Goal: Task Accomplishment & Management: Manage account settings

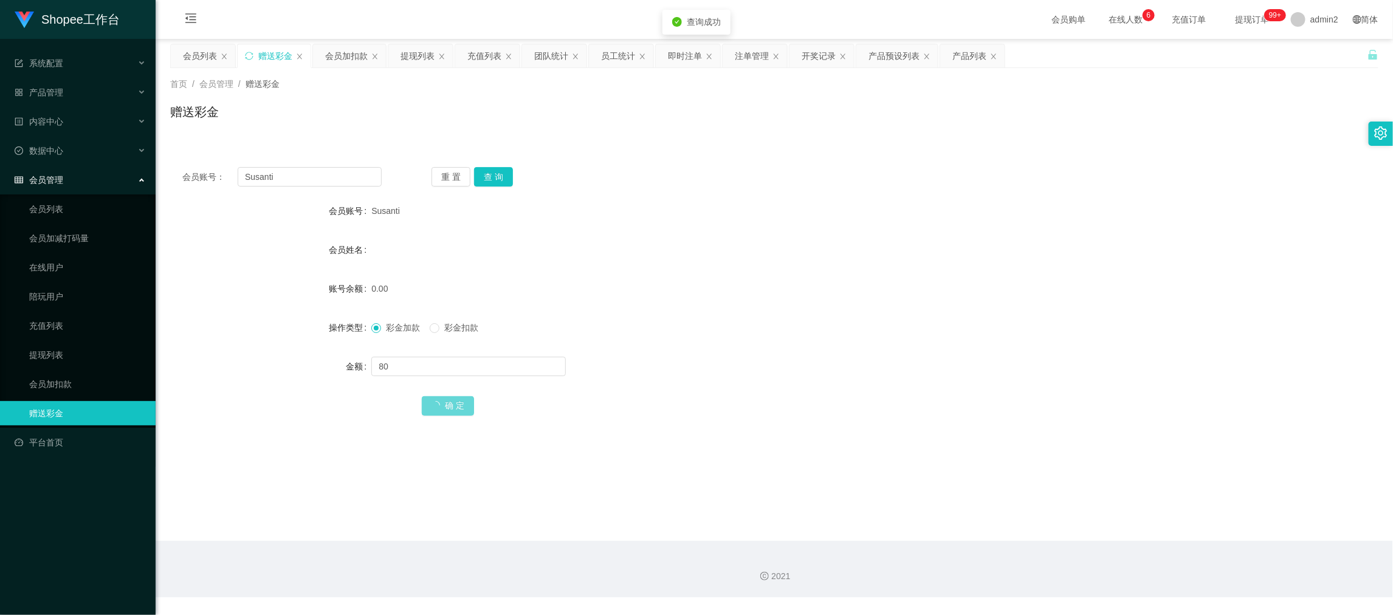
click at [787, 343] on form "会员账号 Susanti 会员姓名 账号余额 0.00 操作类型 彩金加款 彩金扣款 金额 80 确 定" at bounding box center [774, 308] width 1208 height 219
drag, startPoint x: 1126, startPoint y: 520, endPoint x: 1120, endPoint y: 514, distance: 8.6
click at [1120, 514] on main "关闭左侧 关闭右侧 关闭其它 刷新页面 会员列表 赠送彩金 会员加扣款 提现列表 充值列表 团队统计 员工统计 即时注单 注单管理 开奖记录 产品预设列表 产…" at bounding box center [774, 290] width 1237 height 502
click at [345, 52] on div "会员加扣款" at bounding box center [346, 55] width 43 height 23
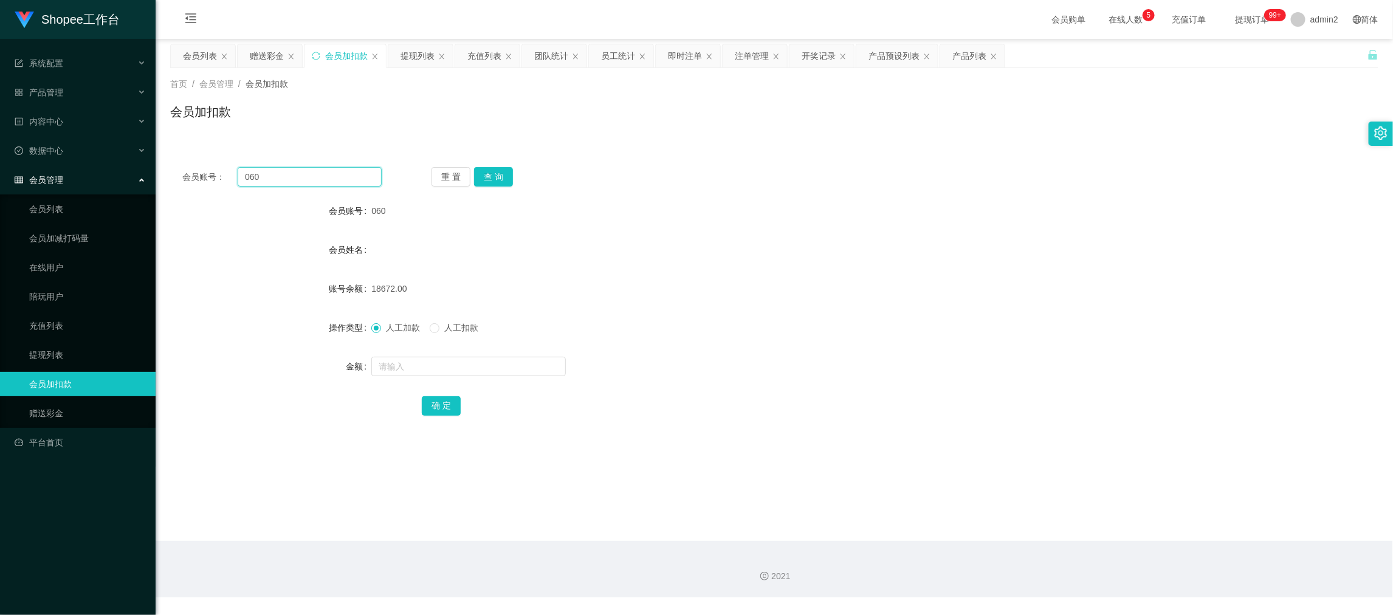
click at [329, 176] on input "060" at bounding box center [310, 176] width 144 height 19
paste input "168"
drag, startPoint x: 489, startPoint y: 170, endPoint x: 495, endPoint y: 189, distance: 19.8
click at [490, 170] on button "查 询" at bounding box center [493, 176] width 39 height 19
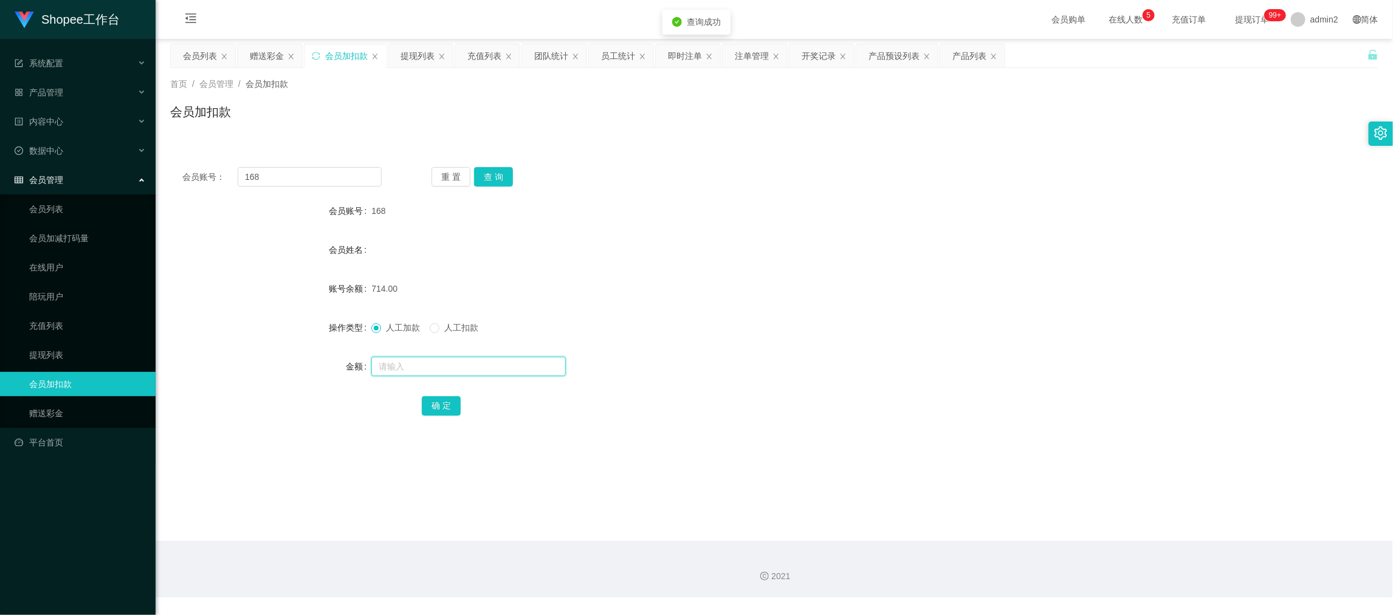
click at [524, 367] on input "text" at bounding box center [468, 366] width 194 height 19
click at [439, 403] on button "确 定" at bounding box center [441, 405] width 39 height 19
click at [682, 60] on div "即时注单" at bounding box center [685, 55] width 34 height 23
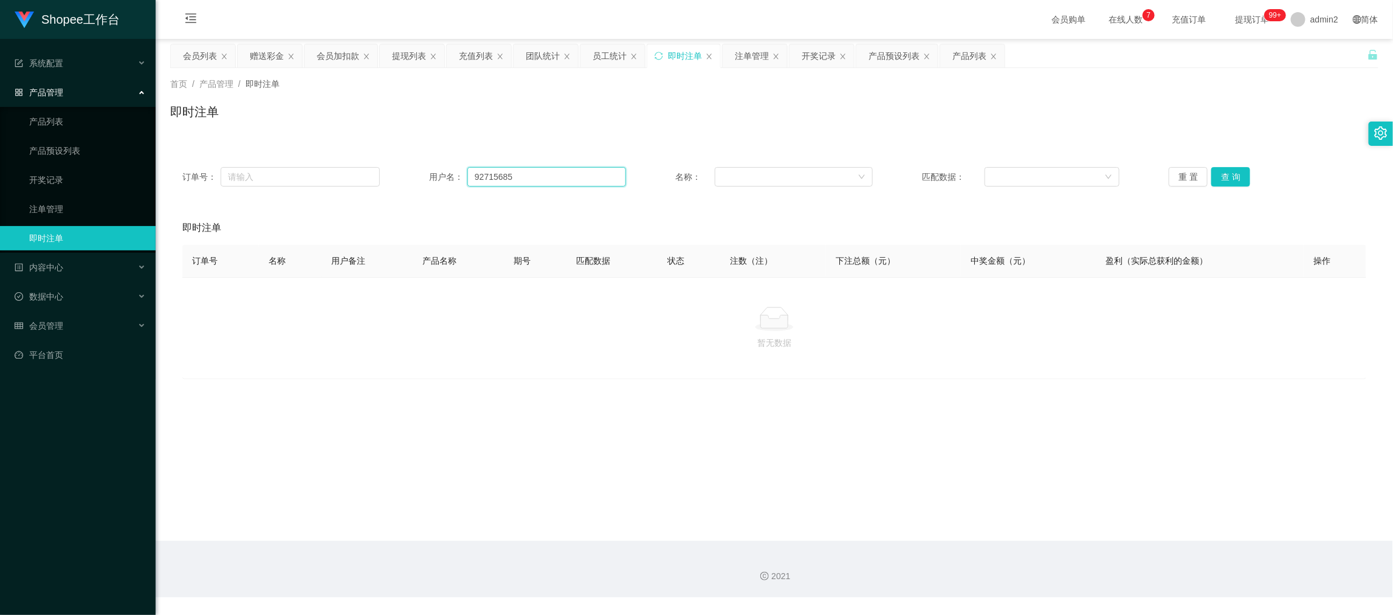
click at [556, 173] on input "92715685" at bounding box center [546, 176] width 159 height 19
drag, startPoint x: 556, startPoint y: 173, endPoint x: 594, endPoint y: 176, distance: 37.8
click at [557, 173] on input "92715685" at bounding box center [546, 176] width 159 height 19
paste input "Susanti"
click at [1220, 174] on button "查 询" at bounding box center [1230, 176] width 39 height 19
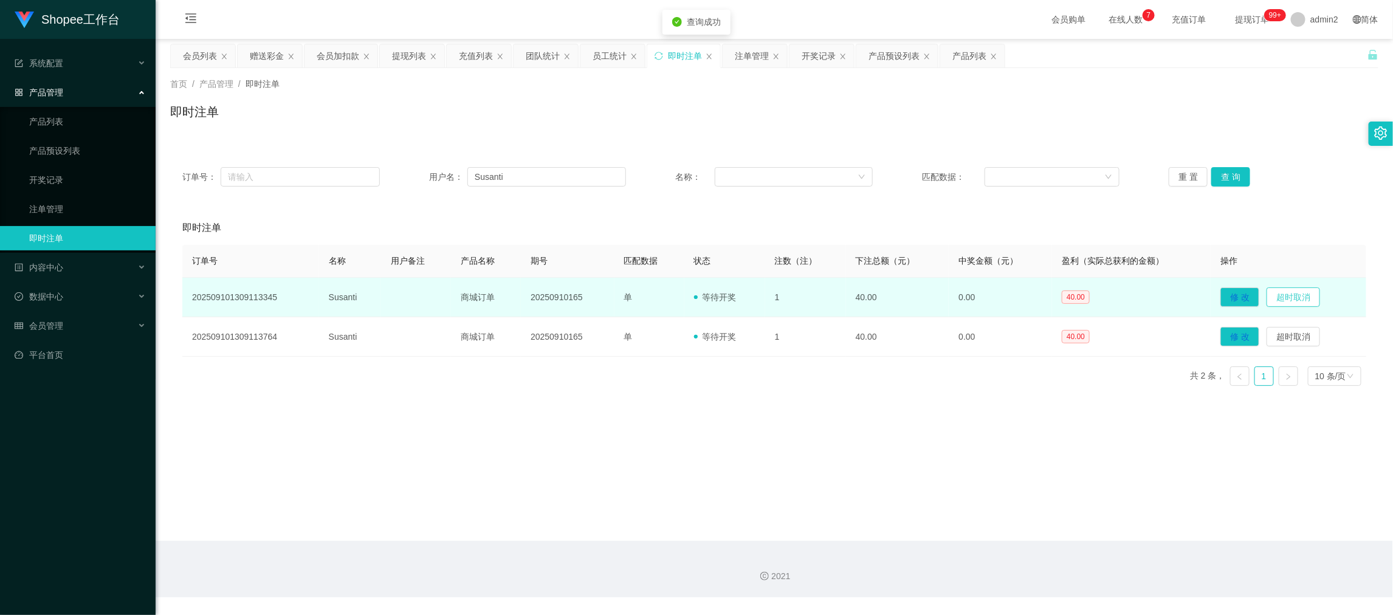
click at [1288, 294] on button "超时取消" at bounding box center [1292, 296] width 53 height 19
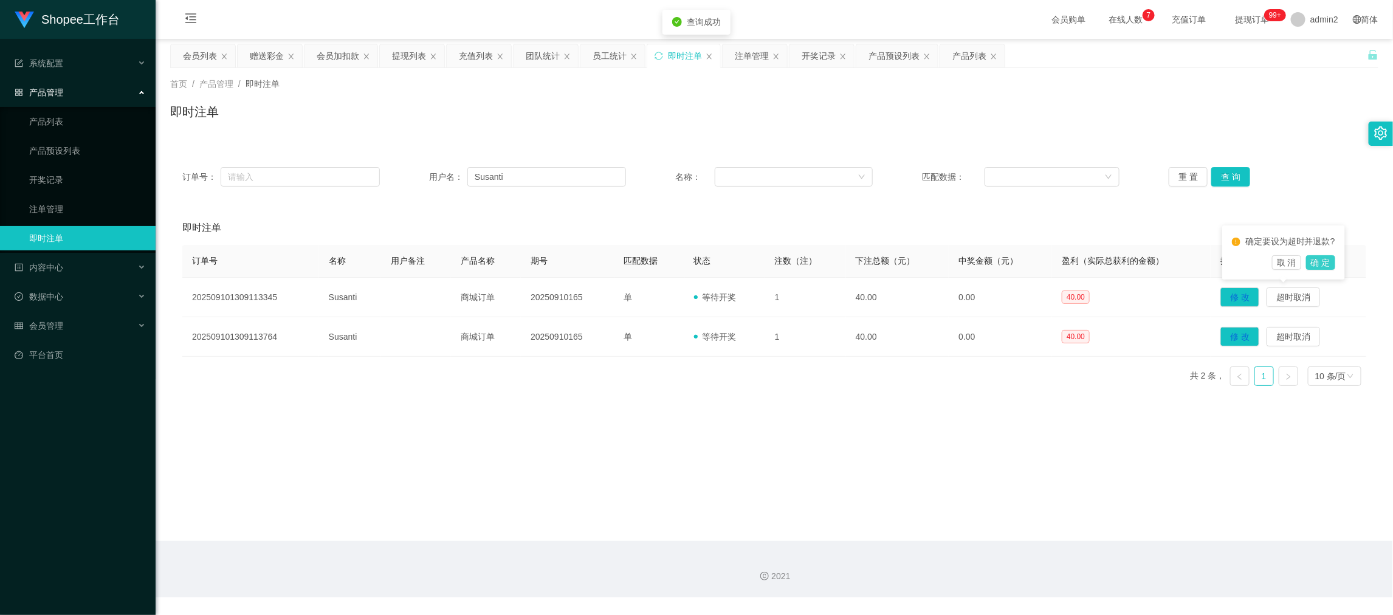
click at [1314, 260] on button "确 定" at bounding box center [1320, 262] width 29 height 15
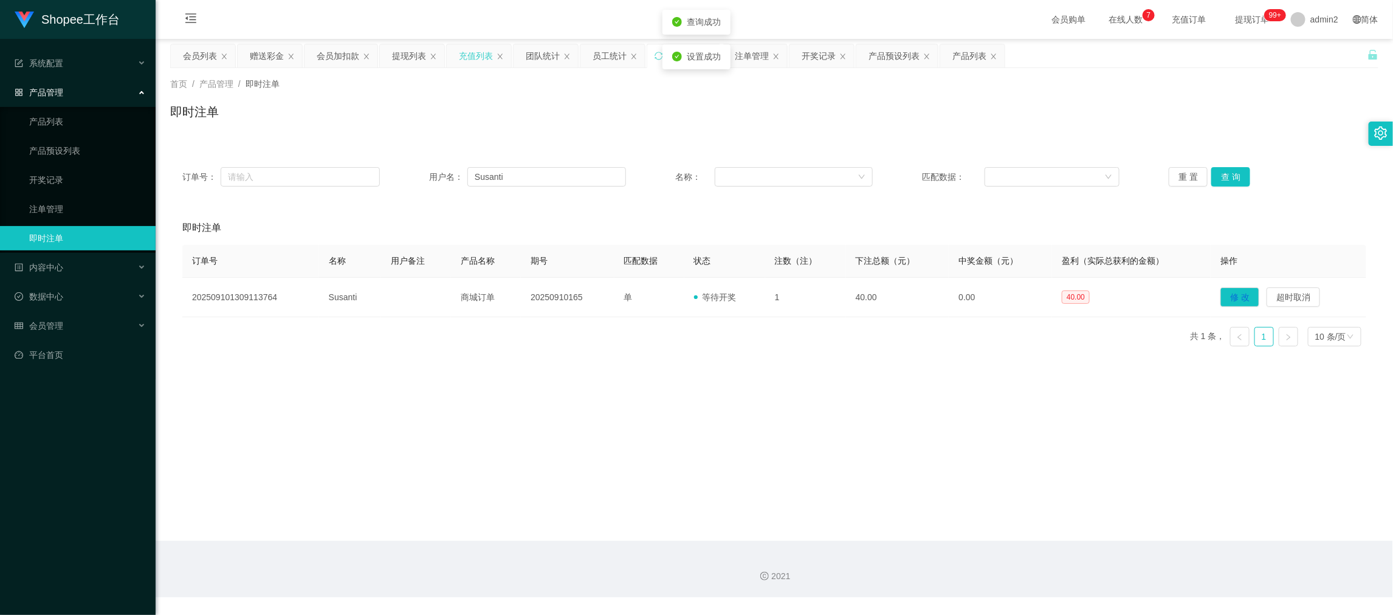
click at [483, 54] on div "充值列表" at bounding box center [476, 55] width 34 height 23
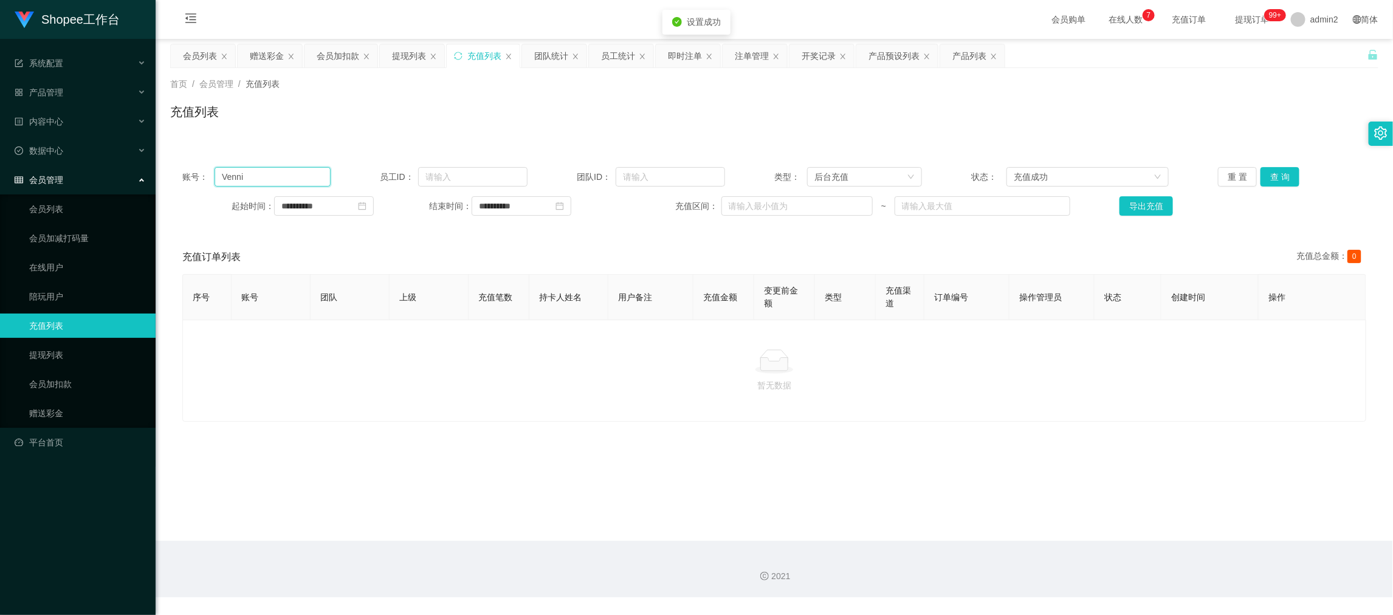
click at [304, 177] on input "Venni" at bounding box center [272, 176] width 115 height 19
drag, startPoint x: 304, startPoint y: 177, endPoint x: 518, endPoint y: 174, distance: 213.3
click at [308, 177] on input "Venni" at bounding box center [272, 176] width 115 height 19
paste input "Susant"
click at [1277, 173] on button "查 询" at bounding box center [1279, 176] width 39 height 19
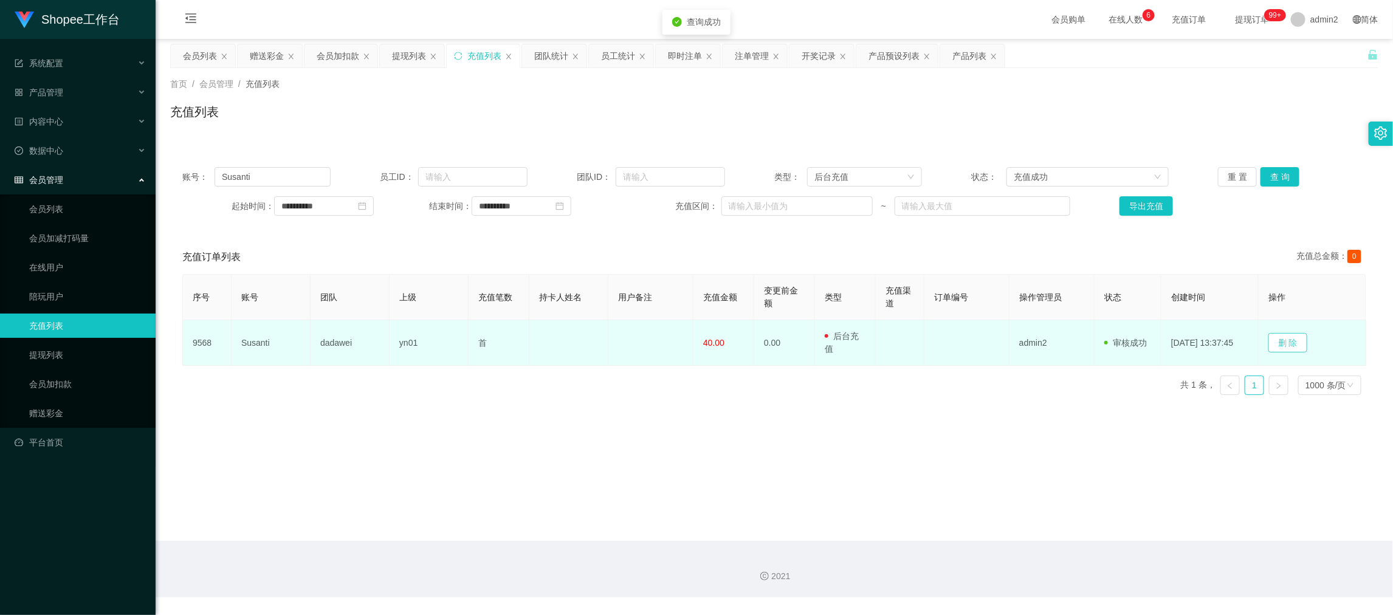
click at [1296, 335] on button "删 除" at bounding box center [1287, 342] width 39 height 19
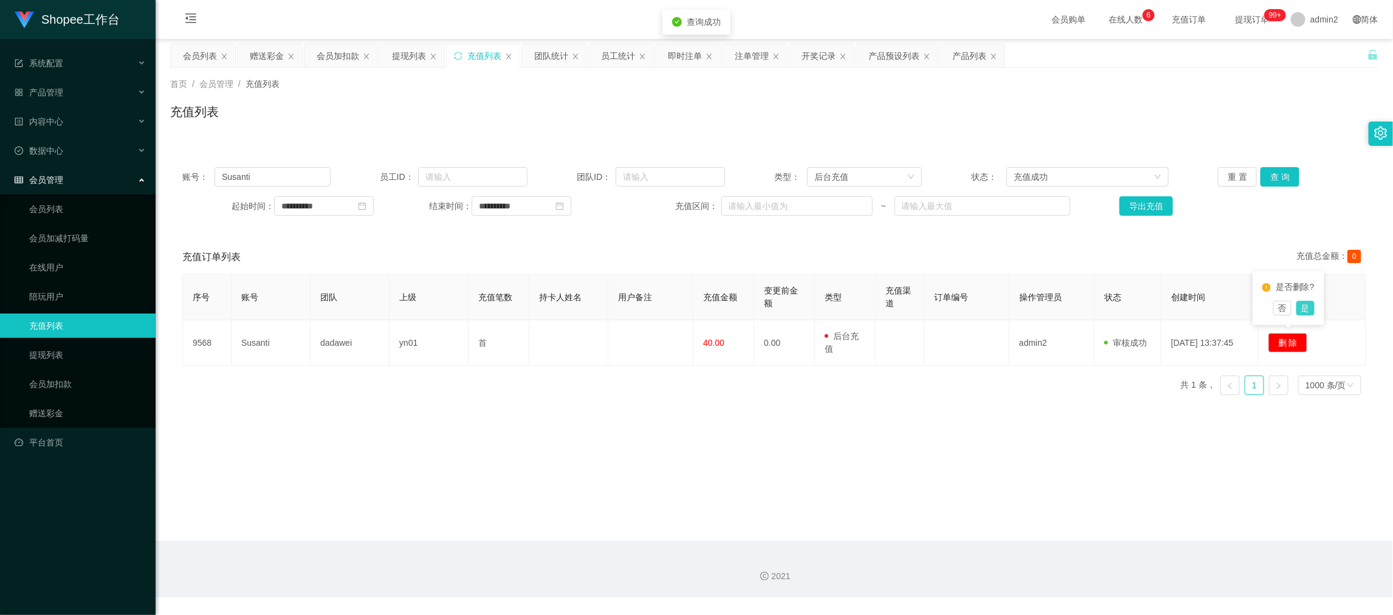
click at [1304, 308] on button "是" at bounding box center [1305, 308] width 18 height 15
click at [923, 431] on main "**********" at bounding box center [774, 290] width 1237 height 502
drag, startPoint x: 1108, startPoint y: 524, endPoint x: 243, endPoint y: 131, distance: 950.5
click at [1107, 520] on main "**********" at bounding box center [774, 290] width 1237 height 502
click at [269, 51] on div "赠送彩金" at bounding box center [267, 55] width 34 height 23
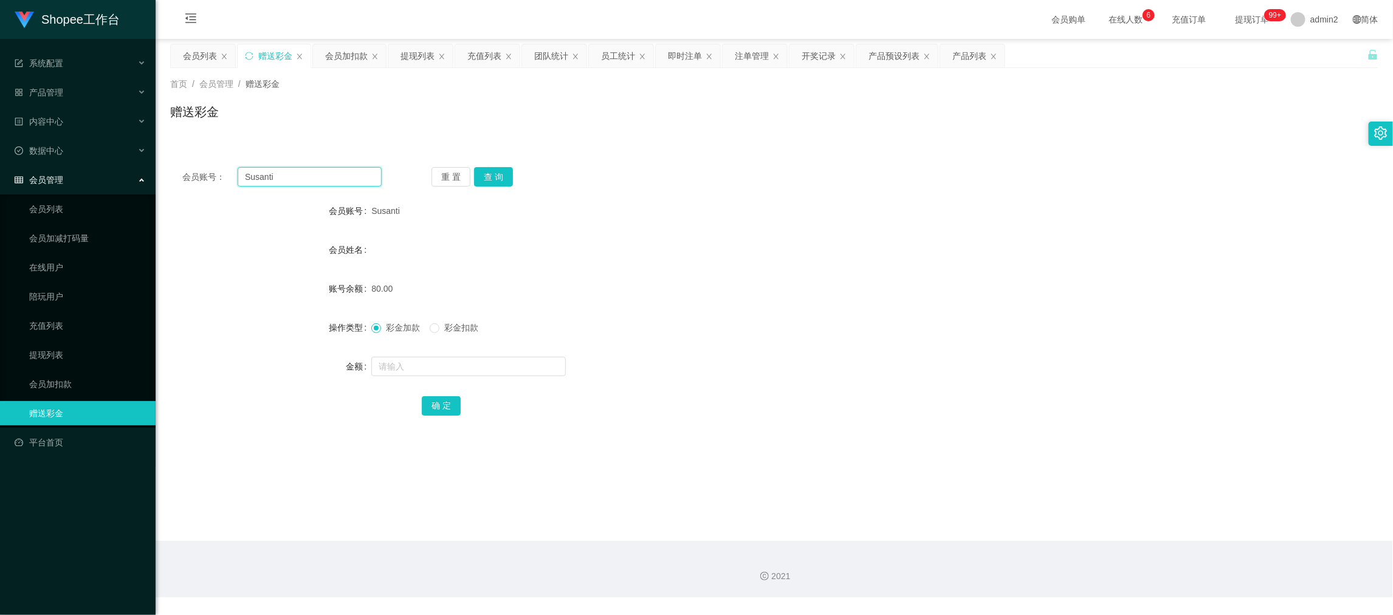
click at [352, 174] on input "Susanti" at bounding box center [310, 176] width 144 height 19
drag, startPoint x: 352, startPoint y: 174, endPoint x: 397, endPoint y: 184, distance: 46.0
click at [354, 174] on input "Susanti" at bounding box center [310, 176] width 144 height 19
paste input "williamgou888"
click at [483, 174] on button "查 询" at bounding box center [493, 176] width 39 height 19
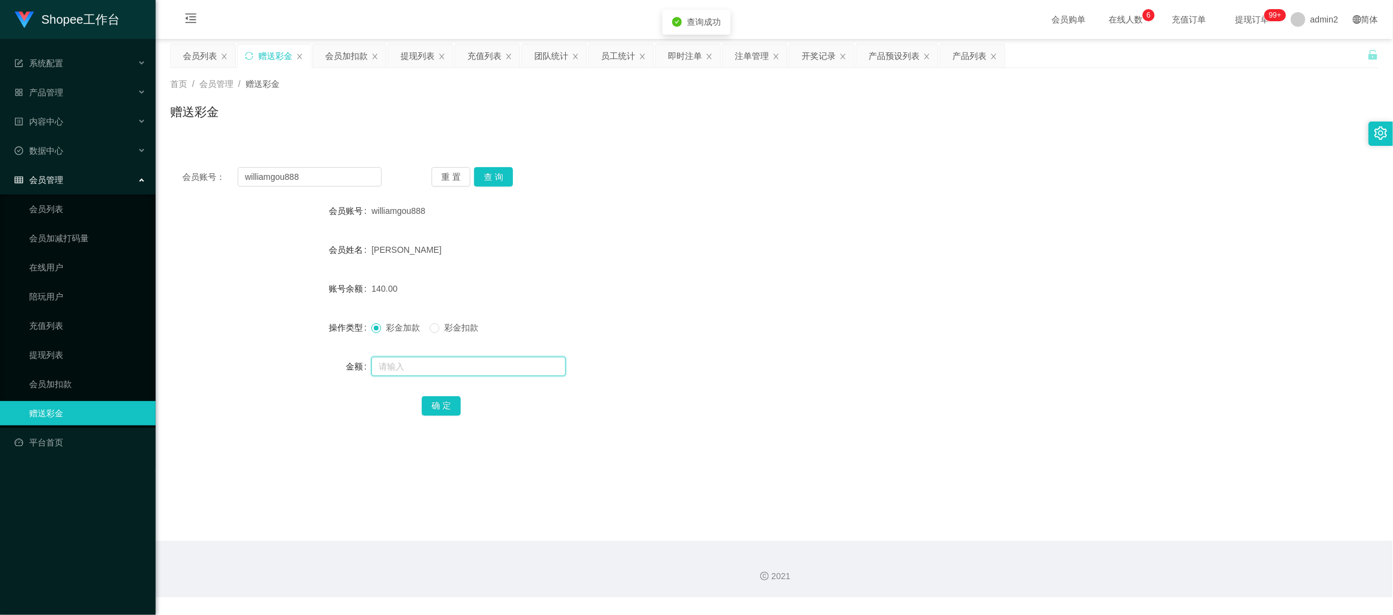
click at [490, 373] on input "text" at bounding box center [468, 366] width 194 height 19
drag, startPoint x: 490, startPoint y: 373, endPoint x: 492, endPoint y: 367, distance: 6.3
click at [490, 373] on input "text" at bounding box center [468, 366] width 194 height 19
click at [428, 401] on button "确 定" at bounding box center [441, 405] width 39 height 19
click at [738, 327] on div "彩金加款 彩金扣款" at bounding box center [723, 327] width 705 height 24
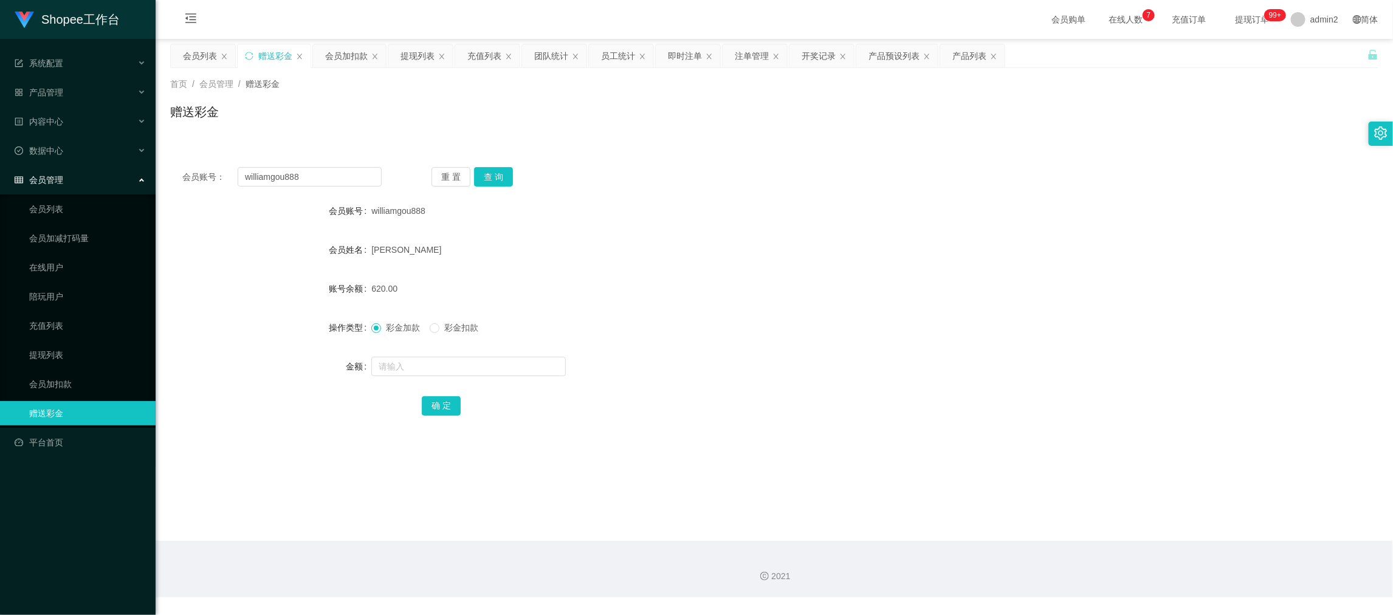
drag, startPoint x: 1102, startPoint y: 535, endPoint x: 1026, endPoint y: 468, distance: 101.2
click at [1101, 525] on main "关闭左侧 关闭右侧 关闭其它 刷新页面 会员列表 赠送彩金 会员加扣款 提现列表 充值列表 团队统计 员工统计 即时注单 注单管理 开奖记录 产品预设列表 产…" at bounding box center [774, 290] width 1237 height 502
click at [682, 55] on div "即时注单" at bounding box center [685, 55] width 34 height 23
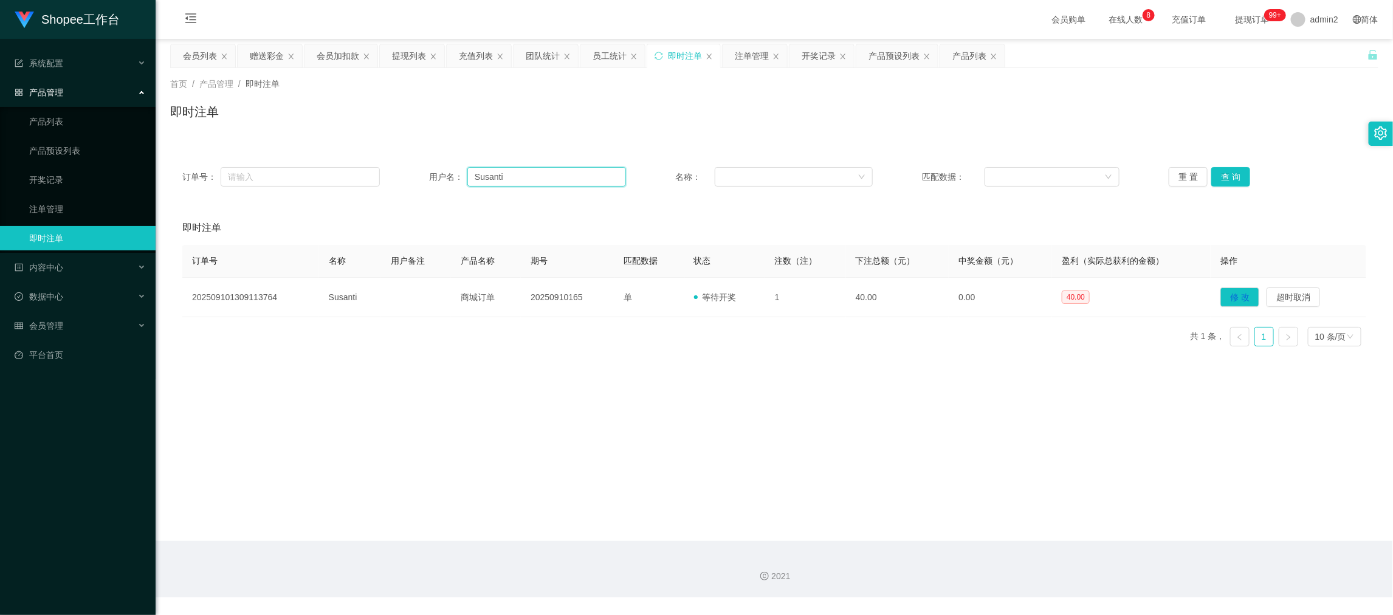
click at [518, 179] on input "Susanti" at bounding box center [546, 176] width 159 height 19
drag, startPoint x: 518, startPoint y: 179, endPoint x: 814, endPoint y: 173, distance: 296.0
click at [518, 179] on input "Susanti" at bounding box center [546, 176] width 159 height 19
paste input "085738825148"
click at [1211, 173] on button "查 询" at bounding box center [1230, 176] width 39 height 19
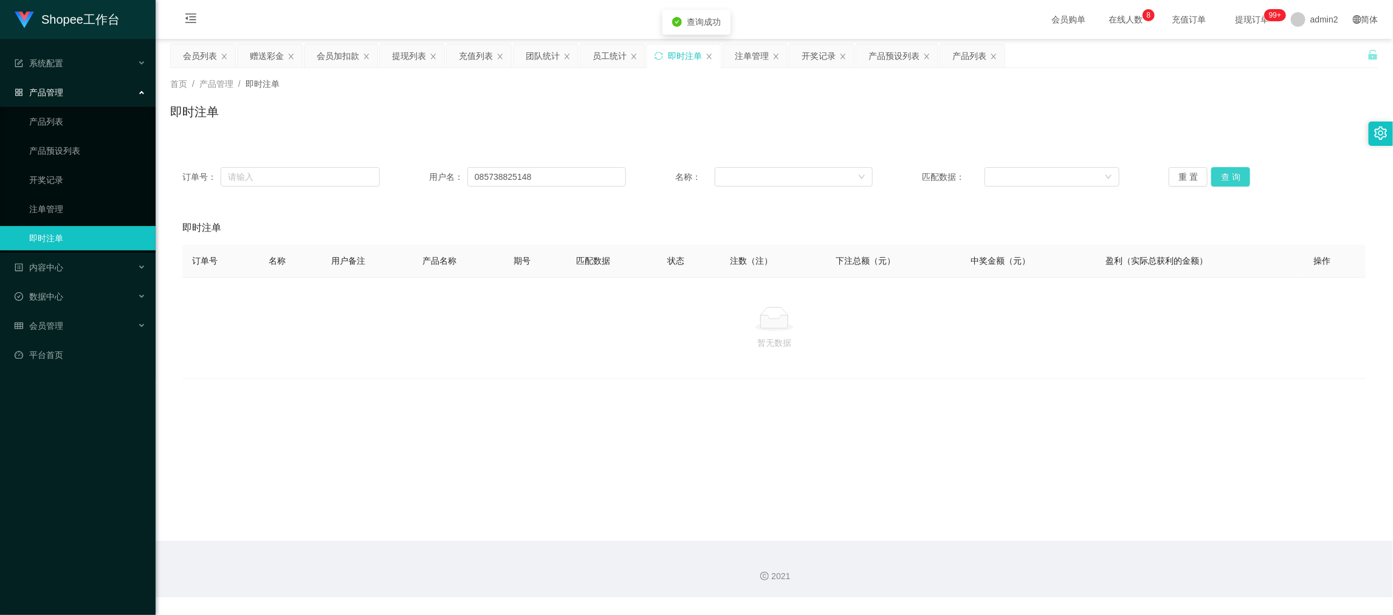
click at [1218, 176] on button "查 询" at bounding box center [1230, 176] width 39 height 19
click at [510, 379] on main "关闭左侧 关闭右侧 关闭其它 刷新页面 会员列表 赠送彩金 会员加扣款 提现列表 充值列表 团队统计 员工统计 即时注单 注单管理 开奖记录 产品预设列表 产…" at bounding box center [774, 290] width 1237 height 502
click at [275, 57] on div "赠送彩金" at bounding box center [267, 55] width 34 height 23
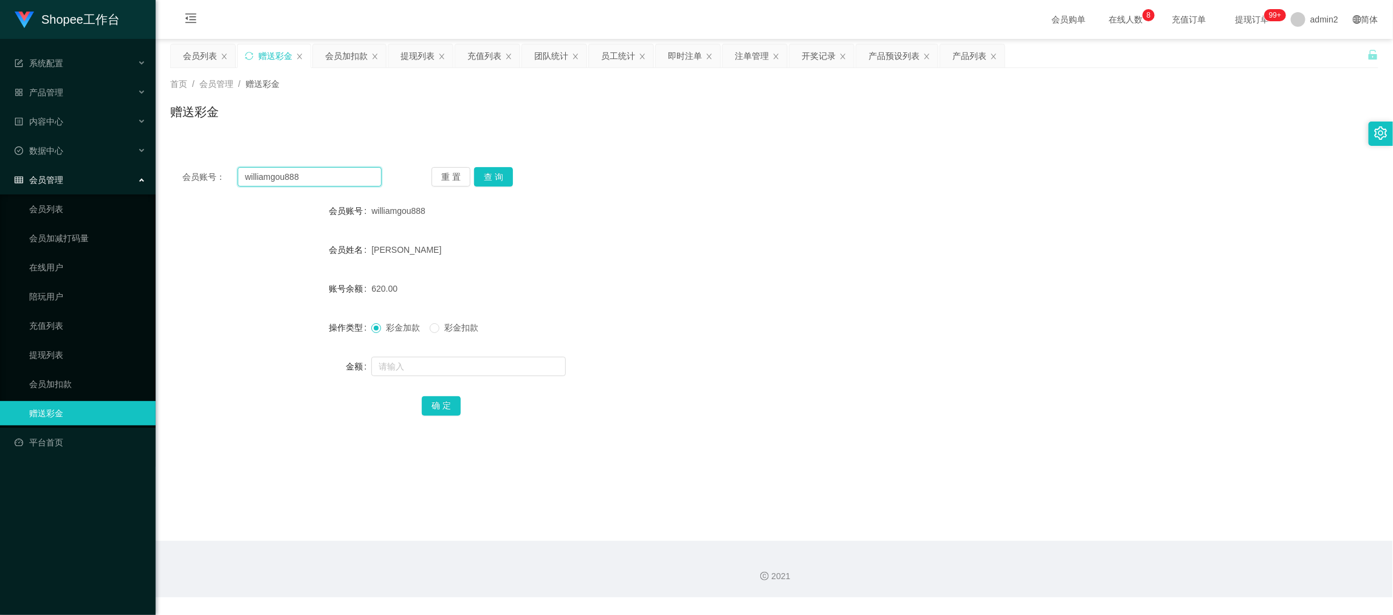
click at [348, 178] on input "williamgou888" at bounding box center [310, 176] width 144 height 19
drag, startPoint x: 348, startPoint y: 178, endPoint x: 462, endPoint y: 187, distance: 114.0
click at [354, 180] on input "williamgou888" at bounding box center [310, 176] width 144 height 19
paste input "1660001946086"
click at [498, 176] on button "查 询" at bounding box center [493, 176] width 39 height 19
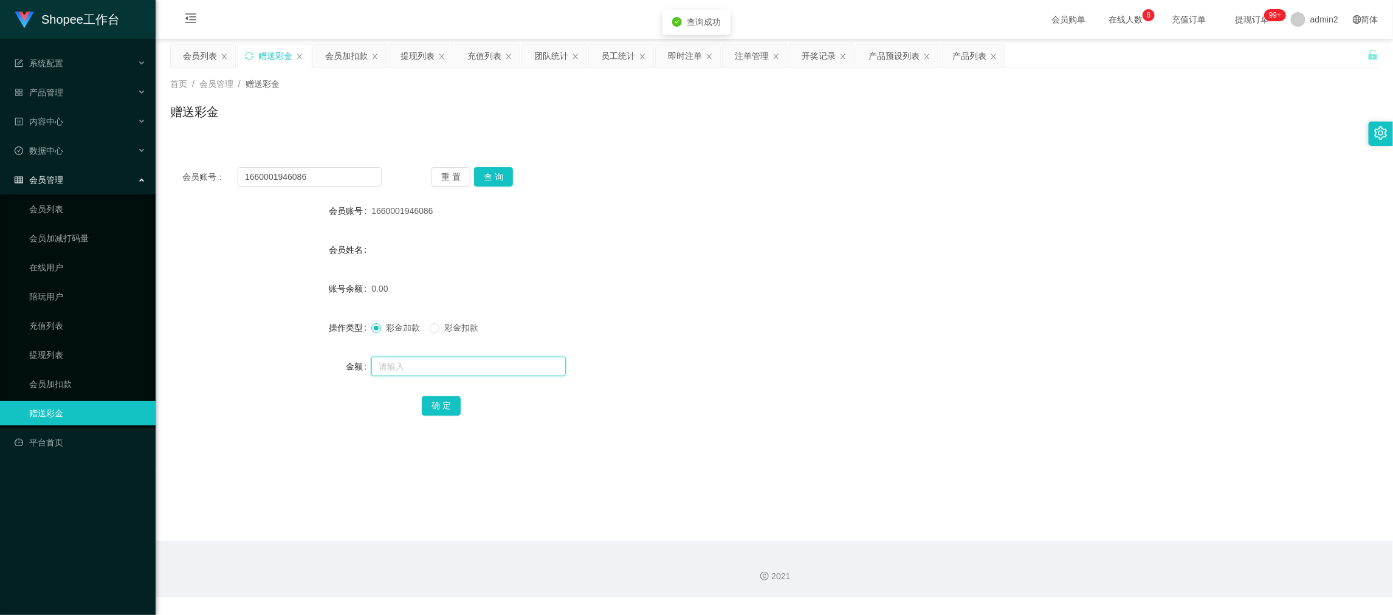
click at [515, 368] on input "text" at bounding box center [468, 366] width 194 height 19
click at [515, 367] on input "text" at bounding box center [468, 366] width 194 height 19
click at [440, 405] on button "确 定" at bounding box center [441, 405] width 39 height 19
drag, startPoint x: 634, startPoint y: 208, endPoint x: 637, endPoint y: 194, distance: 13.6
click at [634, 207] on div "1660001946086" at bounding box center [723, 211] width 705 height 24
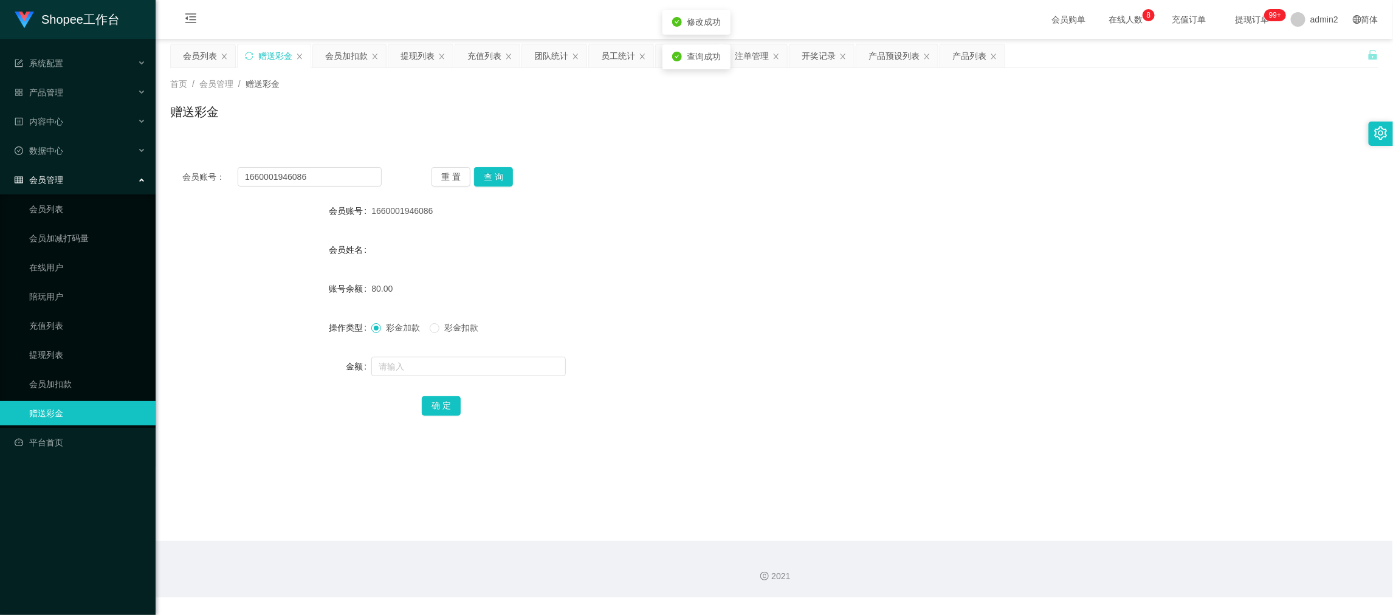
click at [667, 109] on div "赠送彩金" at bounding box center [774, 117] width 1208 height 28
click at [683, 57] on div "即时注单" at bounding box center [685, 55] width 34 height 23
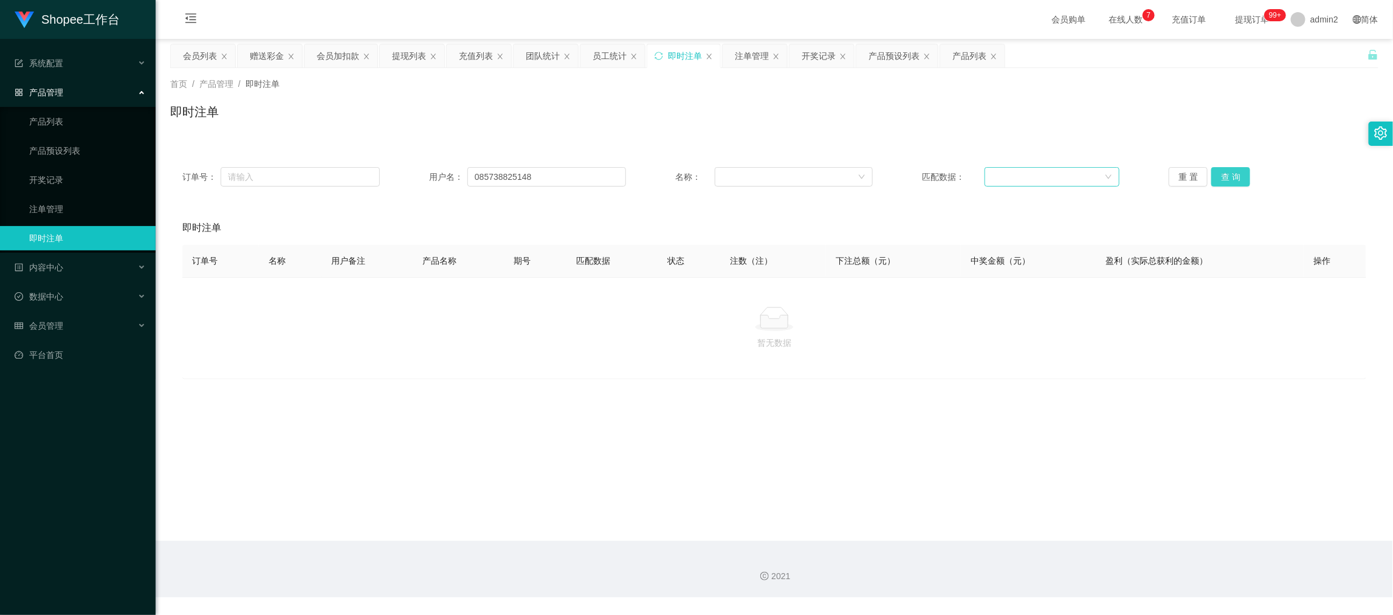
drag, startPoint x: 1237, startPoint y: 171, endPoint x: 1090, endPoint y: 186, distance: 147.2
click at [1237, 170] on button "查 询" at bounding box center [1230, 176] width 39 height 19
click at [593, 177] on input "085738825148" at bounding box center [546, 176] width 159 height 19
drag, startPoint x: 1214, startPoint y: 173, endPoint x: 1214, endPoint y: 181, distance: 7.9
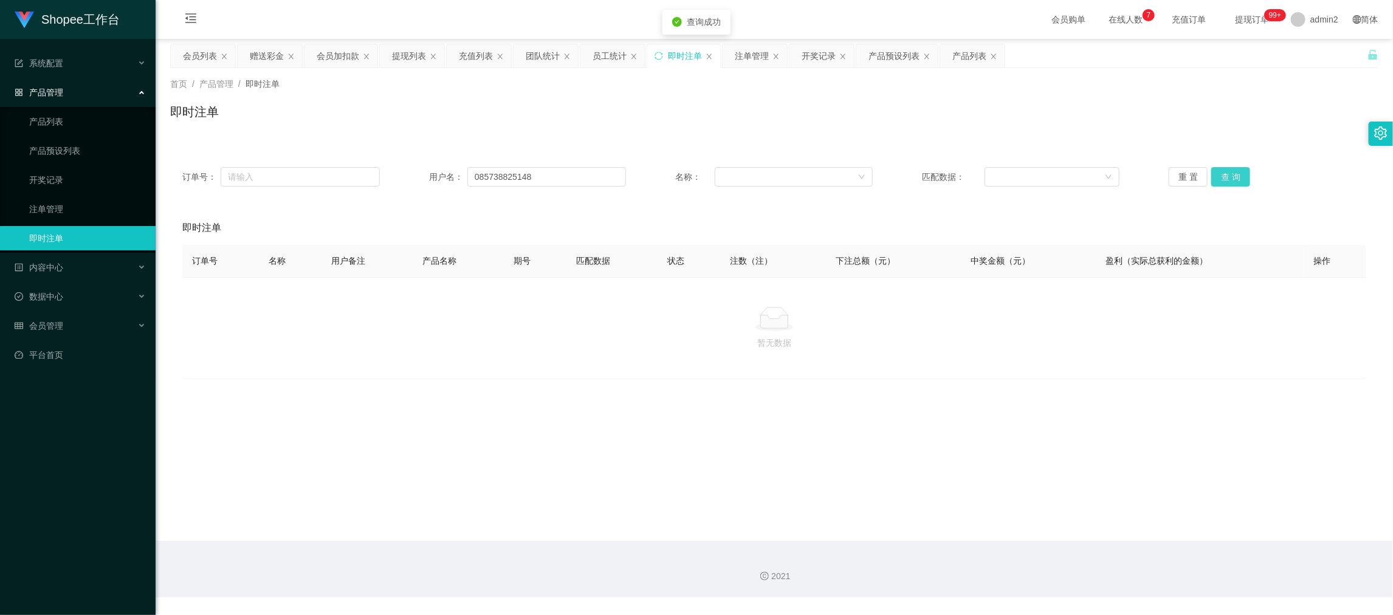
click at [1214, 173] on button "查 询" at bounding box center [1230, 176] width 39 height 19
click at [988, 359] on div "暂无数据" at bounding box center [774, 328] width 1184 height 102
click at [1065, 495] on main "关闭左侧 关闭右侧 关闭其它 刷新页面 会员列表 赠送彩金 会员加扣款 提现列表 充值列表 团队统计 员工统计 即时注单 注单管理 开奖记录 产品预设列表 产…" at bounding box center [774, 290] width 1237 height 502
click at [264, 55] on div "赠送彩金" at bounding box center [267, 55] width 34 height 23
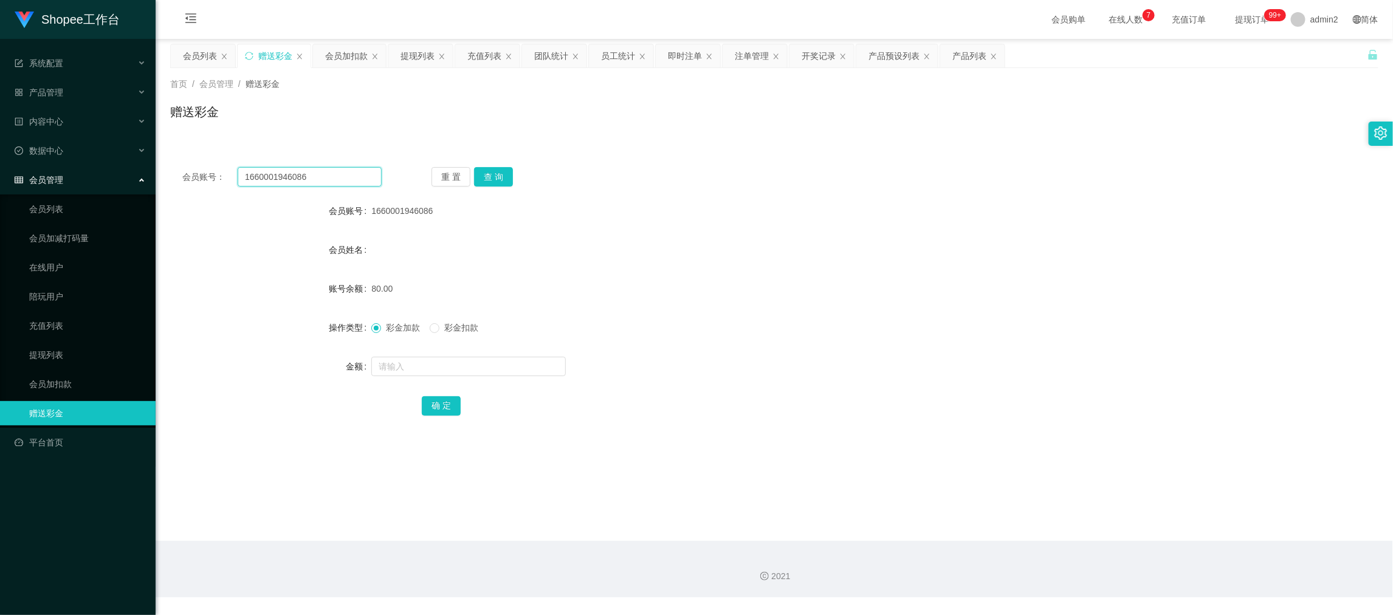
click at [340, 170] on input "1660001946086" at bounding box center [310, 176] width 144 height 19
drag, startPoint x: 340, startPoint y: 170, endPoint x: 419, endPoint y: 185, distance: 80.5
click at [346, 174] on input "1660001946086" at bounding box center [310, 176] width 144 height 19
paste input "Abcde"
click at [502, 174] on button "查 询" at bounding box center [493, 176] width 39 height 19
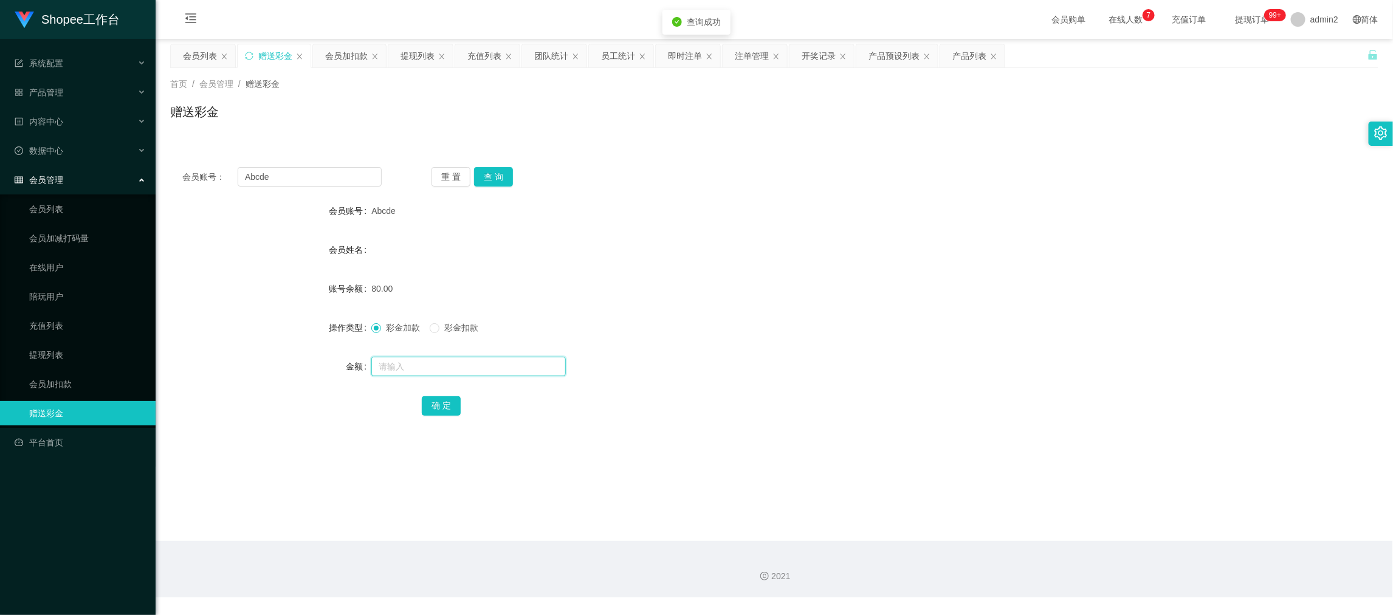
click at [476, 369] on input "text" at bounding box center [468, 366] width 194 height 19
click at [476, 367] on input "text" at bounding box center [468, 366] width 194 height 19
click at [435, 322] on label "彩金扣款" at bounding box center [456, 327] width 53 height 13
drag, startPoint x: 440, startPoint y: 401, endPoint x: 405, endPoint y: 369, distance: 47.3
click at [440, 400] on button "确 定" at bounding box center [441, 405] width 39 height 19
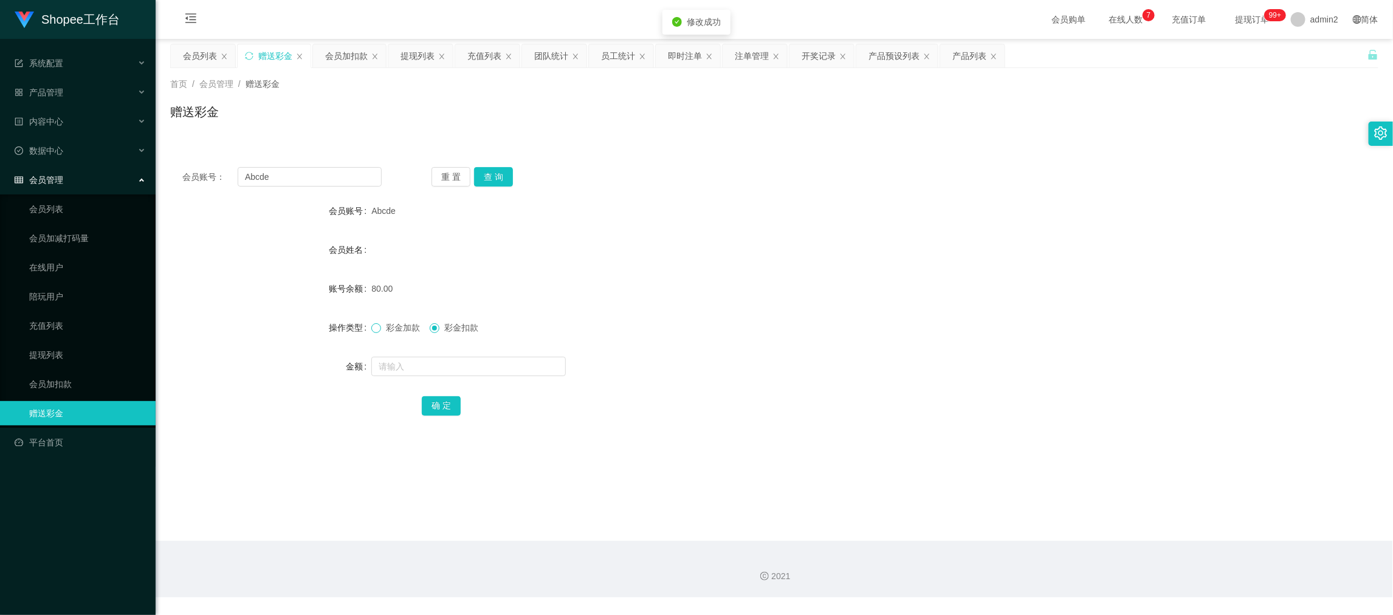
click at [379, 327] on span at bounding box center [376, 328] width 10 height 10
click at [724, 308] on form "会员账号 Abcde 会员姓名 账号余额 0.00 操作类型 彩金加款 彩金扣款 金额 确 定" at bounding box center [774, 308] width 1208 height 219
drag, startPoint x: 1110, startPoint y: 521, endPoint x: 472, endPoint y: 156, distance: 735.0
click at [1095, 511] on main "关闭左侧 关闭右侧 关闭其它 刷新页面 会员列表 赠送彩金 会员加扣款 提现列表 充值列表 团队统计 员工统计 即时注单 注单管理 开奖记录 产品预设列表 产…" at bounding box center [774, 290] width 1237 height 502
click at [352, 185] on input "Abcde" at bounding box center [310, 176] width 144 height 19
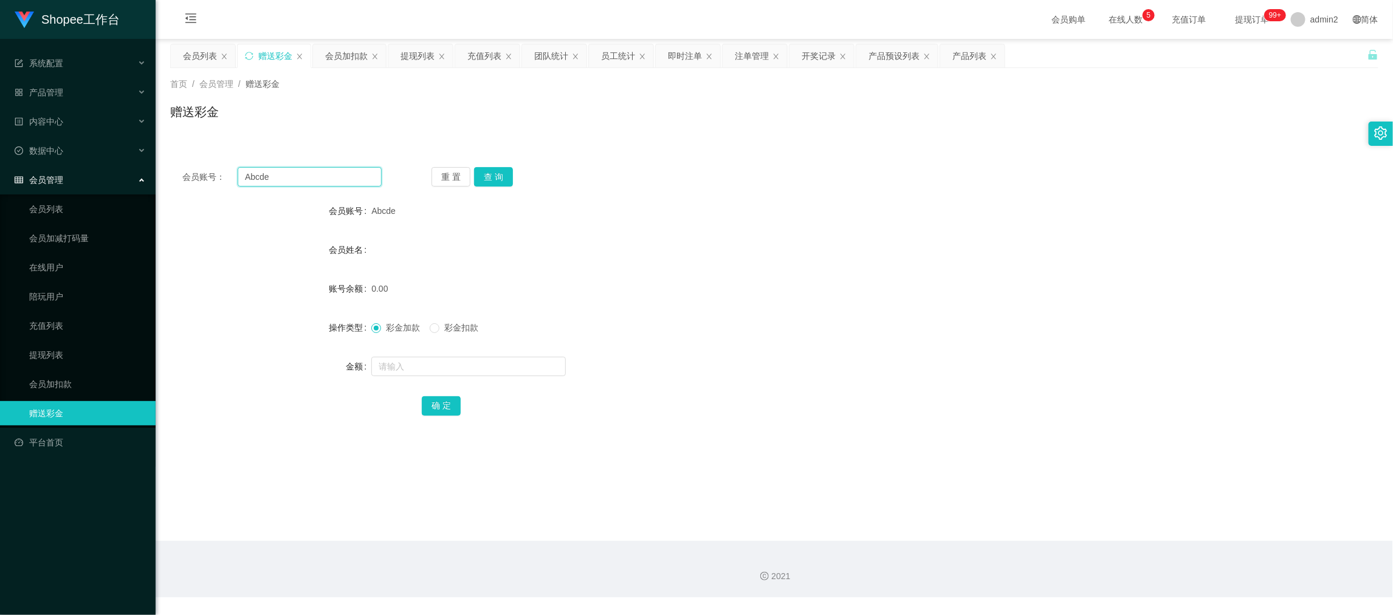
click at [352, 184] on input "Abcde" at bounding box center [310, 176] width 144 height 19
paste input "087782291791"
drag, startPoint x: 492, startPoint y: 176, endPoint x: 502, endPoint y: 218, distance: 42.5
click at [492, 176] on button "查 询" at bounding box center [493, 176] width 39 height 19
click at [506, 360] on input "text" at bounding box center [468, 366] width 194 height 19
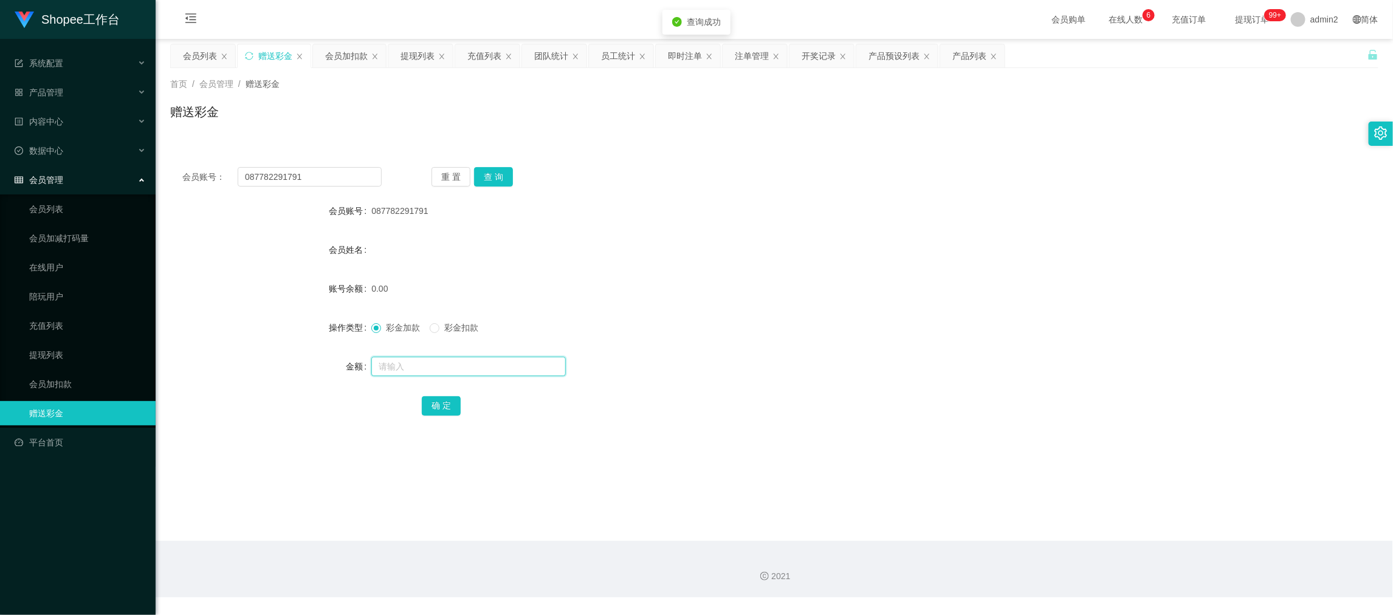
drag, startPoint x: 506, startPoint y: 360, endPoint x: 496, endPoint y: 387, distance: 28.5
click at [499, 377] on div at bounding box center [723, 366] width 705 height 24
click at [442, 402] on button "确 定" at bounding box center [441, 405] width 39 height 19
click at [745, 335] on div "彩金加款 彩金扣款" at bounding box center [723, 327] width 705 height 24
click at [335, 45] on div "会员加扣款" at bounding box center [346, 55] width 43 height 23
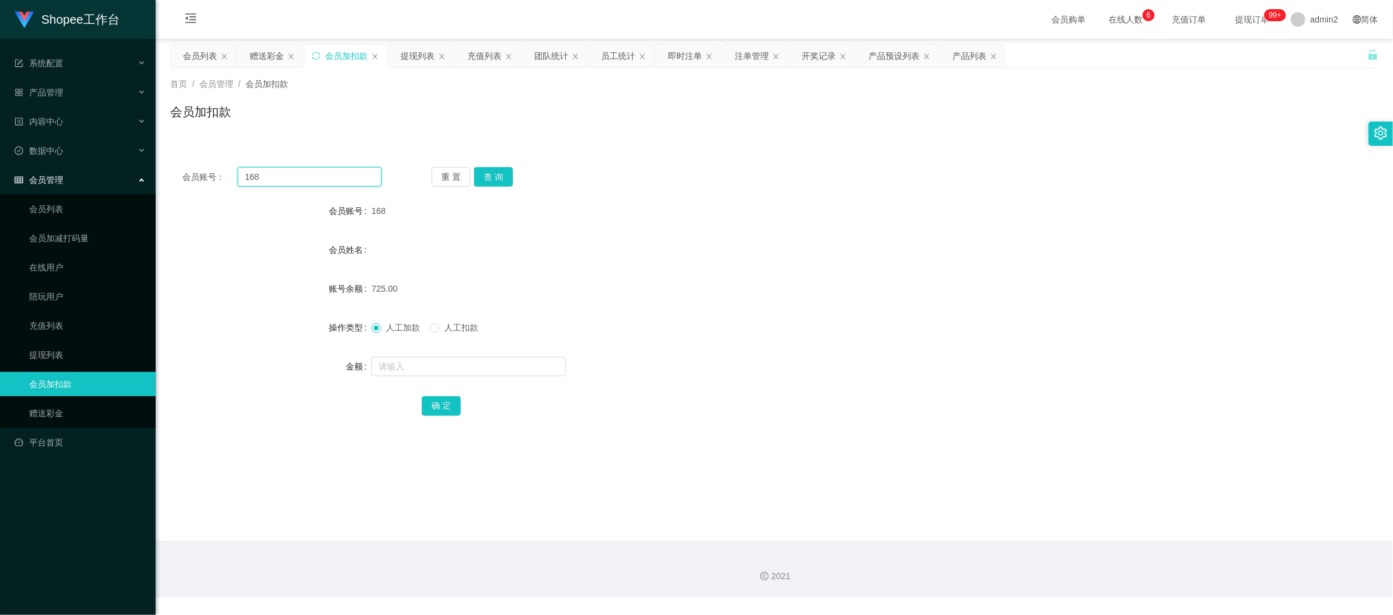
click at [342, 168] on input "168" at bounding box center [310, 176] width 144 height 19
paste input "22"
click at [483, 169] on button "查 询" at bounding box center [493, 176] width 39 height 19
click at [476, 363] on input "text" at bounding box center [468, 366] width 194 height 19
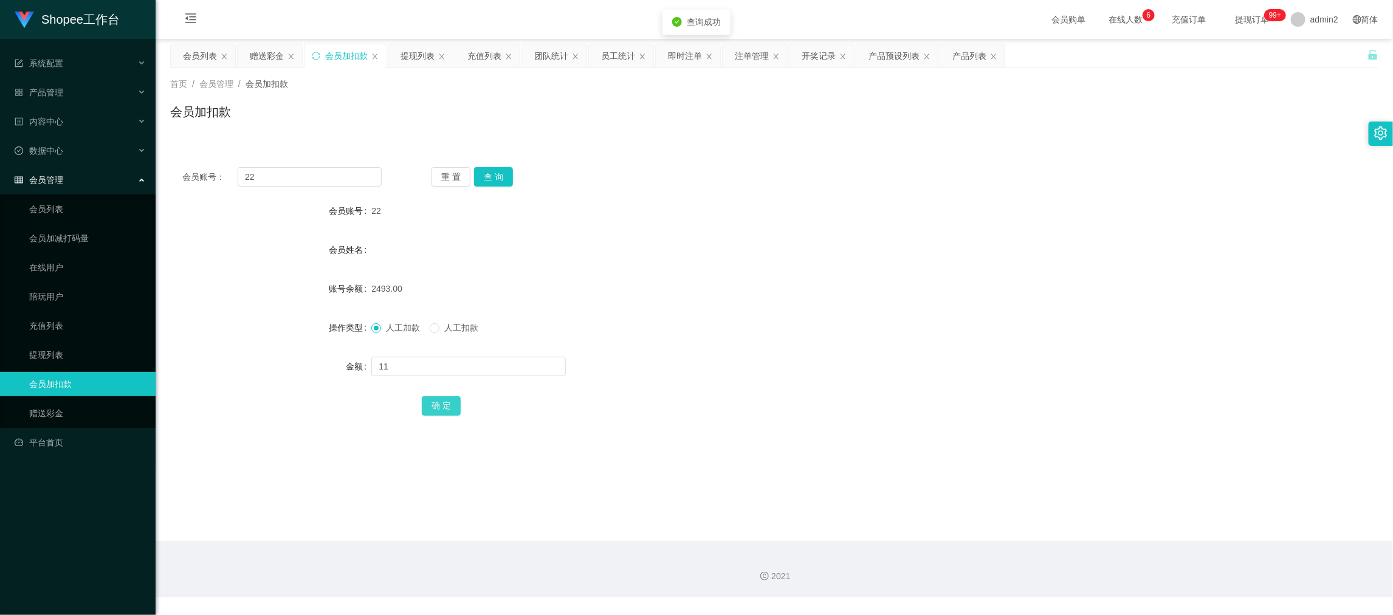
drag, startPoint x: 435, startPoint y: 402, endPoint x: 445, endPoint y: 399, distance: 10.8
click at [436, 402] on button "确 定" at bounding box center [441, 405] width 39 height 19
click at [1087, 497] on main "关闭左侧 关闭右侧 关闭其它 刷新页面 会员列表 赠送彩金 会员加扣款 提现列表 充值列表 团队统计 员工统计 即时注单 注单管理 开奖记录 产品预设列表 产…" at bounding box center [774, 290] width 1237 height 502
click at [263, 53] on div "赠送彩金" at bounding box center [267, 55] width 34 height 23
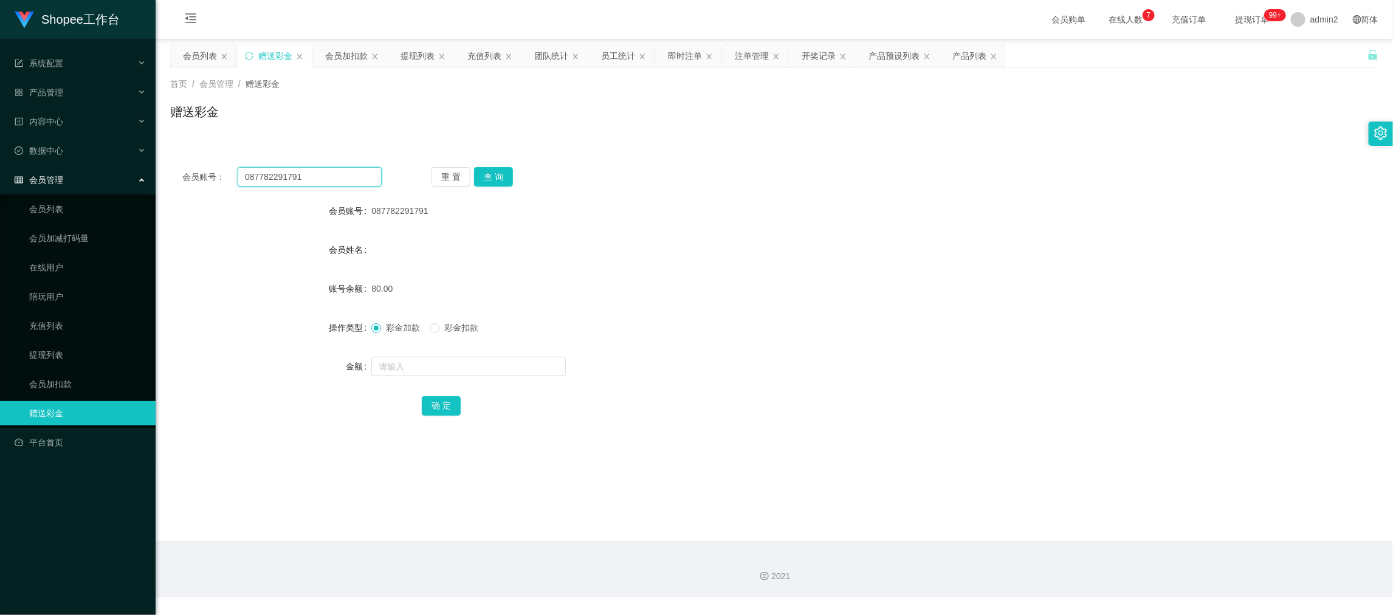
click at [368, 185] on input "087782291791" at bounding box center [310, 176] width 144 height 19
click at [368, 184] on input "087782291791" at bounding box center [310, 176] width 144 height 19
paste input "5718891876"
click at [476, 177] on button "查 询" at bounding box center [493, 176] width 39 height 19
click at [505, 371] on input "text" at bounding box center [468, 366] width 194 height 19
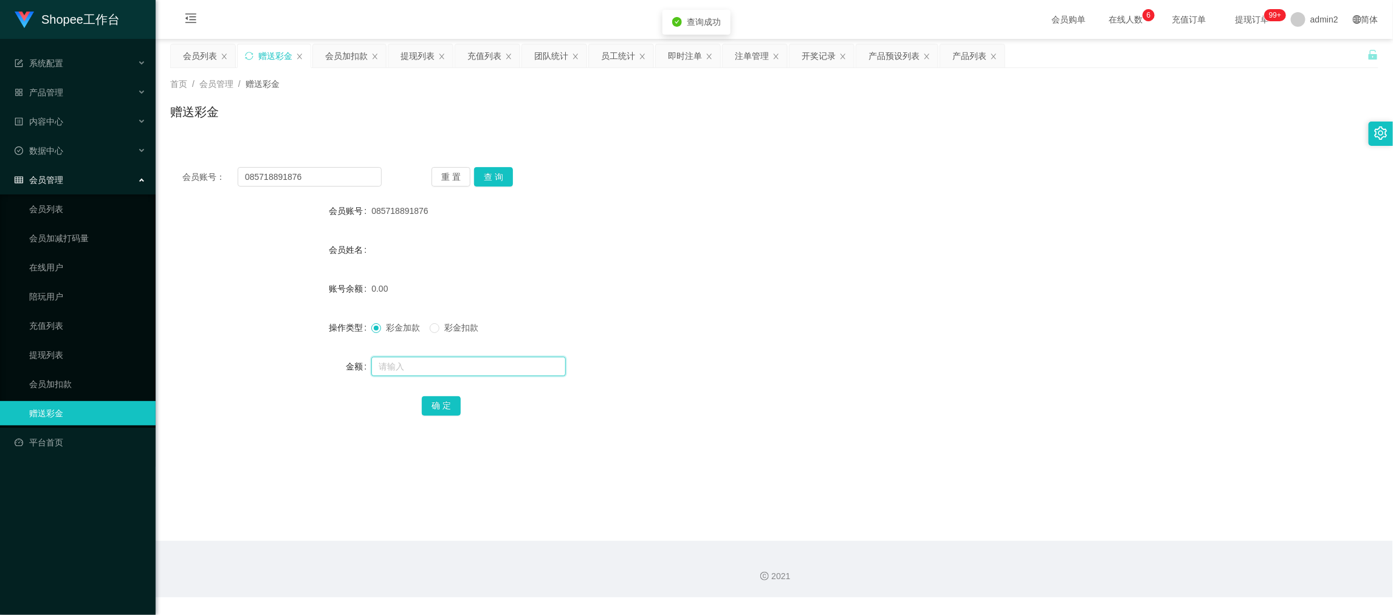
click at [505, 371] on input "text" at bounding box center [468, 366] width 194 height 19
click at [435, 414] on button "确 定" at bounding box center [441, 405] width 39 height 19
click at [436, 407] on span "确 定" at bounding box center [448, 405] width 52 height 10
click at [844, 320] on div "彩金加款 彩金扣款" at bounding box center [723, 327] width 705 height 24
drag, startPoint x: 1088, startPoint y: 511, endPoint x: 600, endPoint y: 272, distance: 543.9
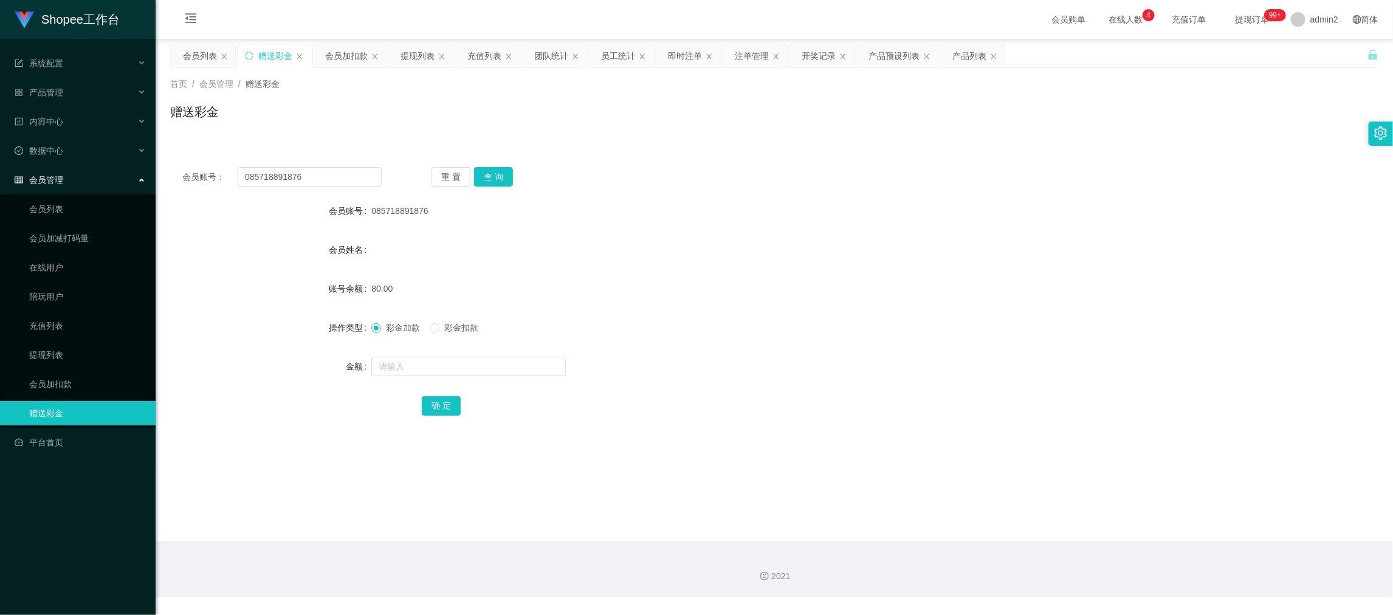
click at [1088, 511] on main "关闭左侧 关闭右侧 关闭其它 刷新页面 会员列表 赠送彩金 会员加扣款 提现列表 充值列表 团队统计 员工统计 即时注单 注单管理 开奖记录 产品预设列表 产…" at bounding box center [774, 290] width 1237 height 502
click at [417, 55] on div "提现列表" at bounding box center [417, 55] width 34 height 23
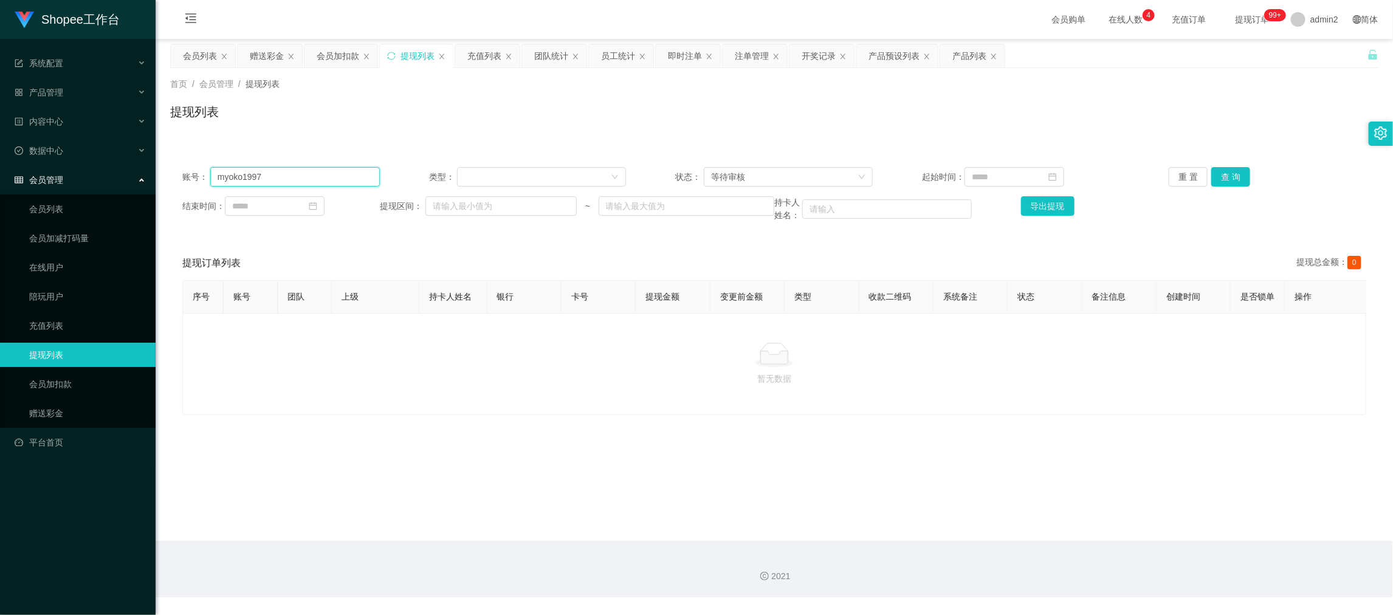
click at [331, 174] on input "myoko1997" at bounding box center [295, 176] width 170 height 19
drag, startPoint x: 331, startPoint y: 174, endPoint x: 791, endPoint y: 174, distance: 460.7
click at [339, 175] on input "myoko1997" at bounding box center [295, 176] width 170 height 19
paste
click at [1233, 171] on button "查 询" at bounding box center [1230, 176] width 39 height 19
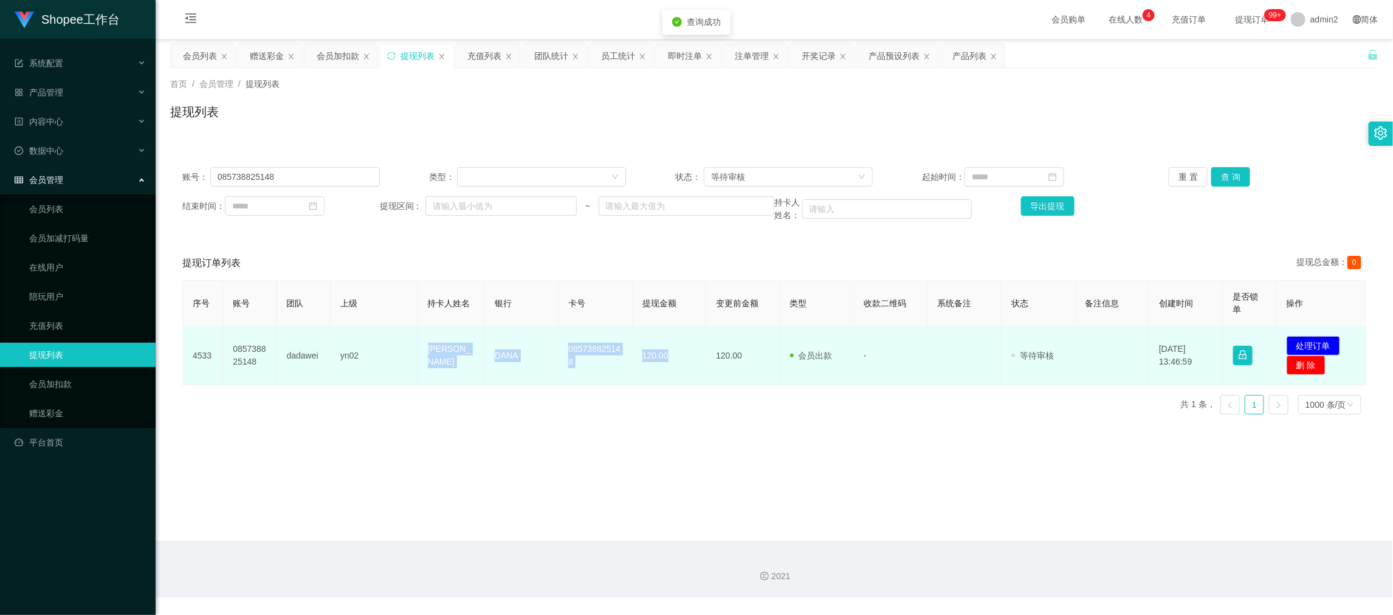
drag, startPoint x: 428, startPoint y: 356, endPoint x: 672, endPoint y: 368, distance: 244.0
click at [672, 368] on tr "4533 085738825148 dadawei yn02 [PERSON_NAME] 085738825148 120.00 120.00 会员出款 人工…" at bounding box center [774, 355] width 1183 height 59
copy tr "[PERSON_NAME] 085738825148 120.00"
click at [1307, 339] on button "处理订单" at bounding box center [1313, 345] width 53 height 19
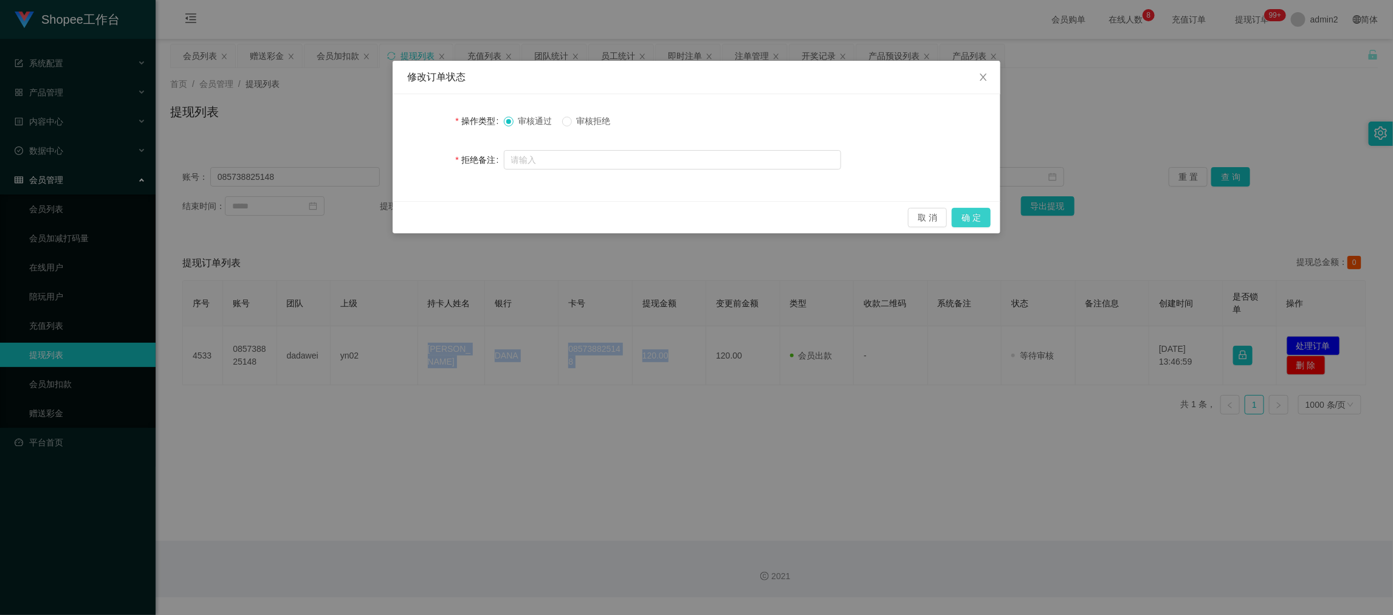
click at [969, 217] on button "确 定" at bounding box center [971, 217] width 39 height 19
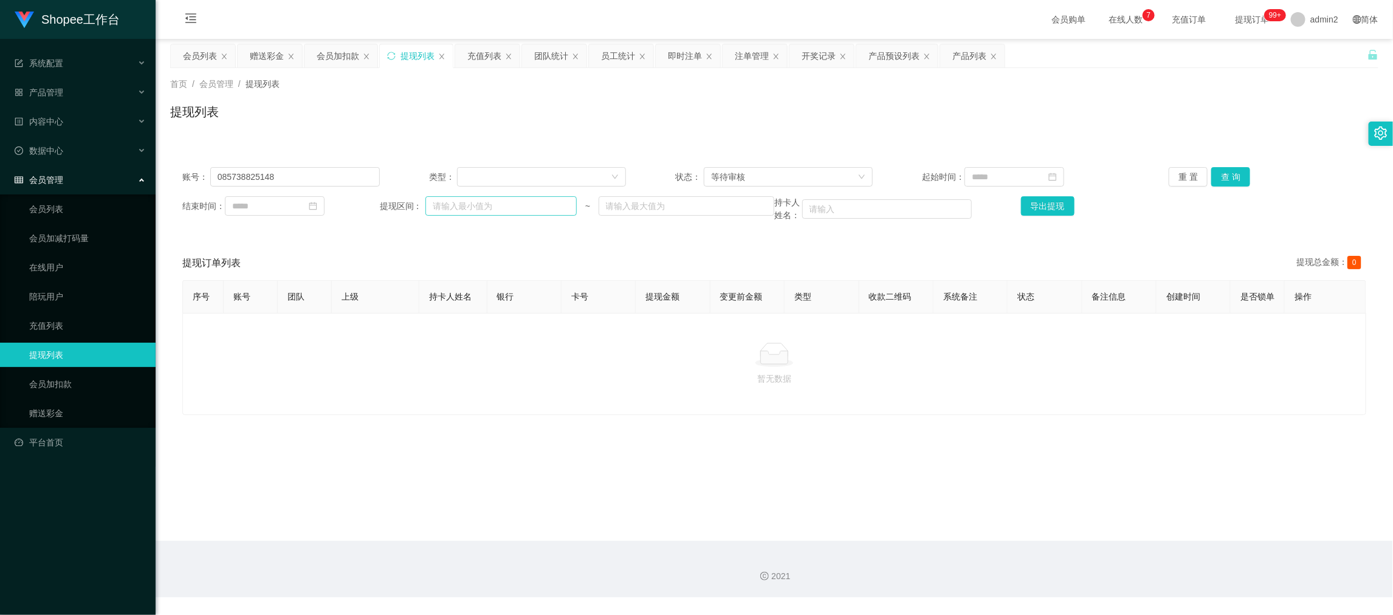
drag, startPoint x: 1025, startPoint y: 518, endPoint x: 528, endPoint y: 214, distance: 582.9
click at [1025, 518] on main "关闭左侧 关闭右侧 关闭其它 刷新页面 会员列表 赠送彩金 会员加扣款 提现列表 充值列表 团队统计 员工统计 即时注单 注单管理 开奖记录 产品预设列表 产…" at bounding box center [774, 290] width 1237 height 502
click at [207, 57] on div "会员列表" at bounding box center [200, 55] width 34 height 23
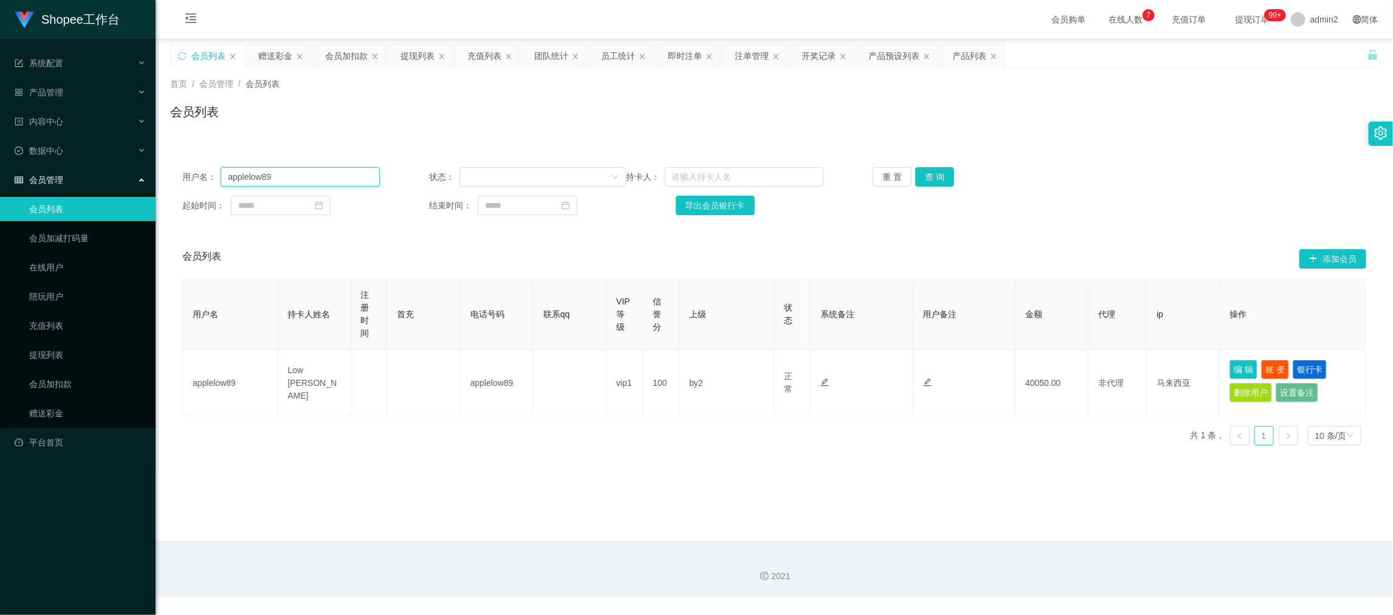
click at [348, 173] on input "applelow89" at bounding box center [300, 176] width 159 height 19
click at [923, 169] on button "查 询" at bounding box center [934, 176] width 39 height 19
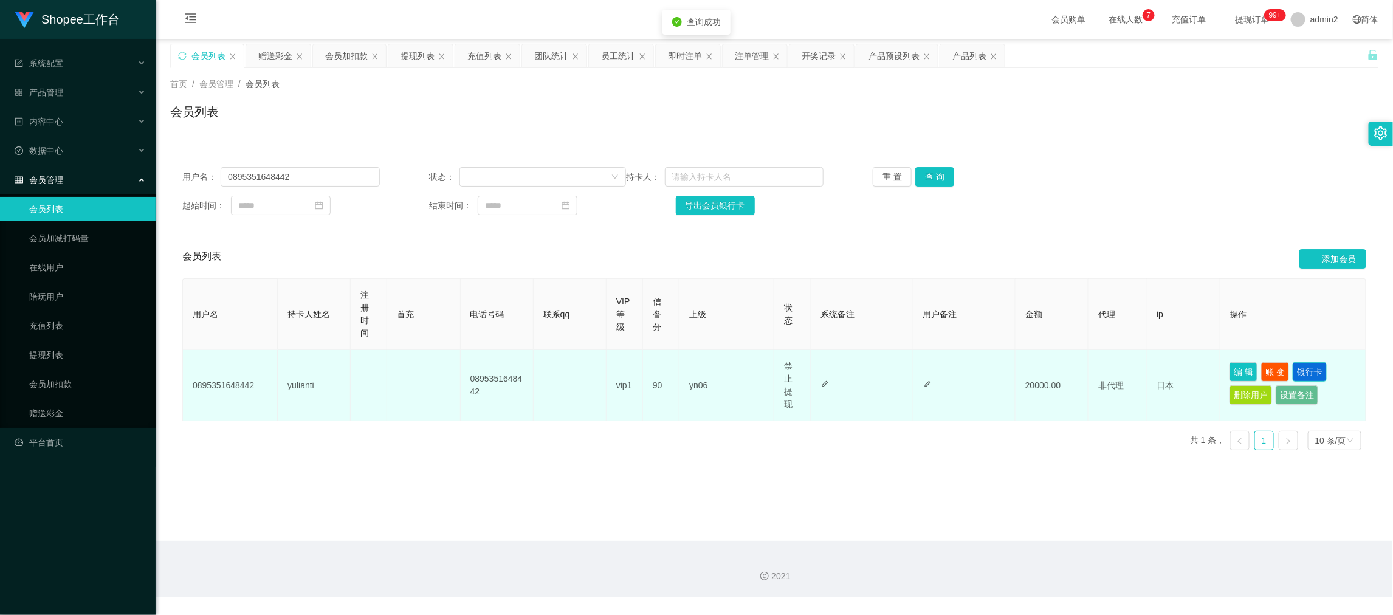
click at [1299, 371] on button "银行卡" at bounding box center [1310, 371] width 34 height 19
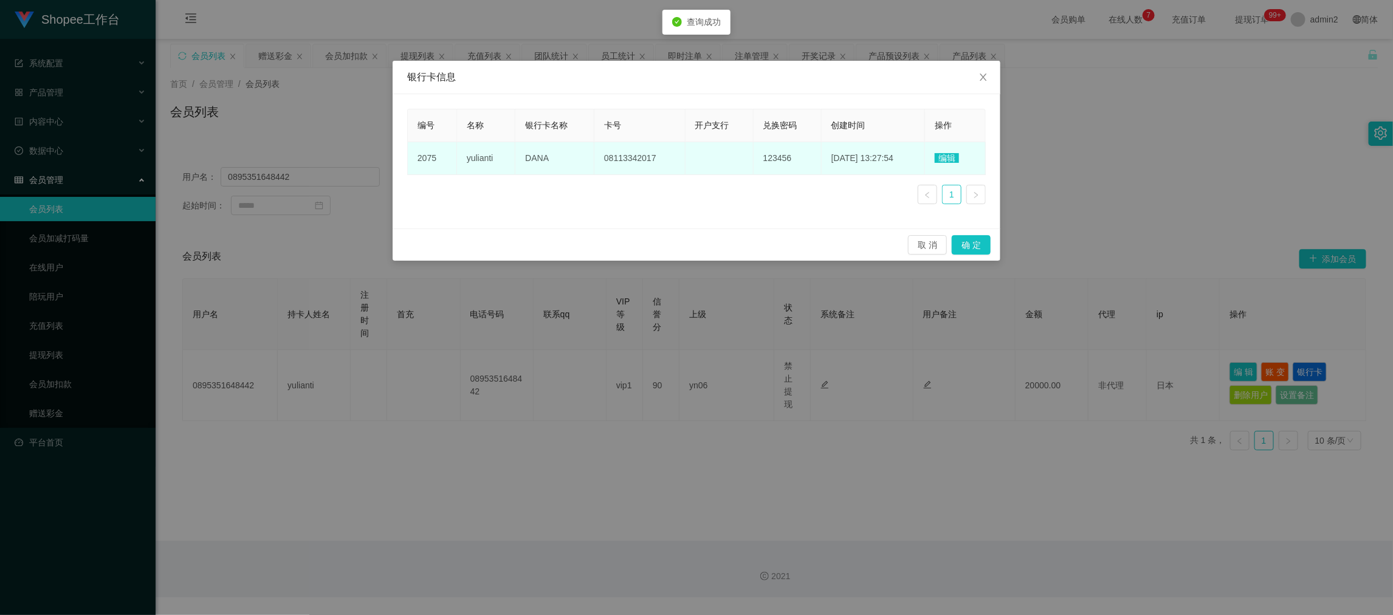
click at [947, 154] on span "编辑" at bounding box center [947, 158] width 24 height 10
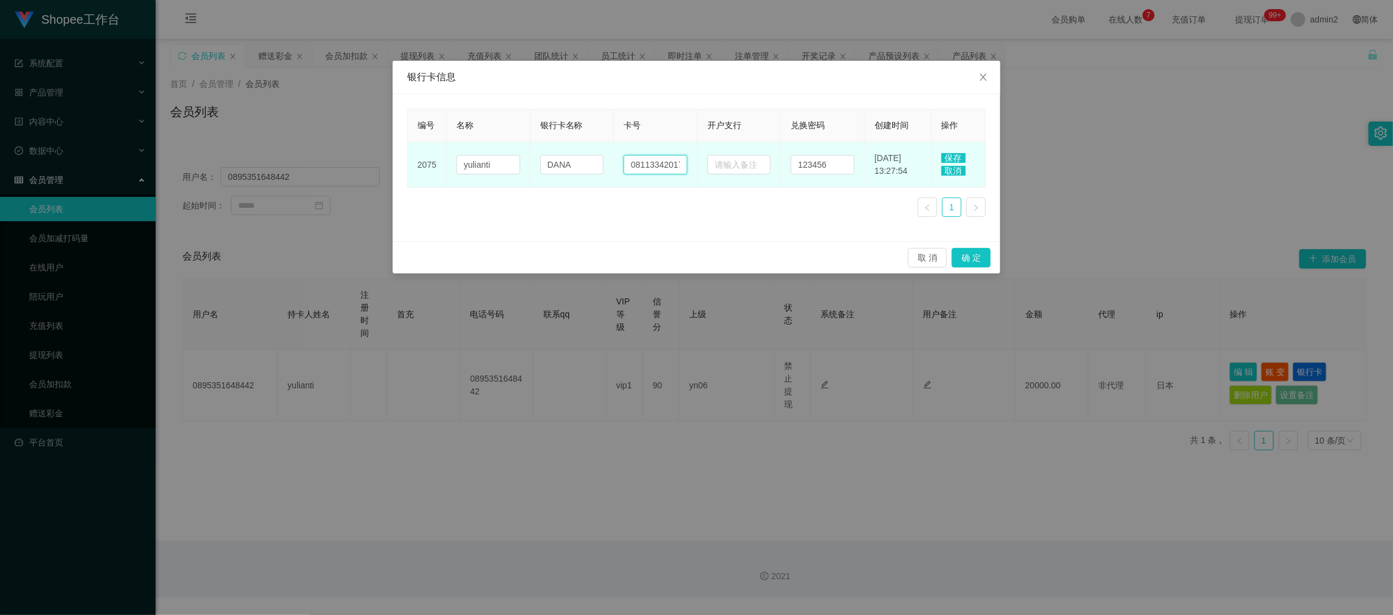
click at [630, 165] on input "08113342017" at bounding box center [656, 164] width 64 height 19
click at [551, 159] on input "DANA" at bounding box center [572, 164] width 64 height 19
click at [495, 159] on input "yulianti" at bounding box center [488, 164] width 64 height 19
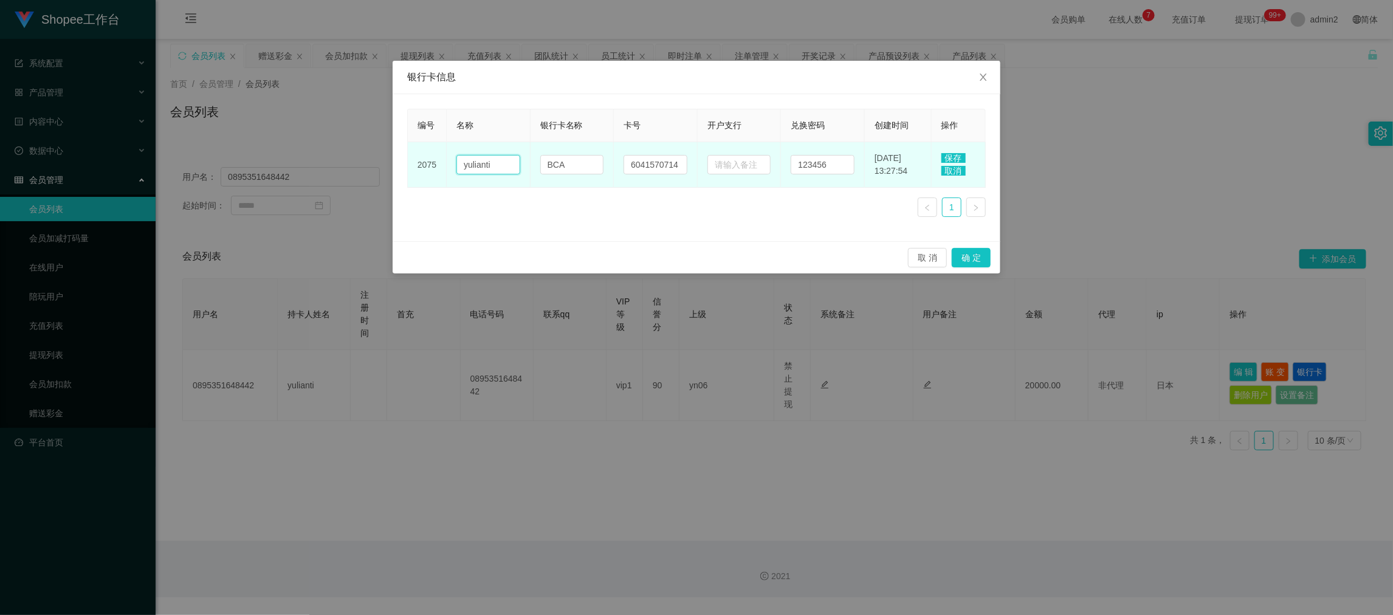
click at [495, 159] on input "yulianti" at bounding box center [488, 164] width 64 height 19
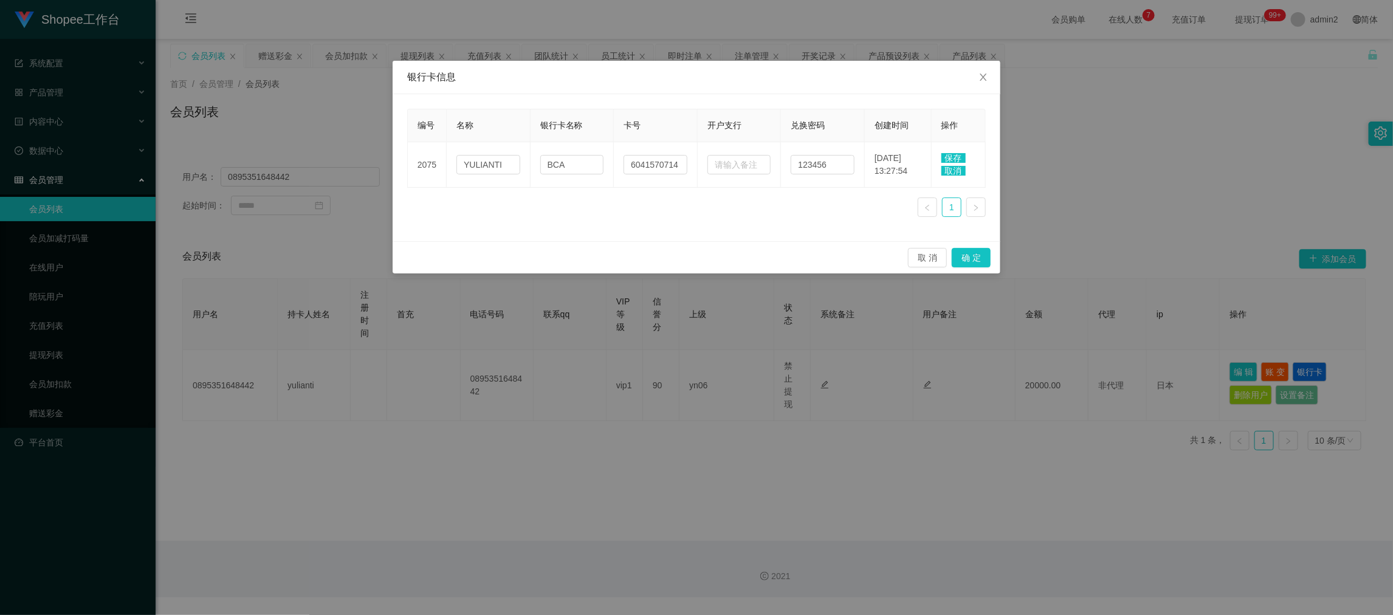
drag, startPoint x: 953, startPoint y: 152, endPoint x: 953, endPoint y: 159, distance: 6.7
click at [953, 153] on span "保存" at bounding box center [953, 158] width 24 height 10
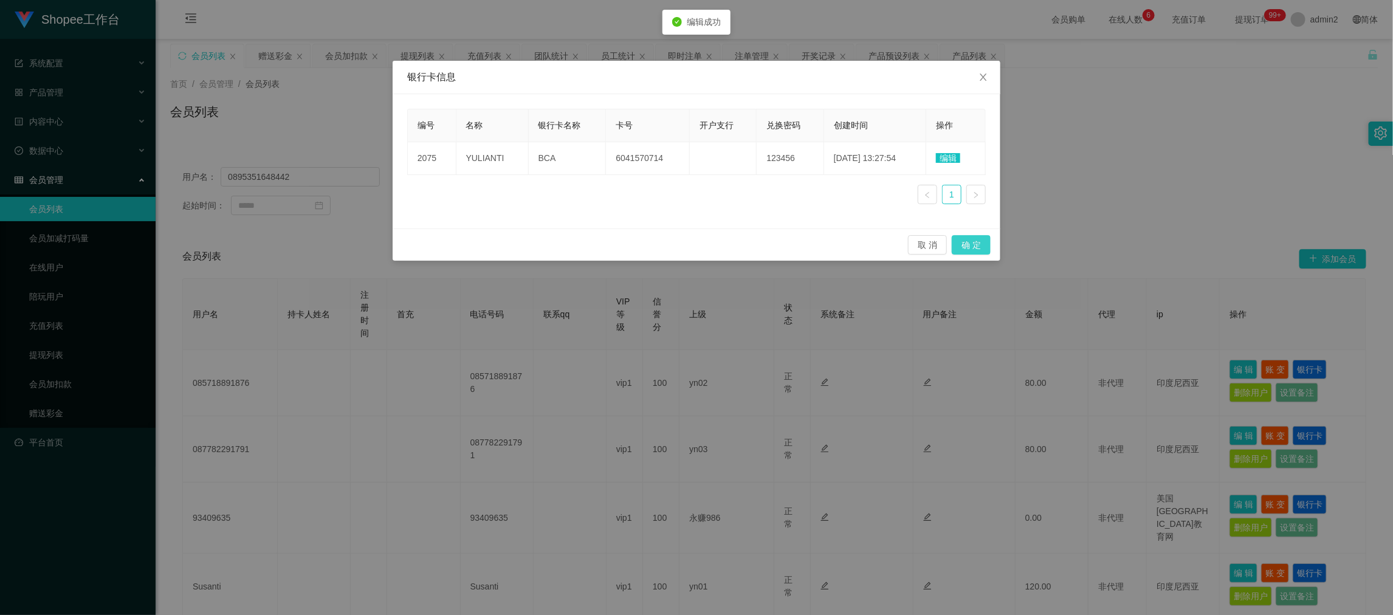
click at [972, 241] on button "确 定" at bounding box center [971, 244] width 39 height 19
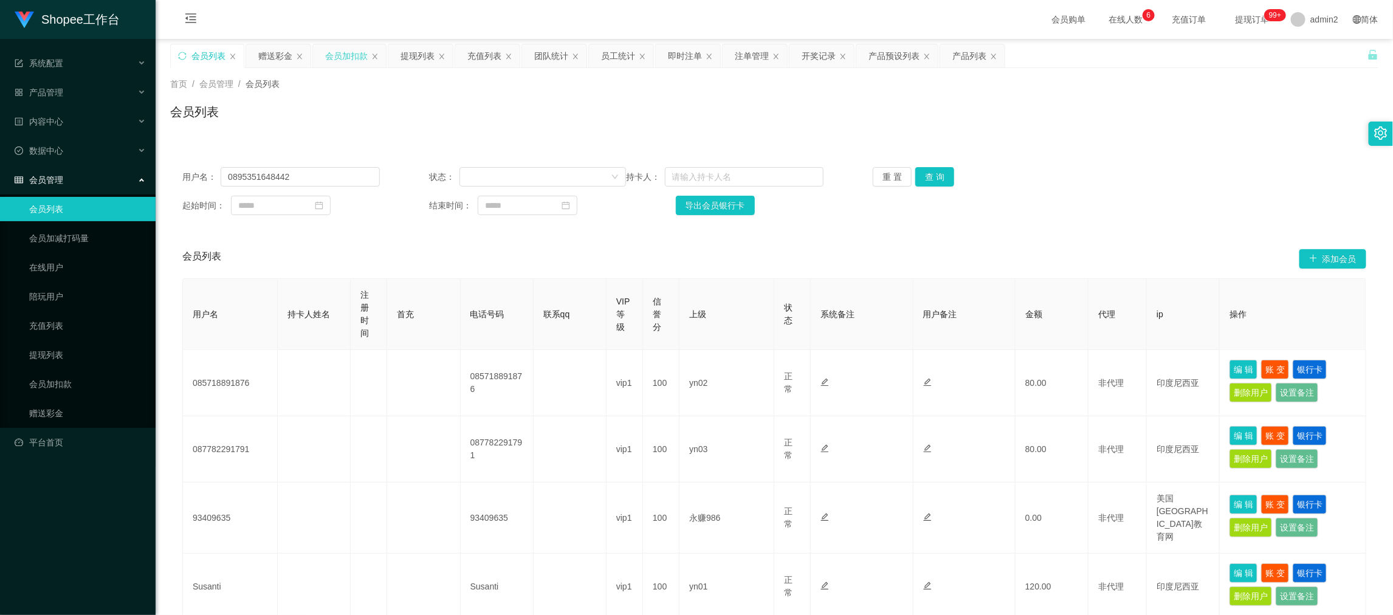
drag, startPoint x: 349, startPoint y: 62, endPoint x: 366, endPoint y: 49, distance: 20.8
click at [349, 61] on div "会员加扣款" at bounding box center [346, 55] width 43 height 23
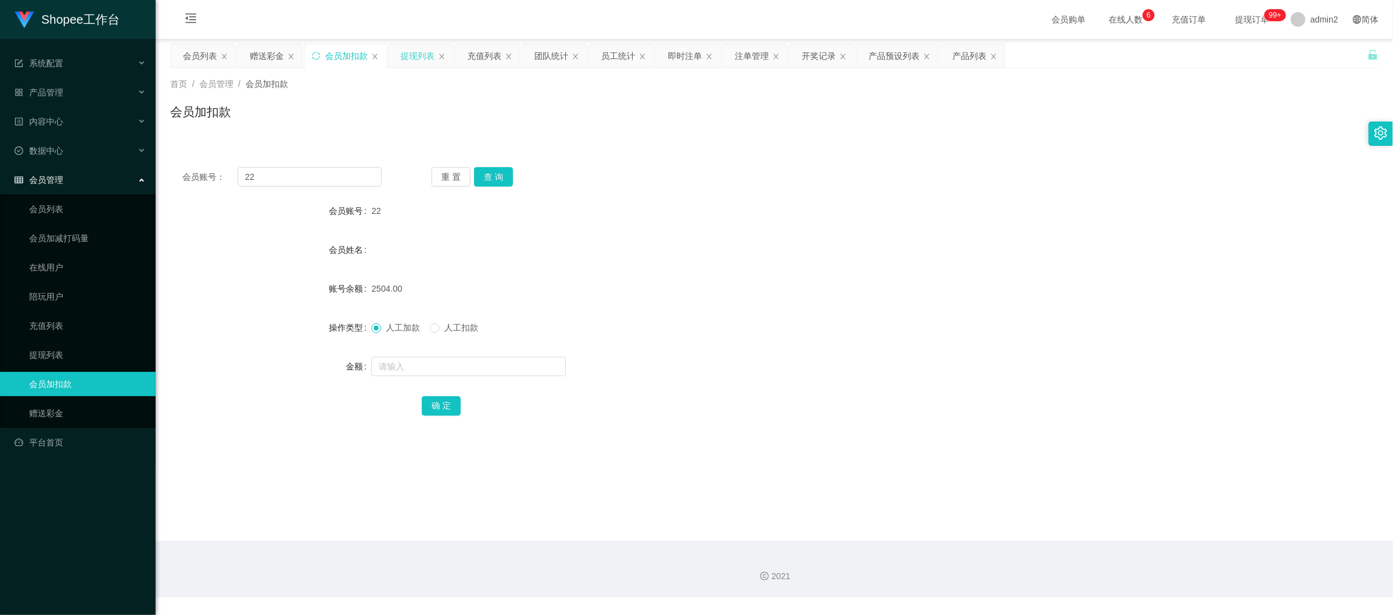
click at [410, 55] on div "提现列表" at bounding box center [417, 55] width 34 height 23
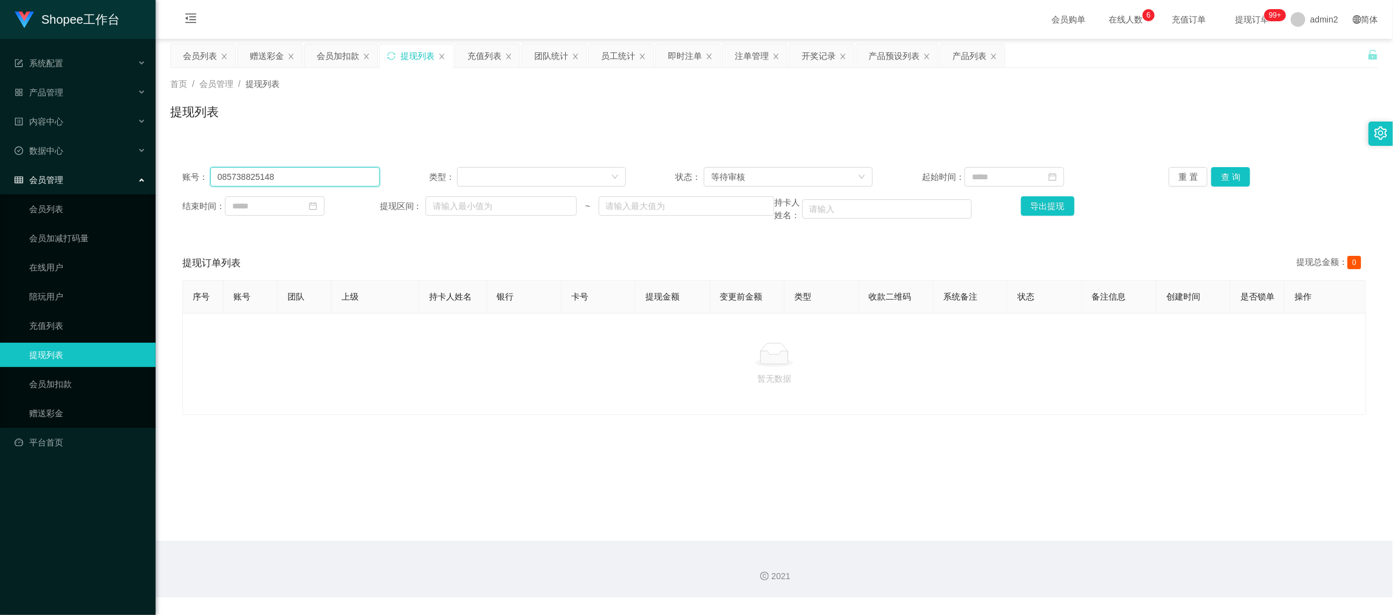
click at [314, 174] on input "085738825148" at bounding box center [295, 176] width 170 height 19
click at [1215, 173] on button "查 询" at bounding box center [1230, 176] width 39 height 19
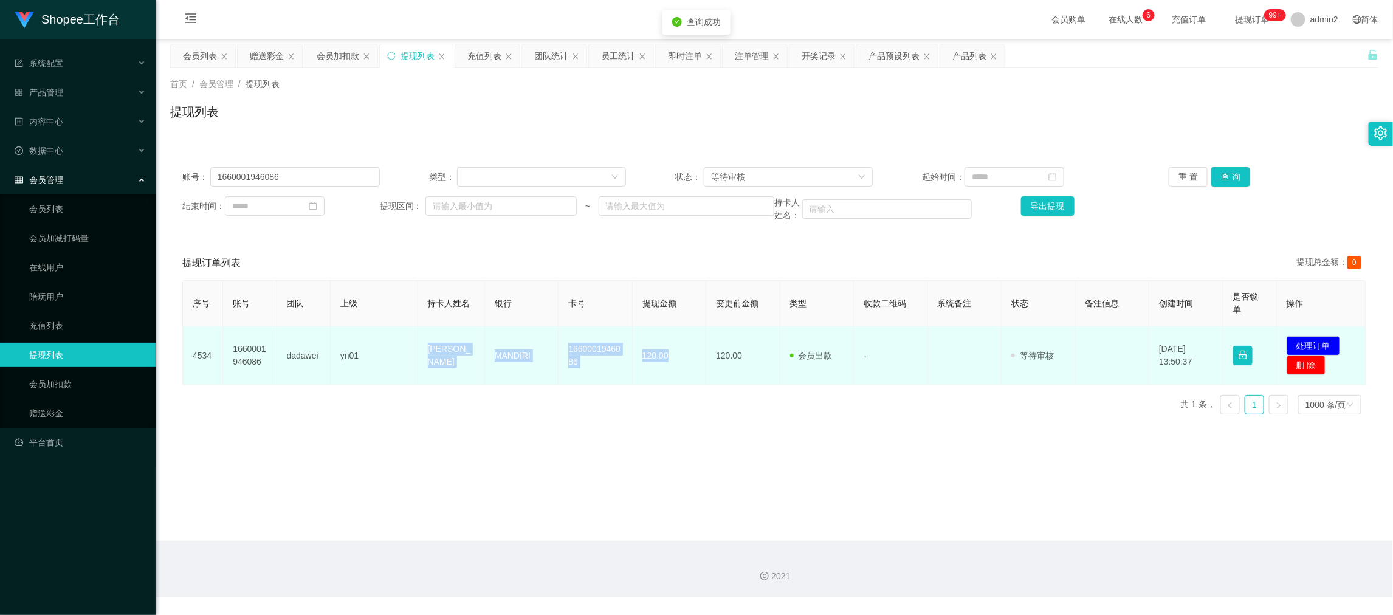
drag, startPoint x: 406, startPoint y: 342, endPoint x: 717, endPoint y: 367, distance: 311.5
click at [677, 365] on tr "4534 1660001946086 dadawei yn01 Fahrudin subkhi MANDIRI 1660001946086 120.00 12…" at bounding box center [774, 355] width 1183 height 59
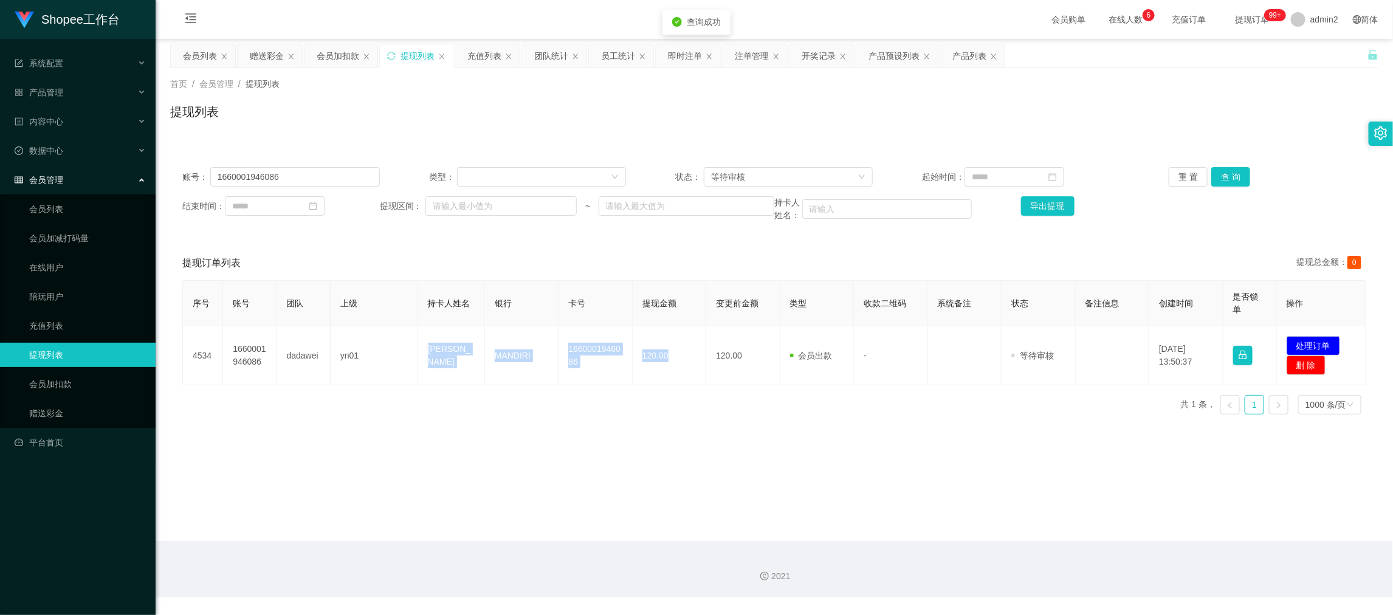
copy tr "[PERSON_NAME] subkhi MANDIRI 1660001946086 120.00"
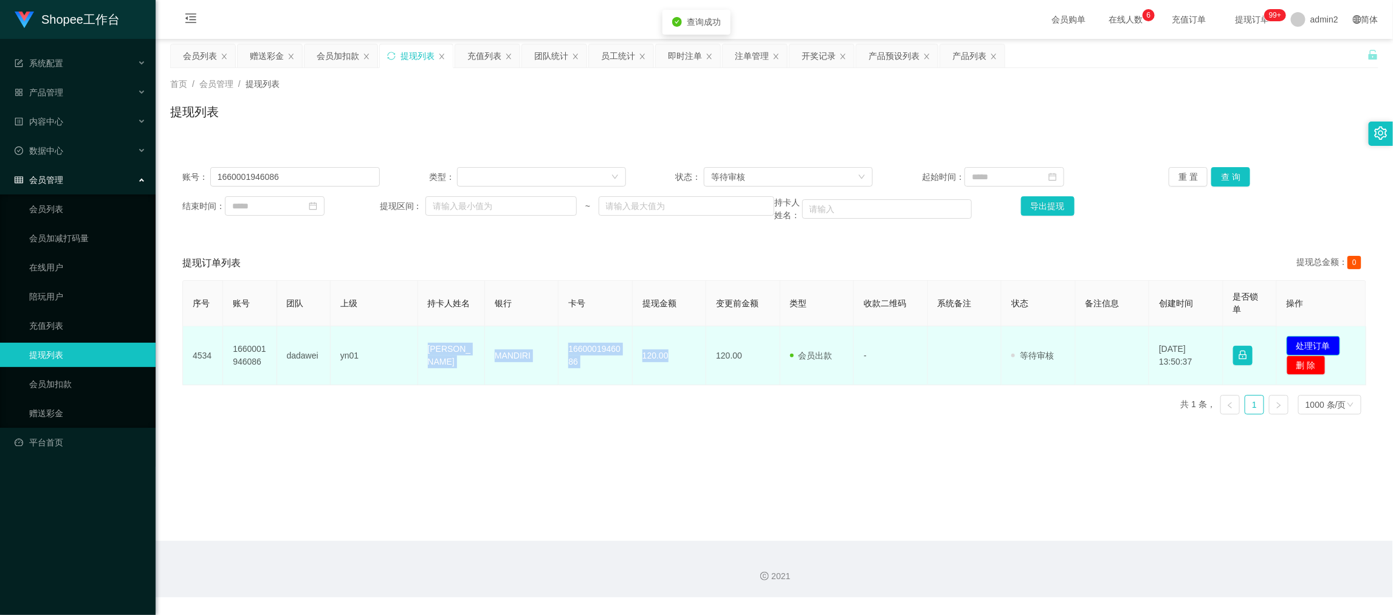
click at [1319, 347] on button "处理订单" at bounding box center [1313, 345] width 53 height 19
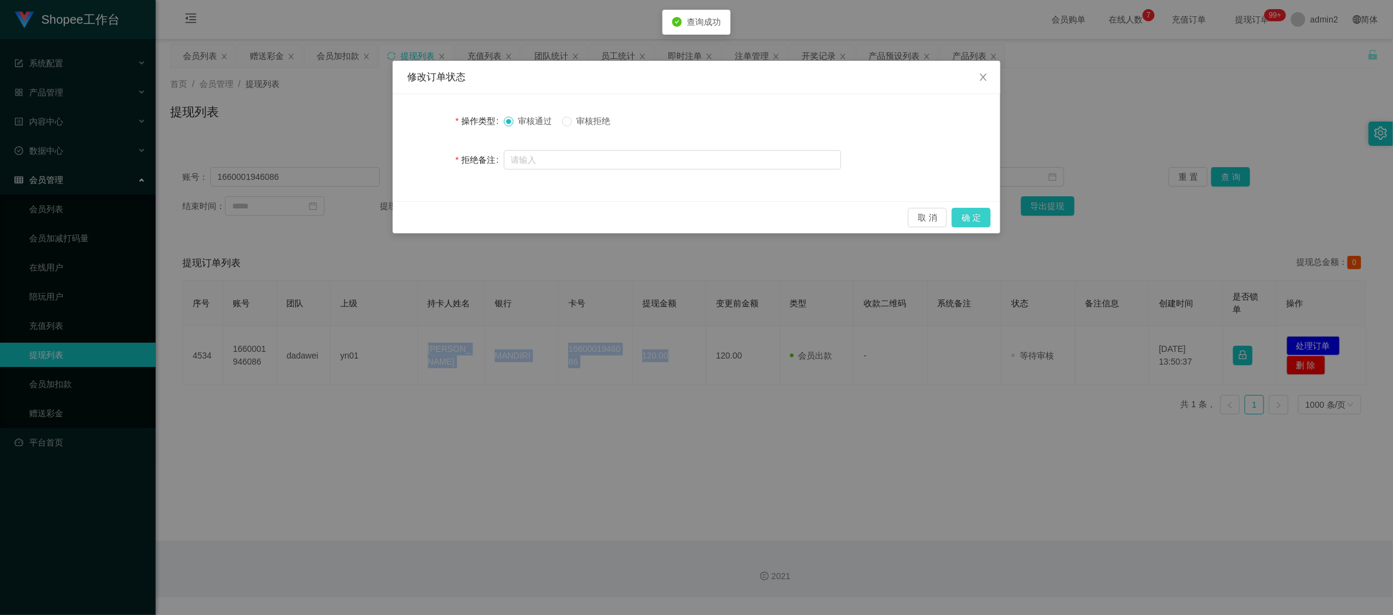
click at [974, 215] on button "确 定" at bounding box center [971, 217] width 39 height 19
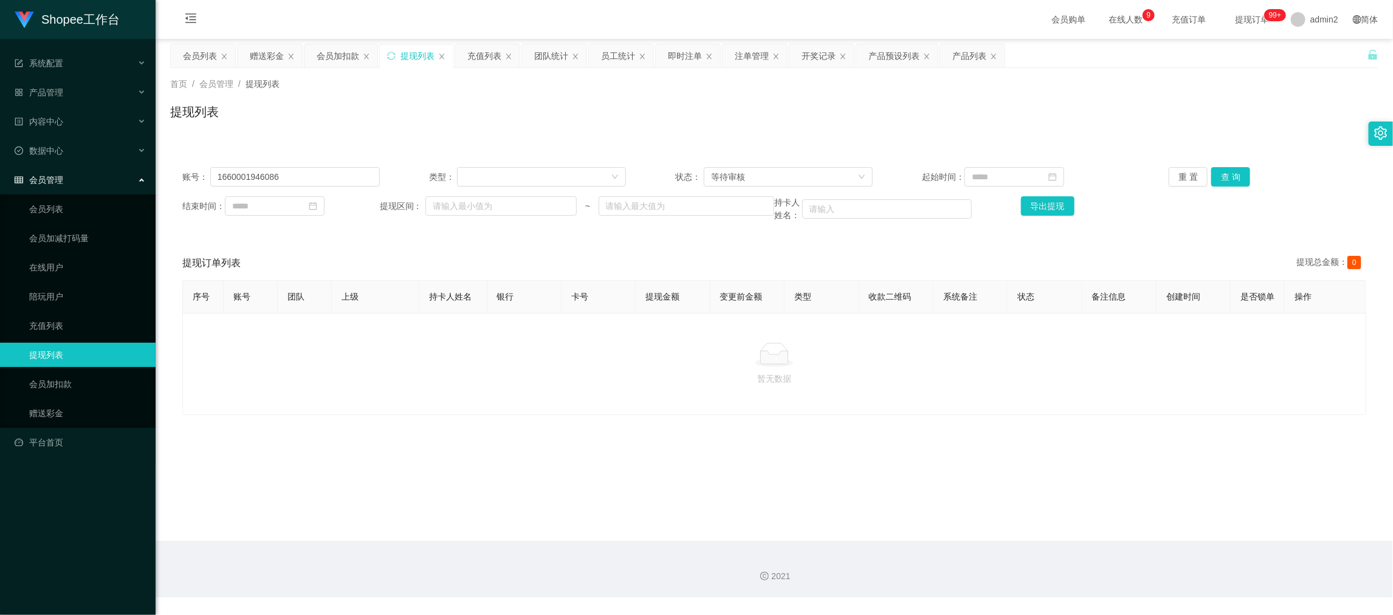
drag, startPoint x: 1087, startPoint y: 521, endPoint x: 1080, endPoint y: 509, distance: 14.4
click at [1080, 509] on main "关闭左侧 关闭右侧 关闭其它 刷新页面 会员列表 赠送彩金 会员加扣款 提现列表 充值列表 团队统计 员工统计 即时注单 注单管理 开奖记录 产品预设列表 产…" at bounding box center [774, 290] width 1237 height 502
click at [350, 173] on input "1660001946086" at bounding box center [295, 176] width 170 height 19
click at [1217, 173] on button "查 询" at bounding box center [1230, 176] width 39 height 19
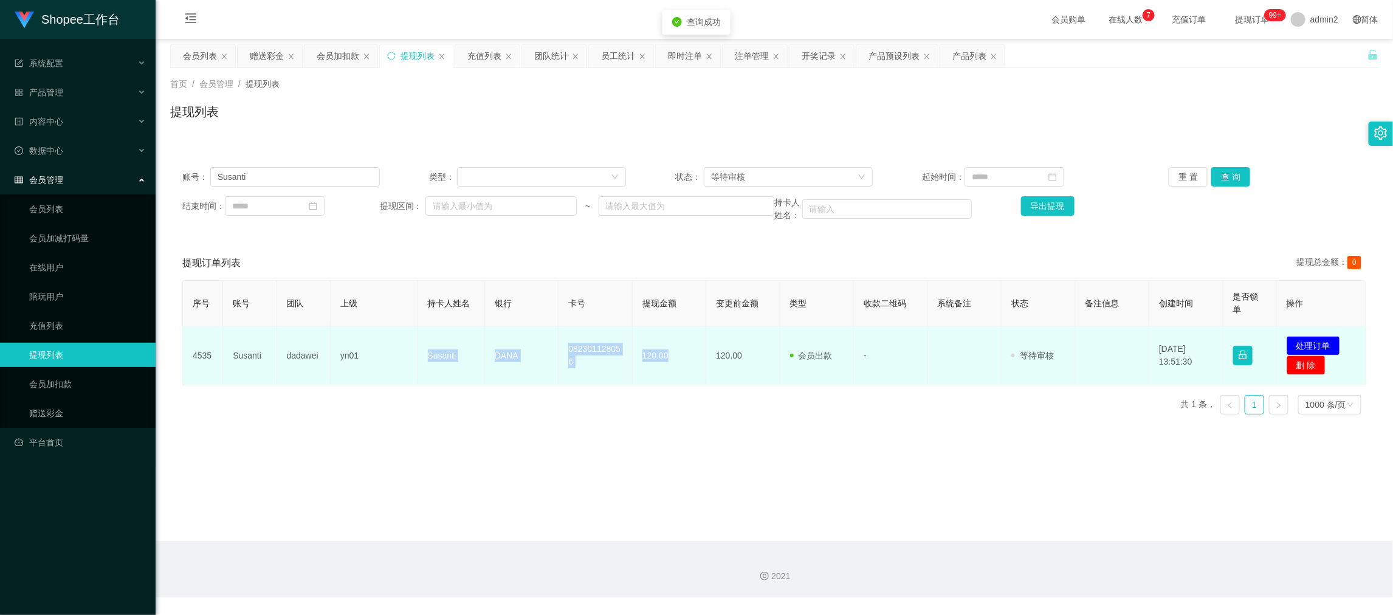
drag, startPoint x: 412, startPoint y: 360, endPoint x: 677, endPoint y: 369, distance: 265.1
click at [677, 369] on tr "4535 [PERSON_NAME] yn01 [PERSON_NAME] 082391128056 120.00 120.00 会员出款 人工取款 - 审核…" at bounding box center [774, 355] width 1183 height 59
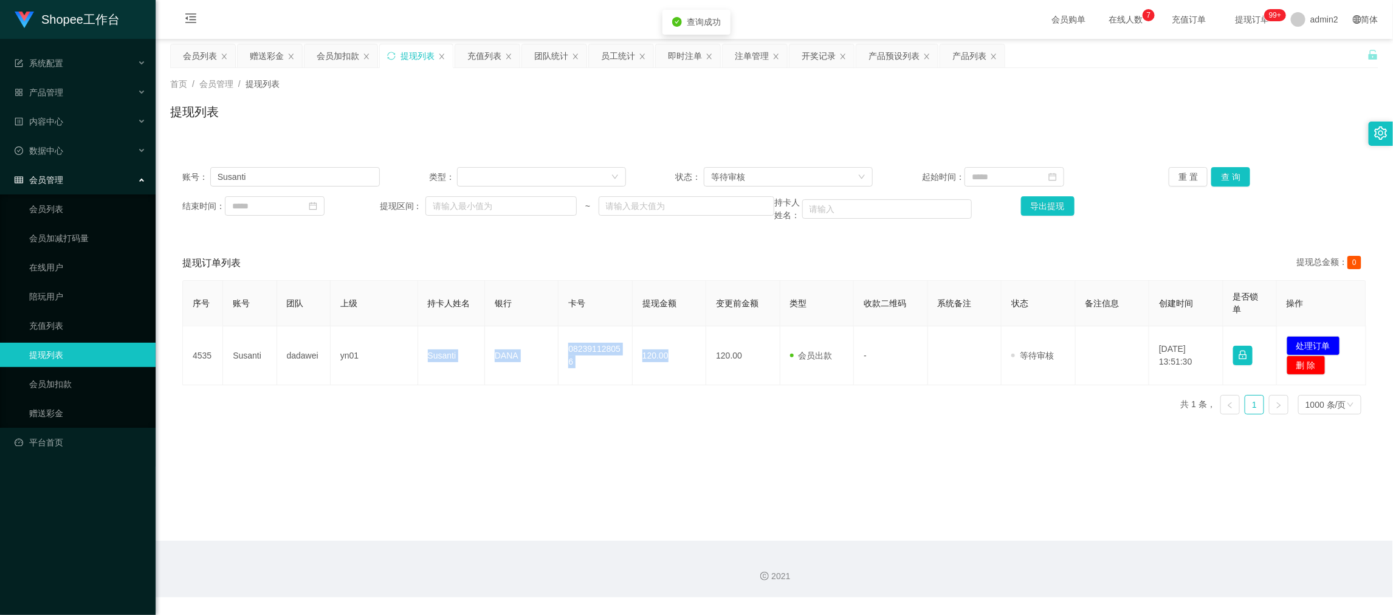
copy tr "[PERSON_NAME] 082391128056 120.00"
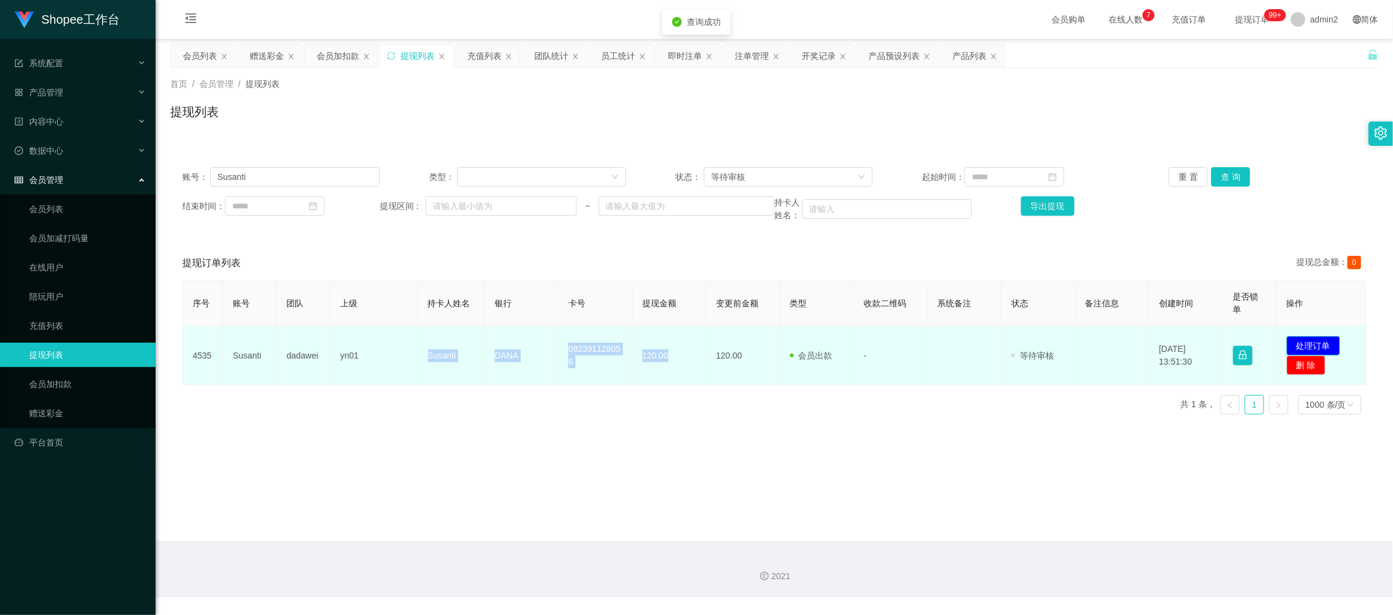
click at [1319, 343] on button "处理订单" at bounding box center [1313, 345] width 53 height 19
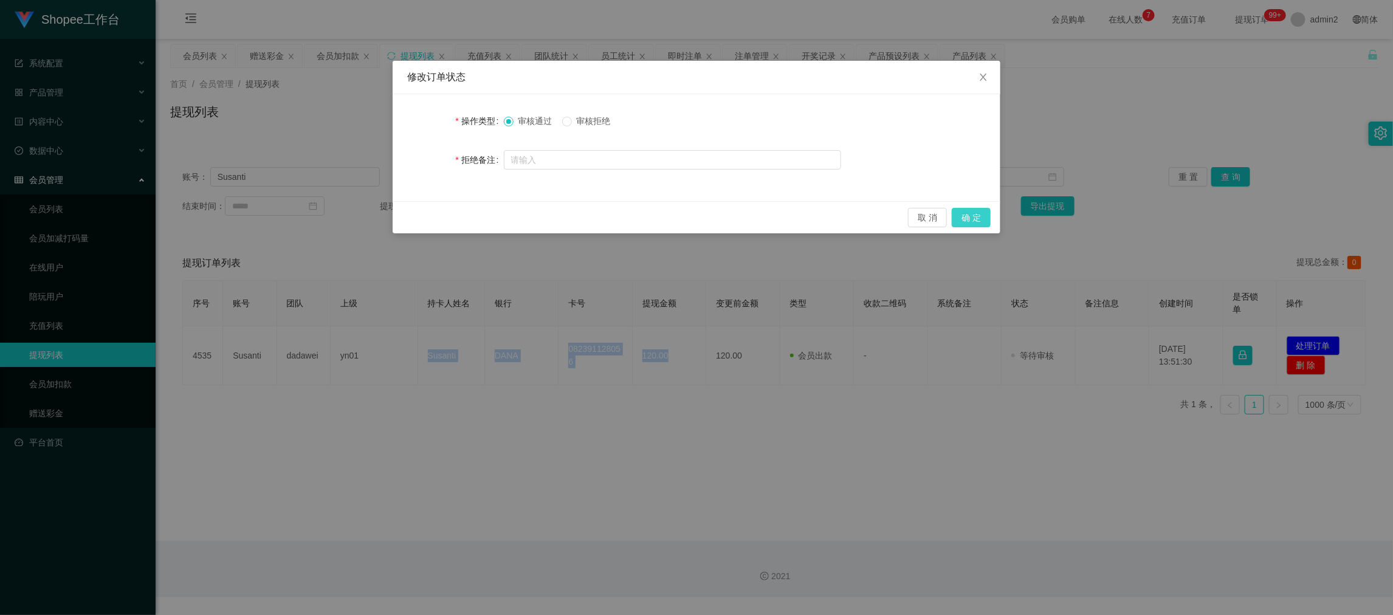
click at [971, 222] on button "确 定" at bounding box center [971, 217] width 39 height 19
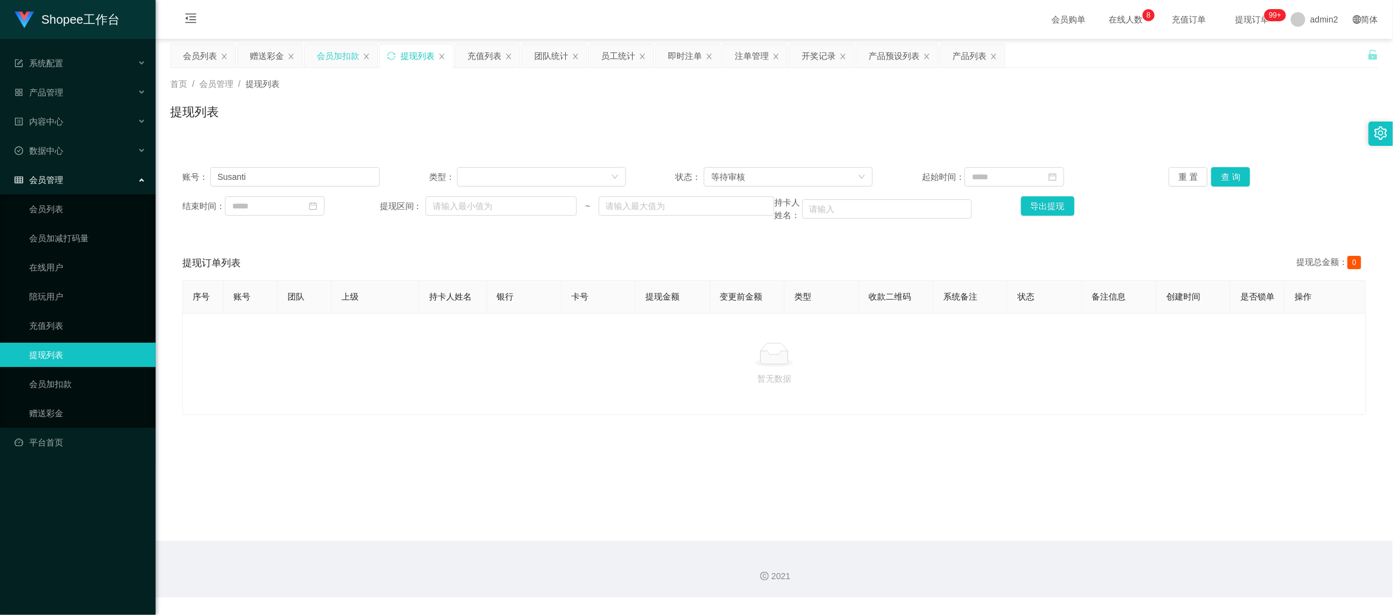
click at [337, 55] on div "会员加扣款" at bounding box center [338, 55] width 43 height 23
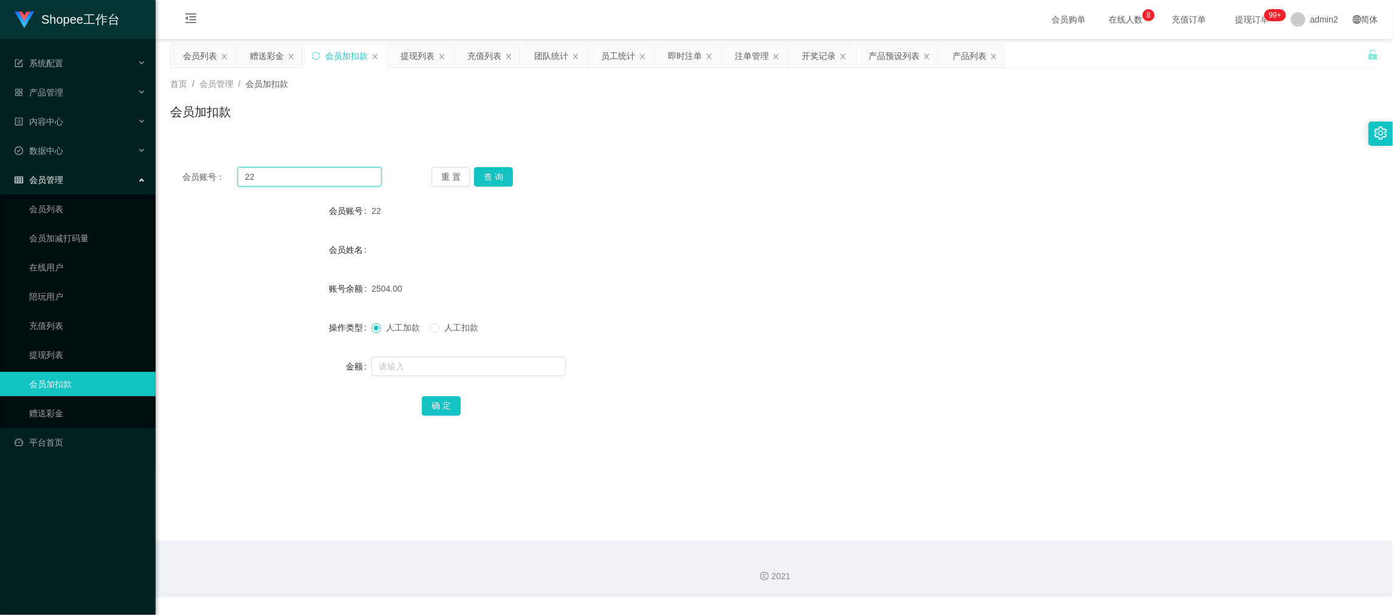
click at [331, 178] on input "22" at bounding box center [310, 176] width 144 height 19
drag, startPoint x: 331, startPoint y: 178, endPoint x: 445, endPoint y: 191, distance: 115.6
click at [331, 179] on input "22" at bounding box center [310, 176] width 144 height 19
click at [503, 182] on button "查 询" at bounding box center [493, 176] width 39 height 19
click at [509, 366] on input "text" at bounding box center [468, 366] width 194 height 19
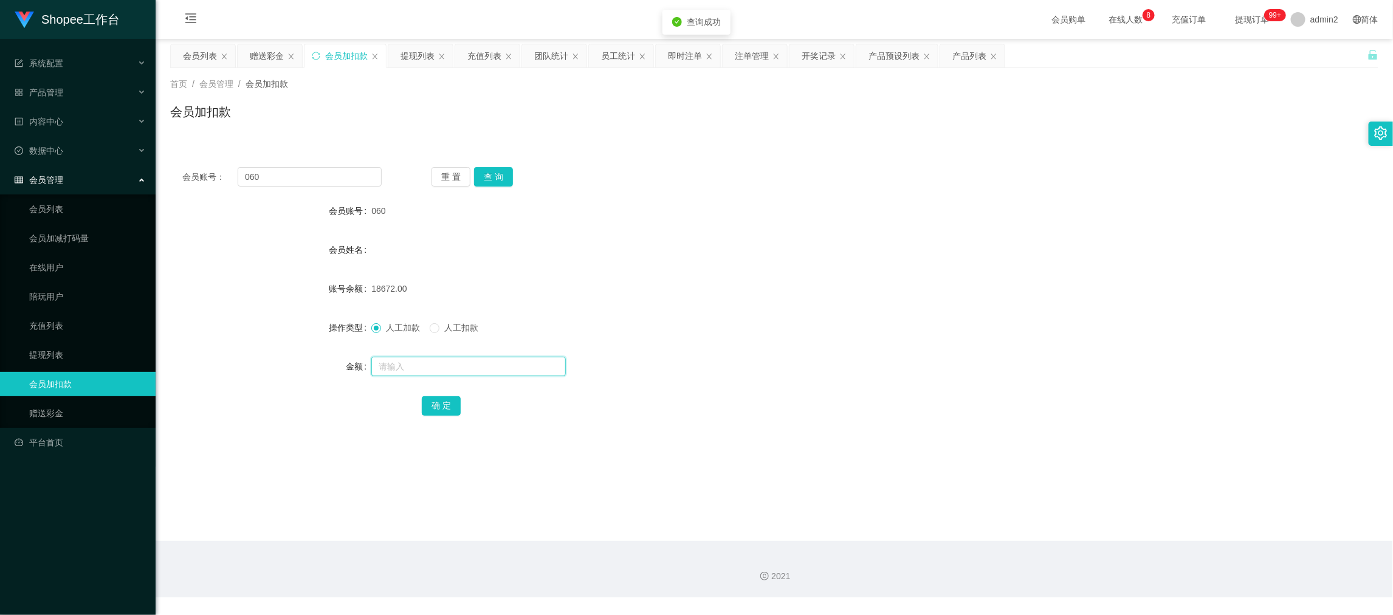
click at [509, 366] on input "text" at bounding box center [468, 366] width 194 height 19
click at [431, 408] on button "确 定" at bounding box center [441, 405] width 39 height 19
click at [820, 337] on div "人工加款 人工扣款" at bounding box center [723, 327] width 705 height 24
drag, startPoint x: 1044, startPoint y: 499, endPoint x: 1034, endPoint y: 495, distance: 10.6
click at [1044, 499] on main "关闭左侧 关闭右侧 关闭其它 刷新页面 会员列表 赠送彩金 会员加扣款 提现列表 充值列表 团队统计 员工统计 即时注单 注单管理 开奖记录 产品预设列表 产…" at bounding box center [774, 290] width 1237 height 502
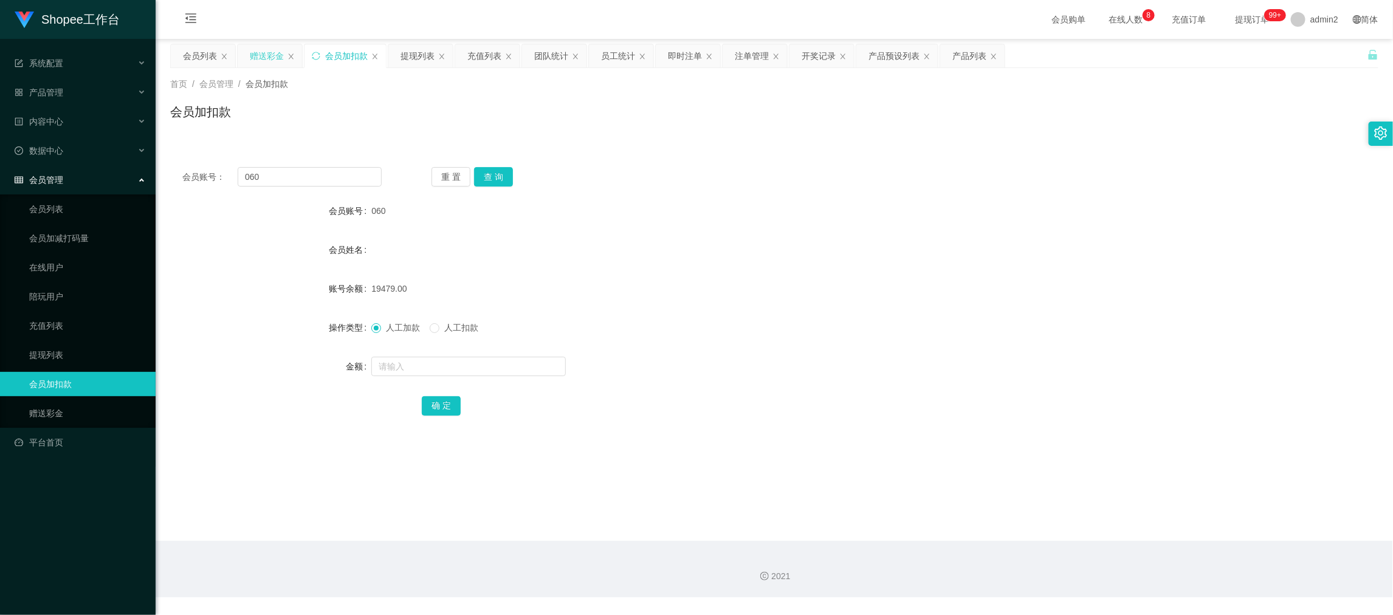
click at [264, 49] on div "赠送彩金" at bounding box center [267, 55] width 34 height 23
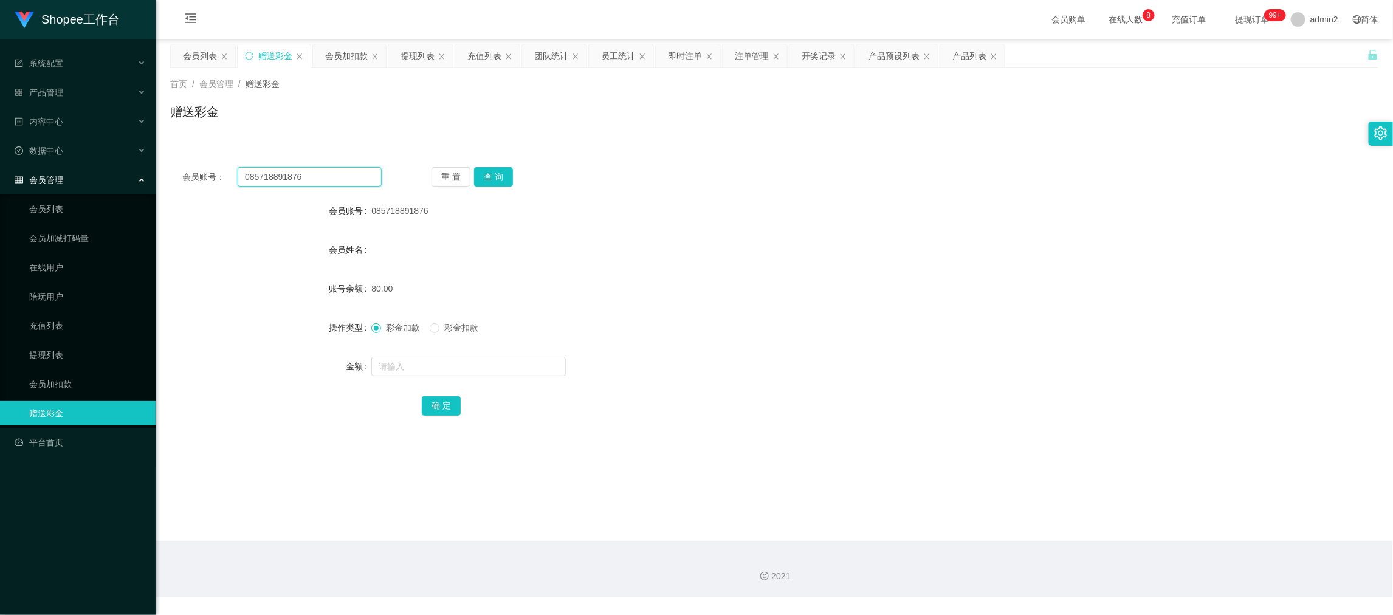
click at [341, 177] on input "085718891876" at bounding box center [310, 176] width 144 height 19
drag, startPoint x: 341, startPoint y: 177, endPoint x: 453, endPoint y: 185, distance: 112.7
click at [345, 177] on input "085718891876" at bounding box center [310, 176] width 144 height 19
click at [515, 177] on div "重 置 查 询" at bounding box center [530, 176] width 199 height 19
click at [492, 177] on button "查 询" at bounding box center [493, 176] width 39 height 19
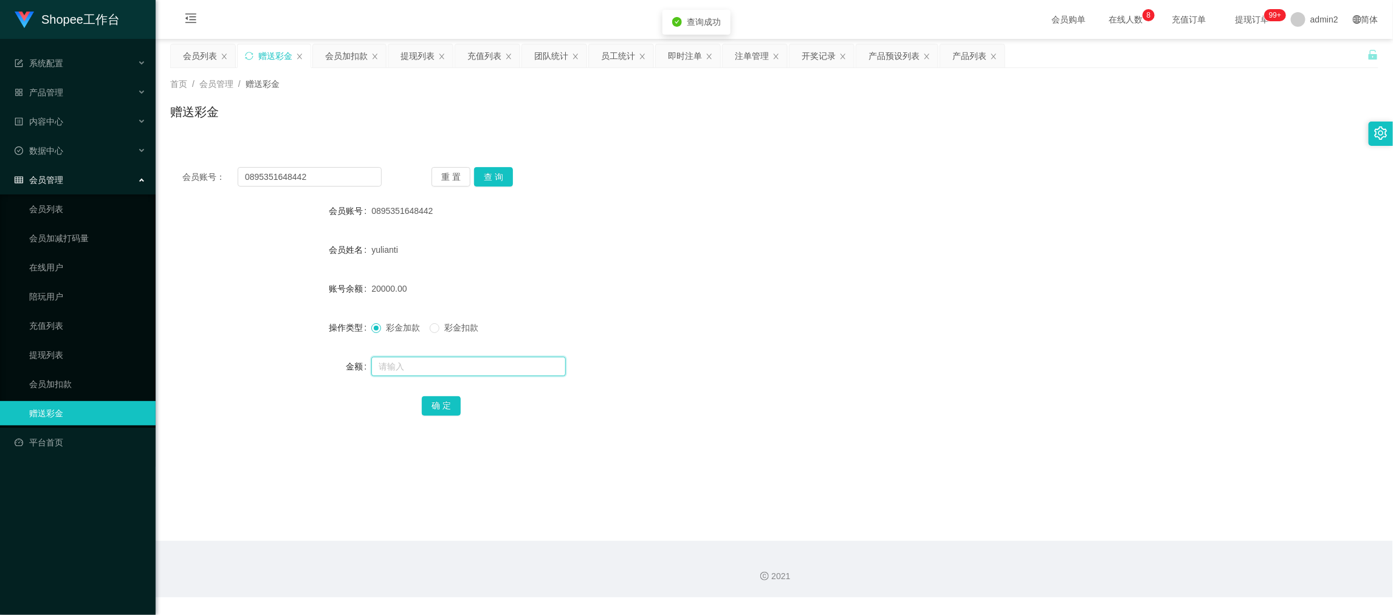
drag, startPoint x: 515, startPoint y: 367, endPoint x: 548, endPoint y: 364, distance: 32.4
click at [515, 366] on input "text" at bounding box center [468, 366] width 194 height 19
drag, startPoint x: 464, startPoint y: 369, endPoint x: 456, endPoint y: 380, distance: 13.5
click at [464, 369] on input "text" at bounding box center [468, 366] width 194 height 19
click at [432, 413] on button "确 定" at bounding box center [441, 405] width 39 height 19
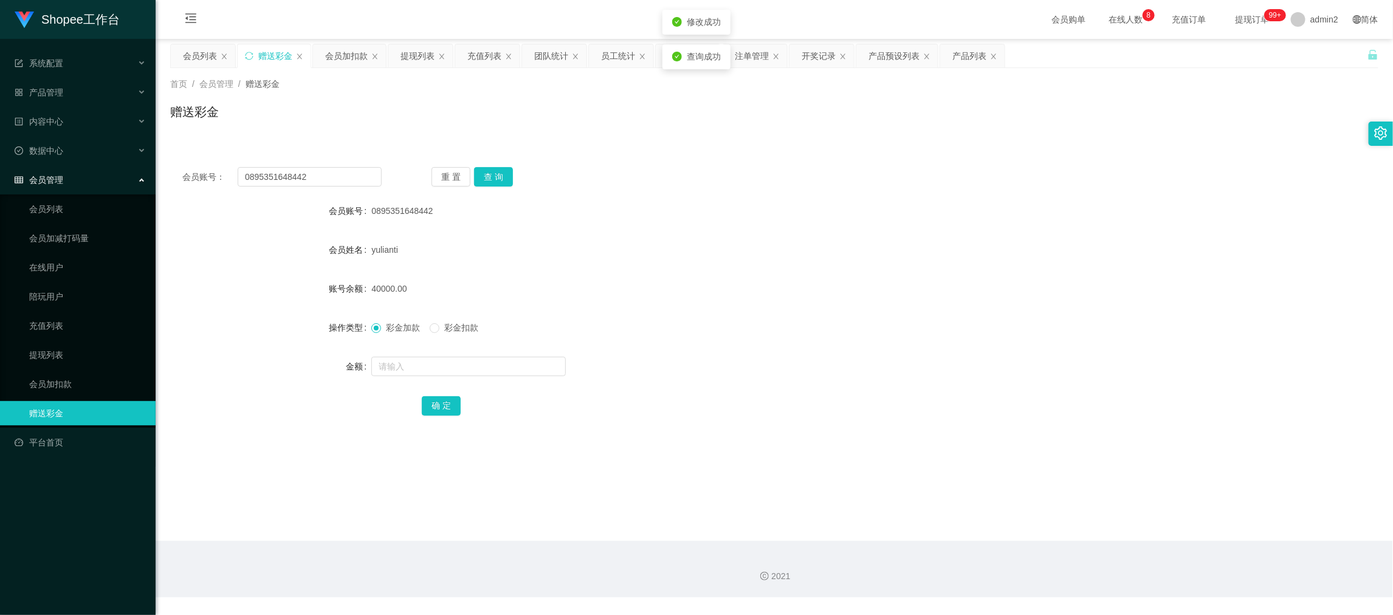
drag, startPoint x: 188, startPoint y: 58, endPoint x: 243, endPoint y: 108, distance: 74.0
click at [188, 58] on div "会员列表" at bounding box center [200, 55] width 34 height 23
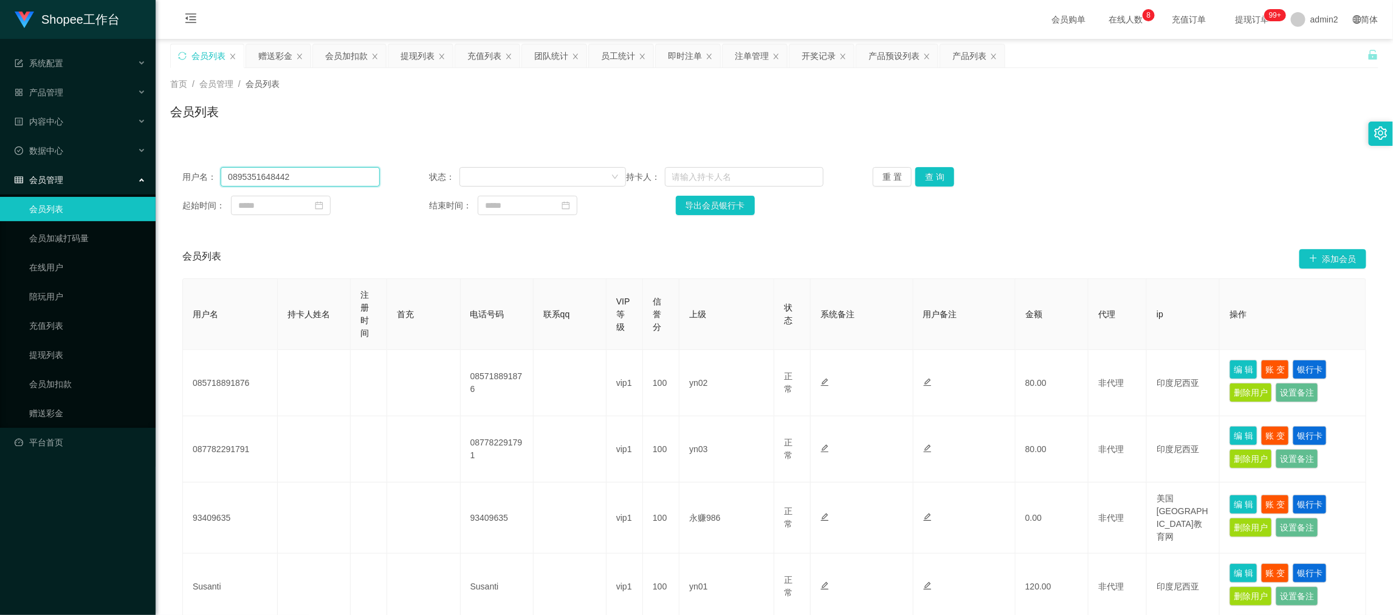
click at [307, 169] on input "0895351648442" at bounding box center [300, 176] width 159 height 19
click at [932, 174] on button "查 询" at bounding box center [934, 176] width 39 height 19
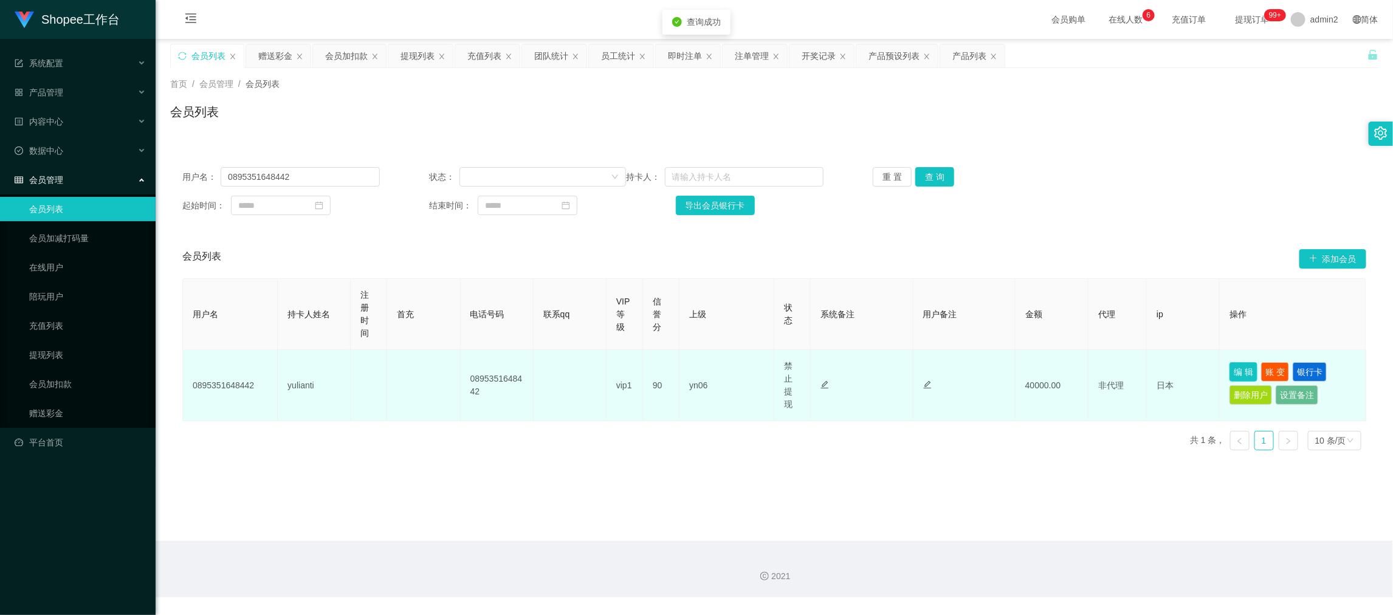
click at [1229, 371] on button "编 辑" at bounding box center [1243, 371] width 28 height 19
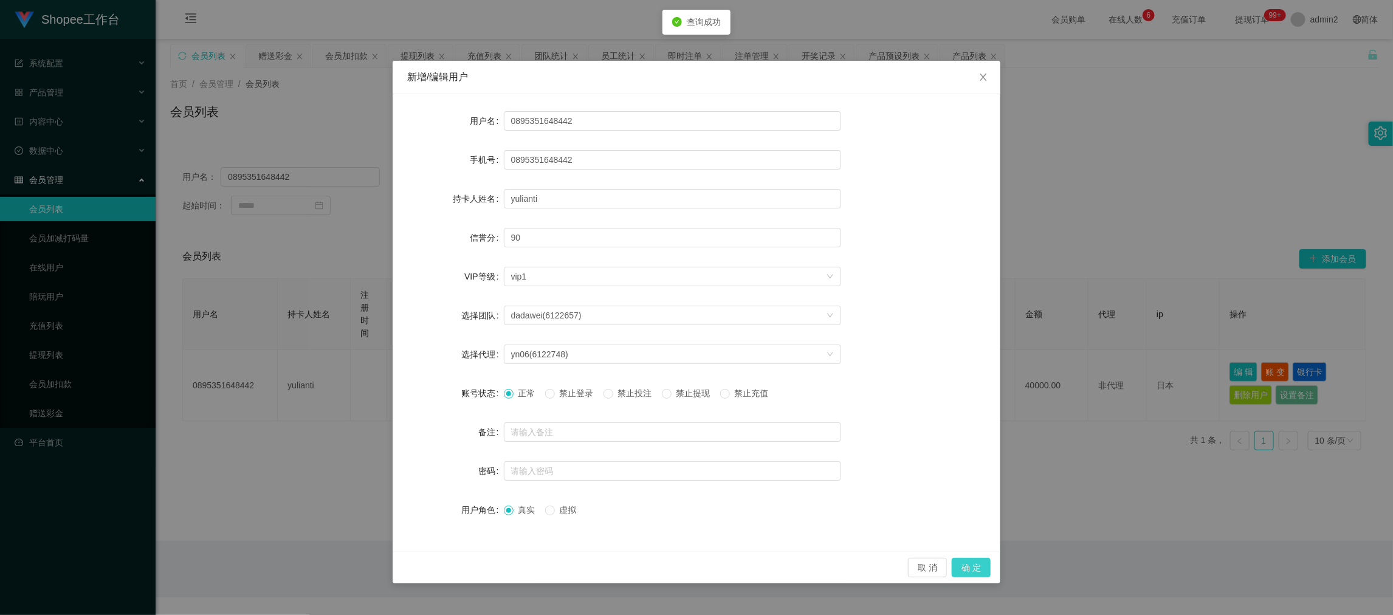
click at [973, 565] on button "确 定" at bounding box center [971, 567] width 39 height 19
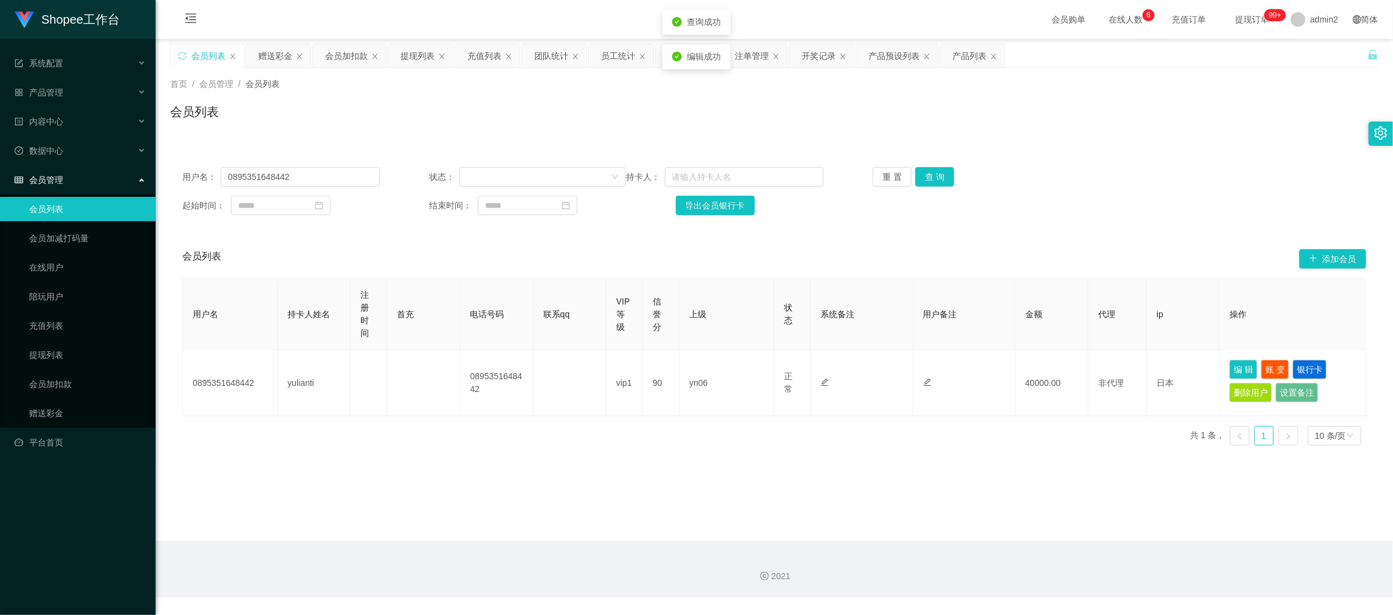
click at [947, 456] on main "关闭左侧 关闭右侧 关闭其它 刷新页面 会员列表 赠送彩金 会员加扣款 提现列表 充值列表 团队统计 员工统计 即时注单 注单管理 开奖记录 产品预设列表 产…" at bounding box center [774, 290] width 1237 height 502
drag, startPoint x: 1057, startPoint y: 517, endPoint x: 920, endPoint y: 425, distance: 165.2
click at [1057, 517] on main "关闭左侧 关闭右侧 关闭其它 刷新页面 会员列表 赠送彩金 会员加扣款 提现列表 充值列表 团队统计 员工统计 即时注单 注单管理 开奖记录 产品预设列表 产…" at bounding box center [774, 290] width 1237 height 502
drag, startPoint x: 279, startPoint y: 53, endPoint x: 296, endPoint y: 84, distance: 35.4
click at [279, 53] on div "赠送彩金" at bounding box center [275, 55] width 34 height 23
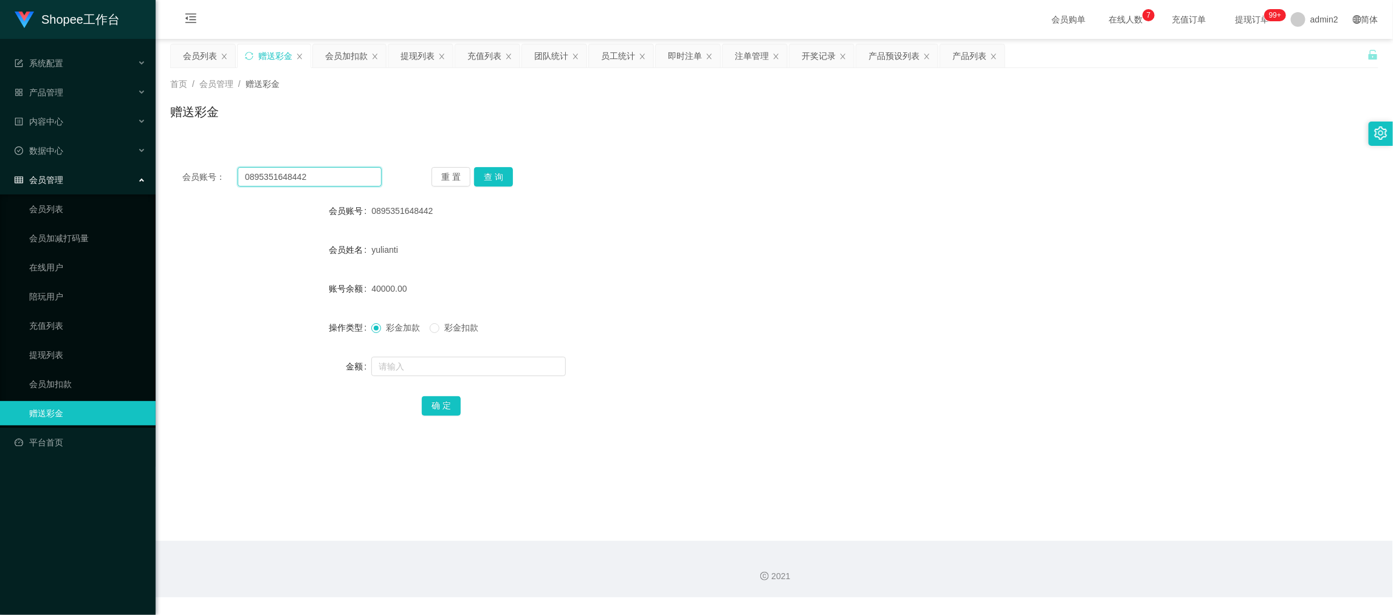
click at [326, 180] on input "0895351648442" at bounding box center [310, 176] width 144 height 19
click at [476, 182] on button "查 询" at bounding box center [493, 176] width 39 height 19
click at [492, 363] on input "text" at bounding box center [468, 366] width 194 height 19
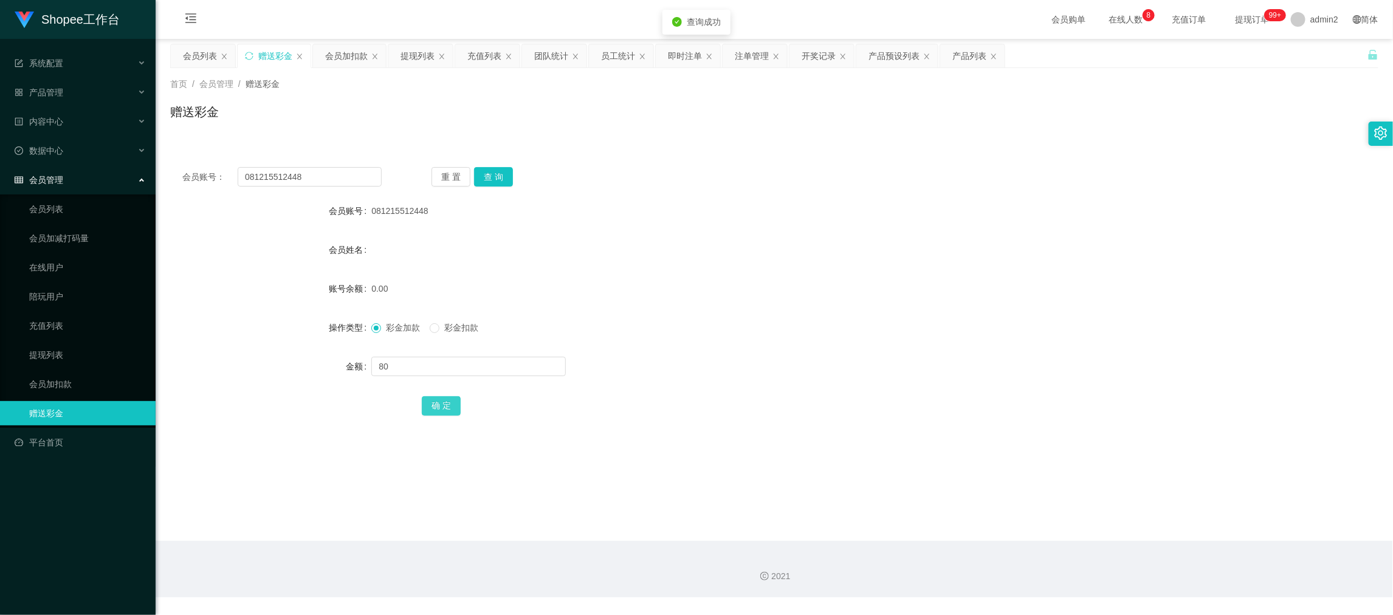
click at [456, 405] on button "确 定" at bounding box center [441, 405] width 39 height 19
click at [854, 308] on form "会员账号 081215512448 会员姓名 账号余额 0.00 操作类型 彩金加款 彩金扣款 金额 80 确 定" at bounding box center [774, 308] width 1208 height 219
drag, startPoint x: 1051, startPoint y: 503, endPoint x: 425, endPoint y: 198, distance: 697.2
click at [1051, 503] on main "关闭左侧 关闭右侧 关闭其它 刷新页面 会员列表 赠送彩金 会员加扣款 提现列表 充值列表 团队统计 员工统计 即时注单 注单管理 开奖记录 产品预设列表 产…" at bounding box center [774, 290] width 1237 height 502
click at [419, 47] on div "提现列表" at bounding box center [417, 55] width 34 height 23
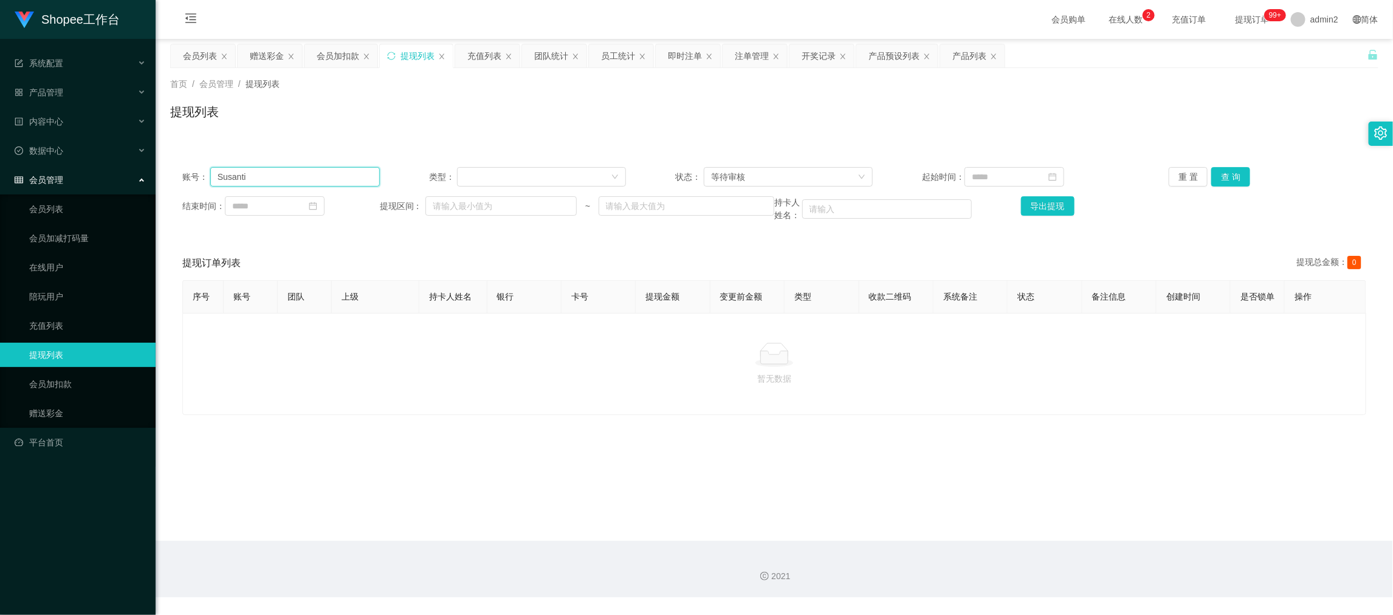
click at [363, 167] on input "Susanti" at bounding box center [295, 176] width 170 height 19
click at [1225, 169] on button "查 询" at bounding box center [1230, 176] width 39 height 19
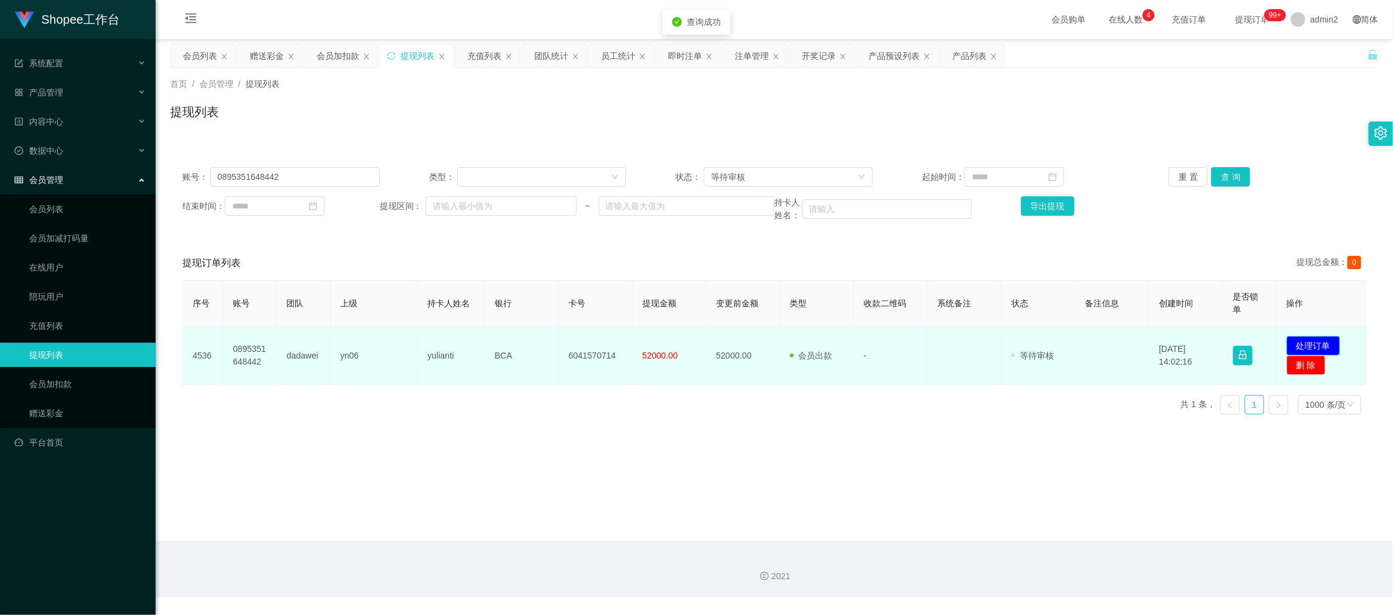
click at [1294, 337] on button "处理订单" at bounding box center [1313, 345] width 53 height 19
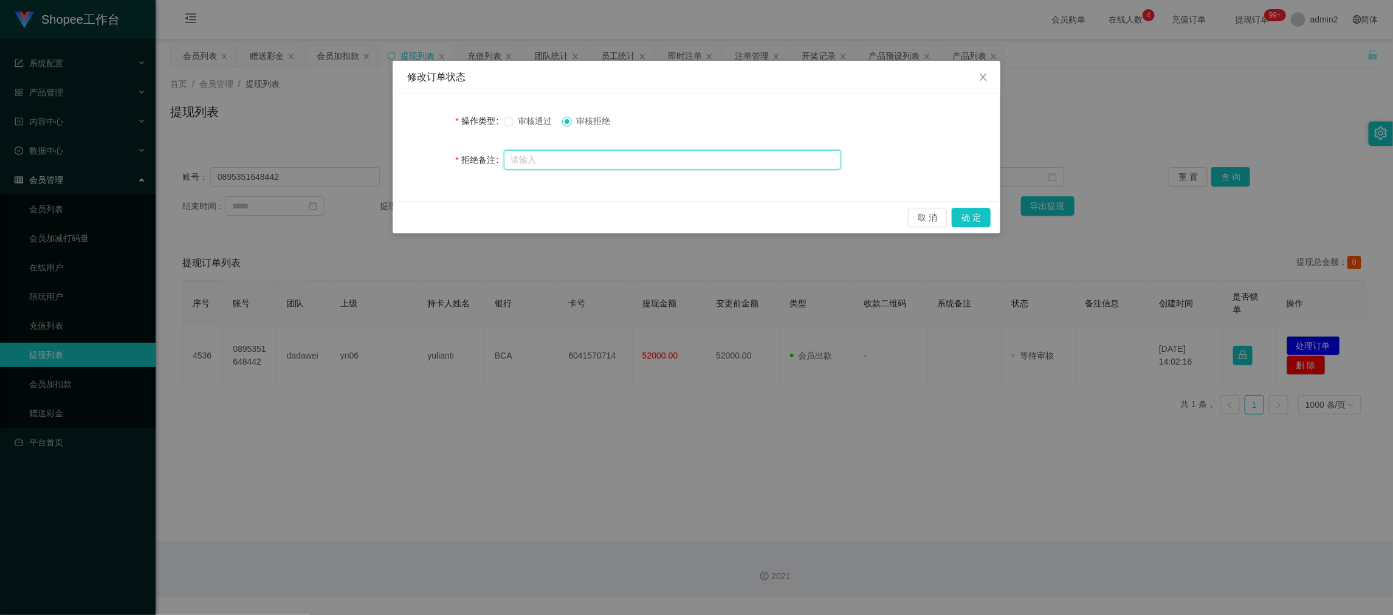
drag, startPoint x: 614, startPoint y: 154, endPoint x: 678, endPoint y: 173, distance: 66.0
click at [614, 154] on input "text" at bounding box center [672, 159] width 337 height 19
click at [967, 211] on button "确 定" at bounding box center [971, 217] width 39 height 19
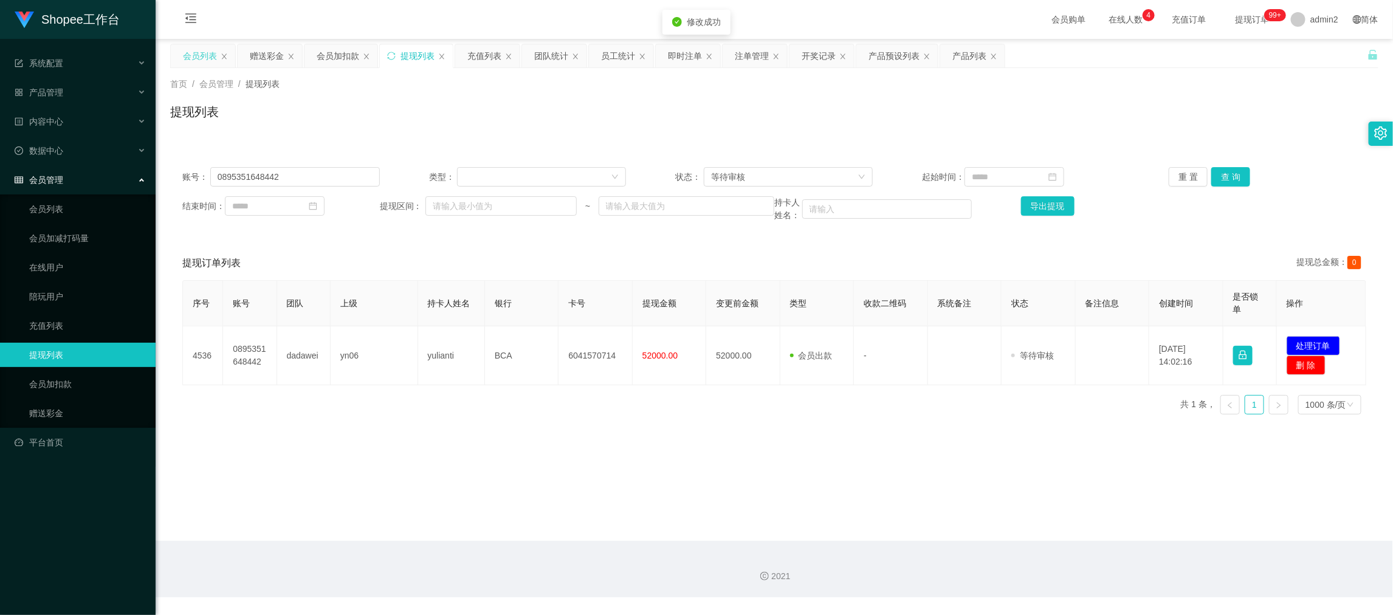
click at [215, 49] on div "会员列表" at bounding box center [200, 55] width 34 height 23
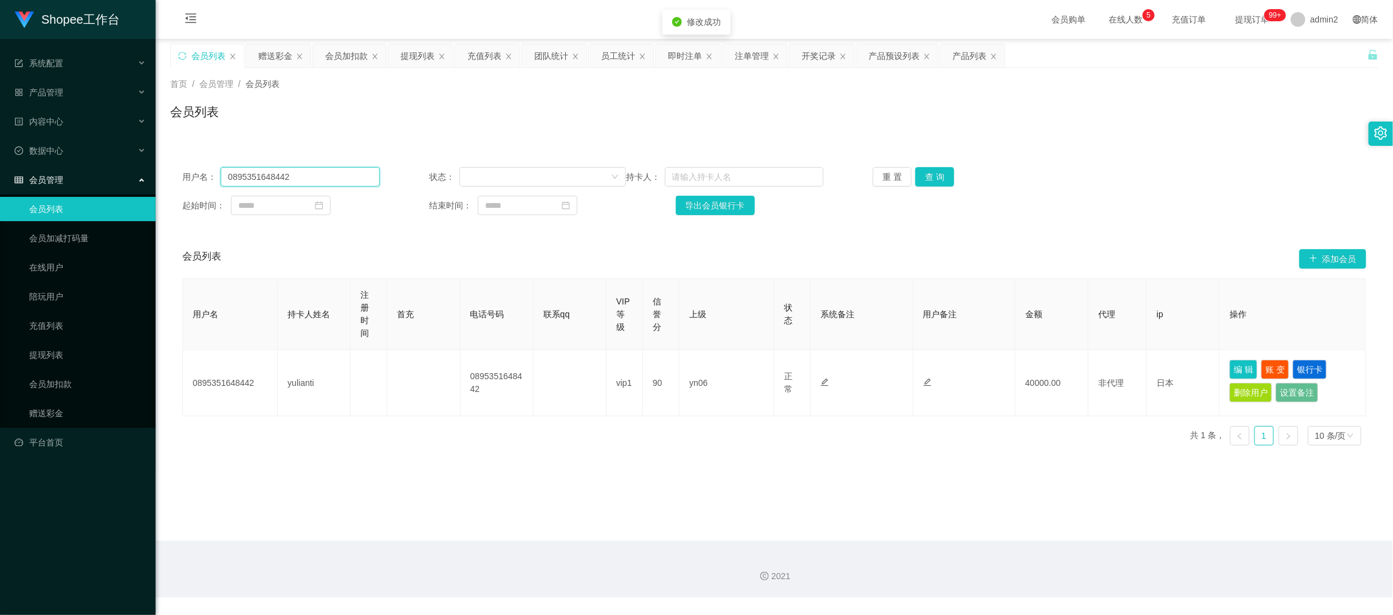
click at [301, 177] on input "0895351648442" at bounding box center [300, 176] width 159 height 19
click at [924, 174] on button "查 询" at bounding box center [934, 176] width 39 height 19
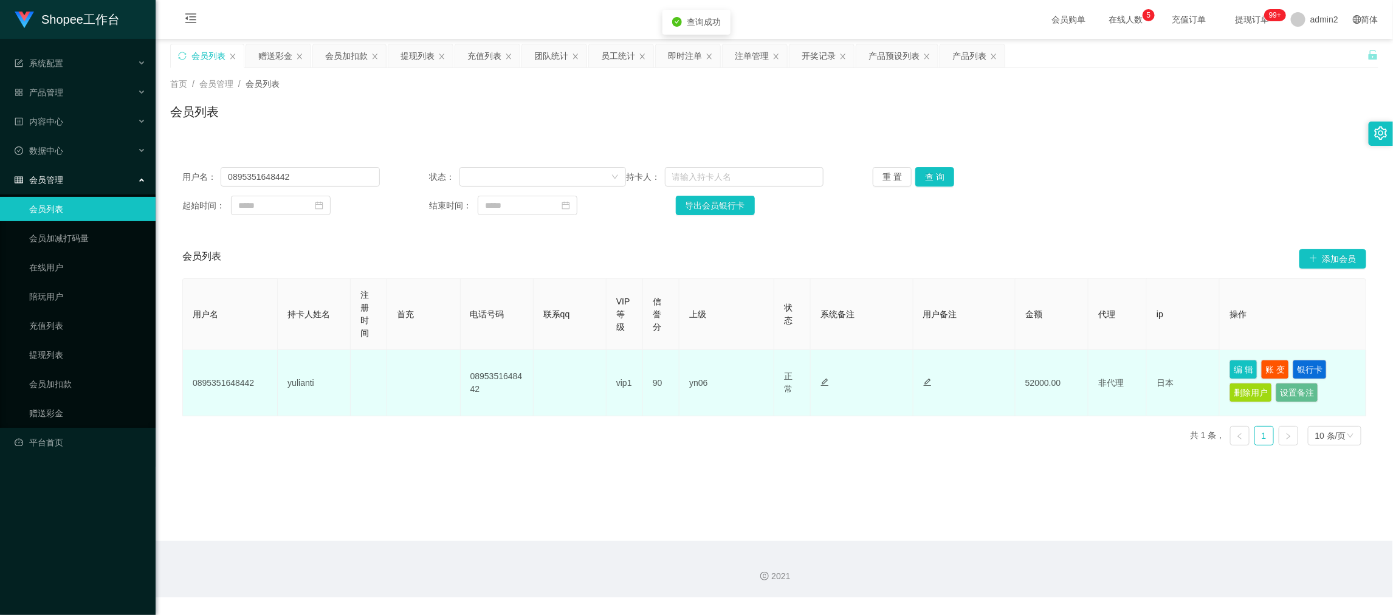
click at [1231, 359] on td "编 辑 账 变 银行卡 删除用户 设置备注" at bounding box center [1293, 383] width 146 height 66
click at [1229, 363] on button "编 辑" at bounding box center [1243, 369] width 28 height 19
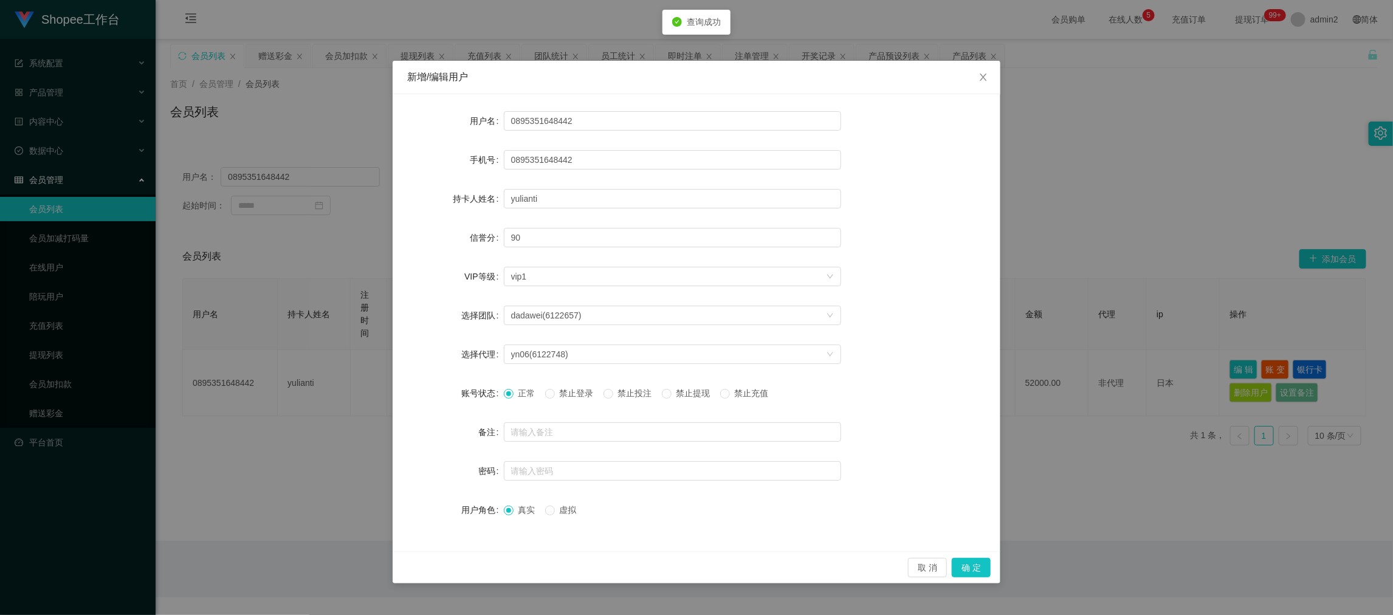
click at [667, 394] on div "正常 禁止登录 禁止投注 禁止提现 禁止充值" at bounding box center [641, 393] width 275 height 13
click at [977, 563] on button "确 定" at bounding box center [971, 567] width 39 height 19
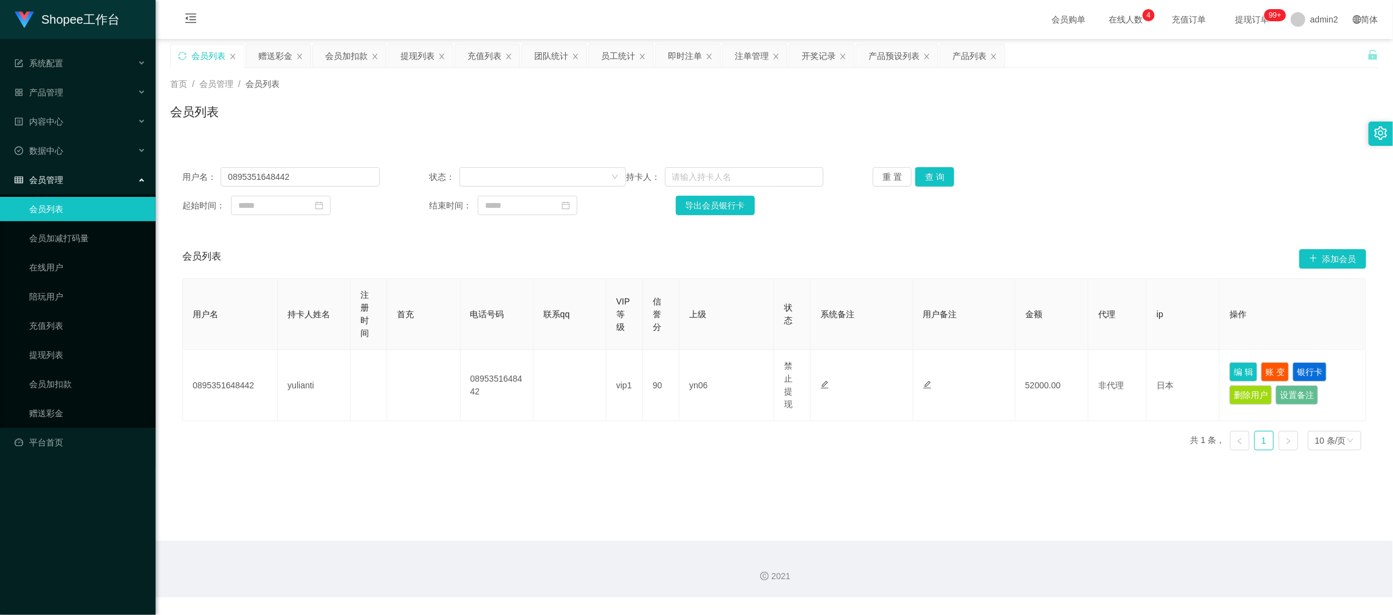
drag, startPoint x: 1077, startPoint y: 521, endPoint x: 536, endPoint y: 255, distance: 603.1
click at [1077, 519] on main "关闭左侧 关闭右侧 关闭其它 刷新页面 会员列表 赠送彩金 会员加扣款 提现列表 充值列表 团队统计 员工统计 即时注单 注单管理 开奖记录 产品预设列表 产…" at bounding box center [774, 290] width 1237 height 502
click at [271, 58] on div "赠送彩金" at bounding box center [275, 55] width 34 height 23
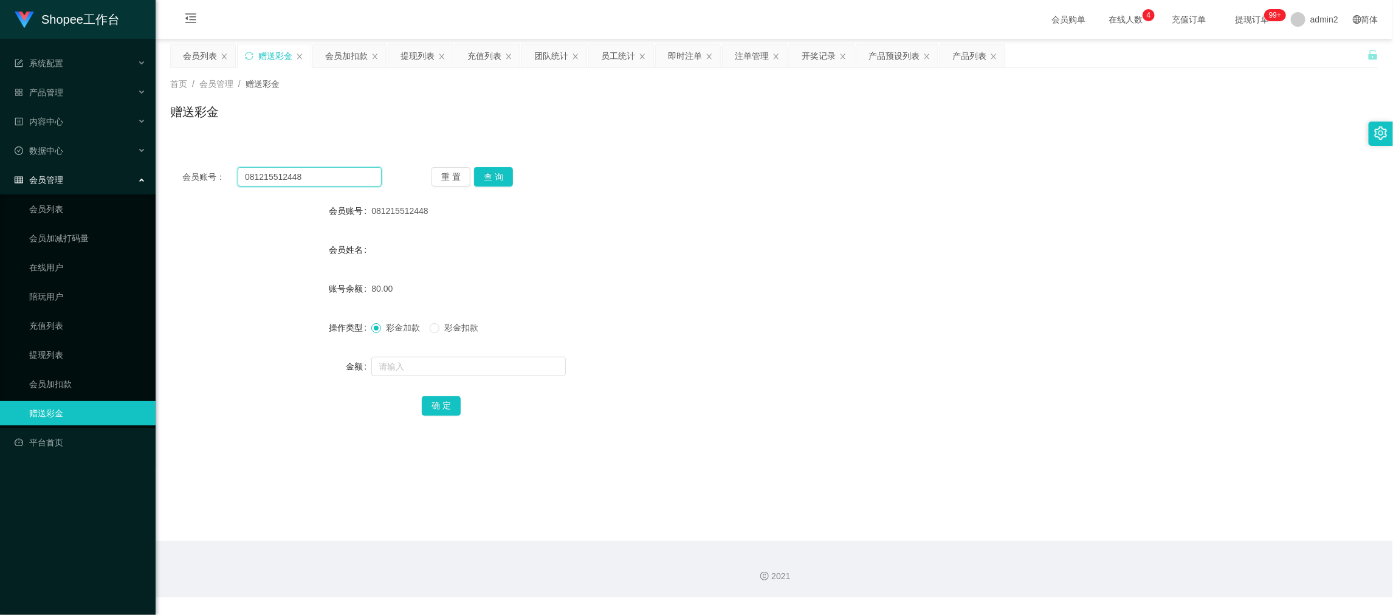
click at [339, 177] on input "081215512448" at bounding box center [310, 176] width 144 height 19
click at [485, 178] on button "查 询" at bounding box center [493, 176] width 39 height 19
click at [510, 365] on input "text" at bounding box center [468, 366] width 194 height 19
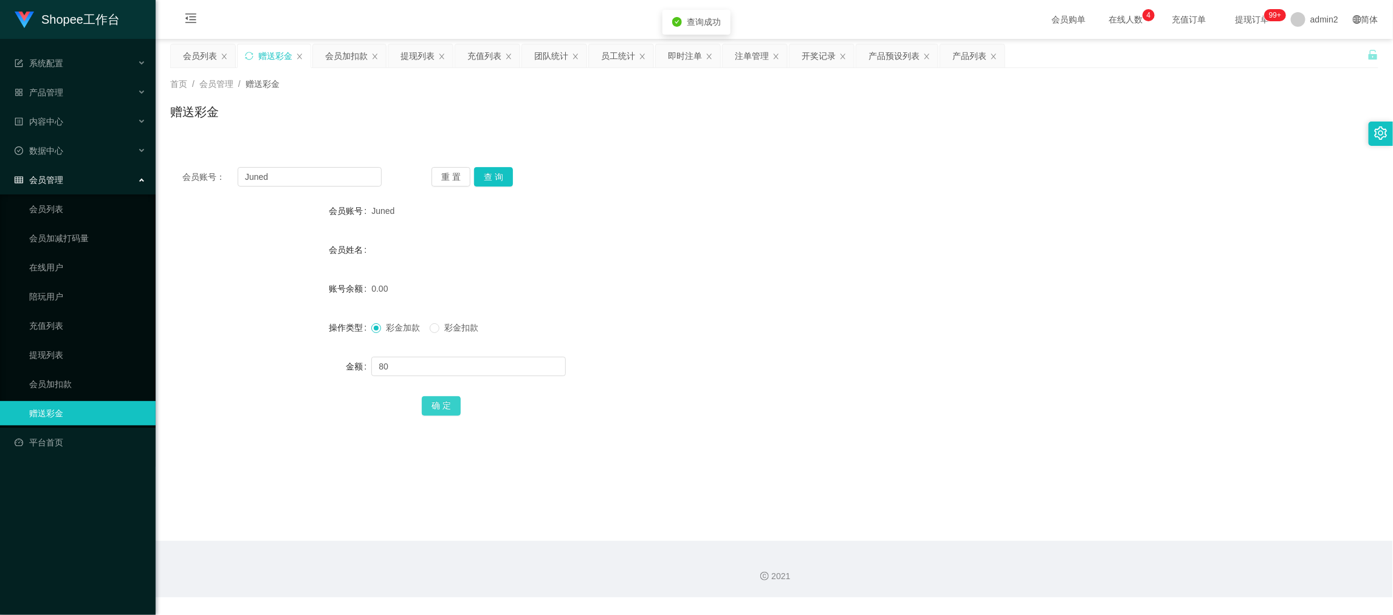
click at [440, 402] on button "确 定" at bounding box center [441, 405] width 39 height 19
click at [747, 352] on form "会员账号 Juned 会员姓名 账号余额 0.00 操作类型 彩金加款 彩金扣款 金额 80 确 定" at bounding box center [774, 308] width 1208 height 219
click at [1134, 513] on main "关闭左侧 关闭右侧 关闭其它 刷新页面 会员列表 赠送彩金 会员加扣款 提现列表 充值列表 团队统计 员工统计 即时注单 注单管理 开奖记录 产品预设列表 产…" at bounding box center [774, 290] width 1237 height 502
click at [416, 55] on div "提现列表" at bounding box center [417, 55] width 34 height 23
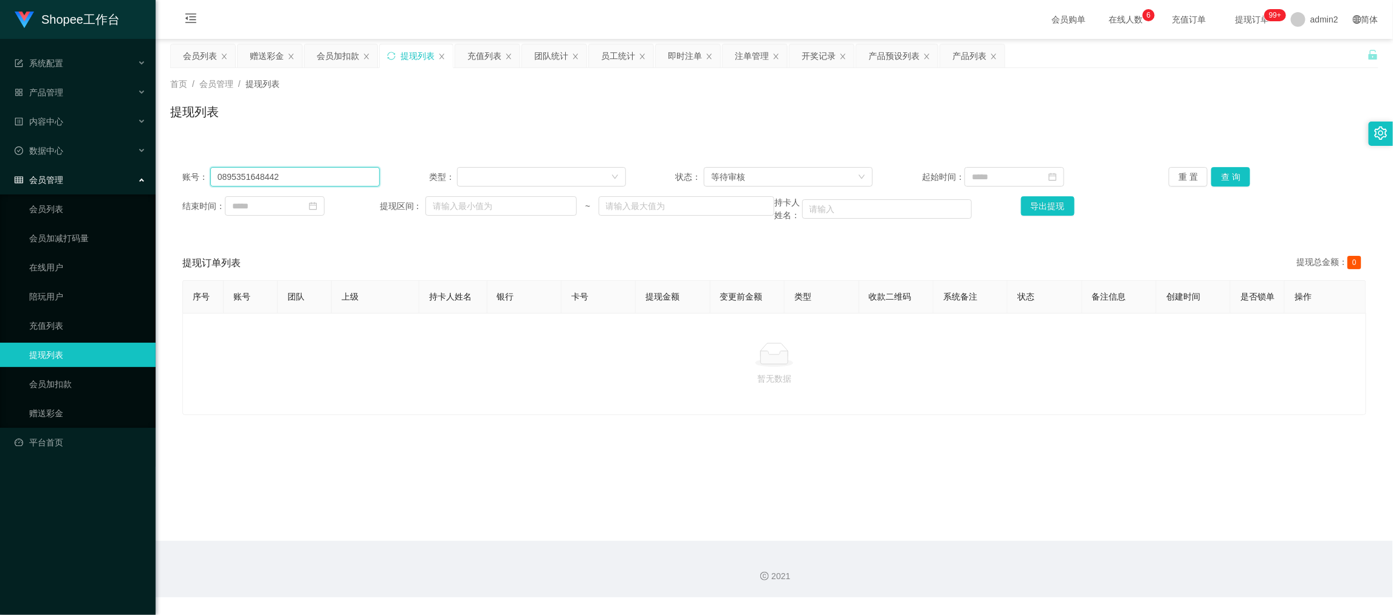
click at [356, 174] on input "0895351648442" at bounding box center [295, 176] width 170 height 19
click at [1215, 181] on button "查 询" at bounding box center [1230, 176] width 39 height 19
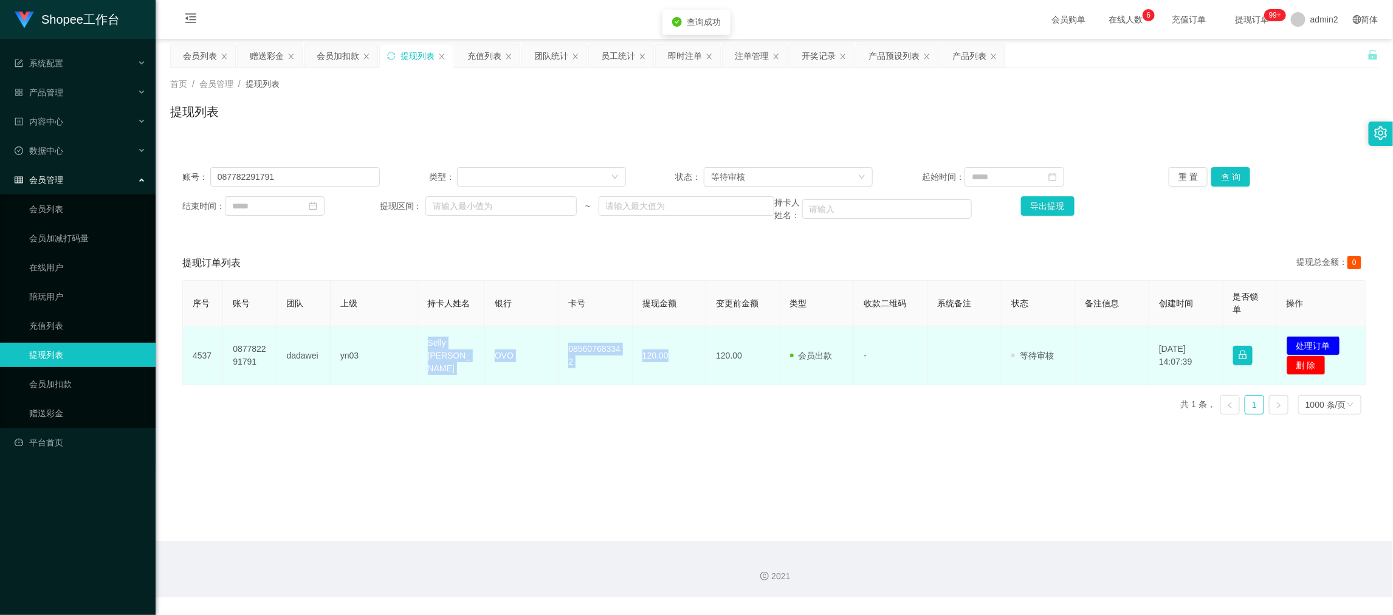
drag, startPoint x: 410, startPoint y: 339, endPoint x: 686, endPoint y: 371, distance: 277.2
click at [686, 371] on tr "4537 087782291791 dadawei yn03 Selly Nandya [PERSON_NAME] OVO 085607683342 120.…" at bounding box center [774, 355] width 1183 height 59
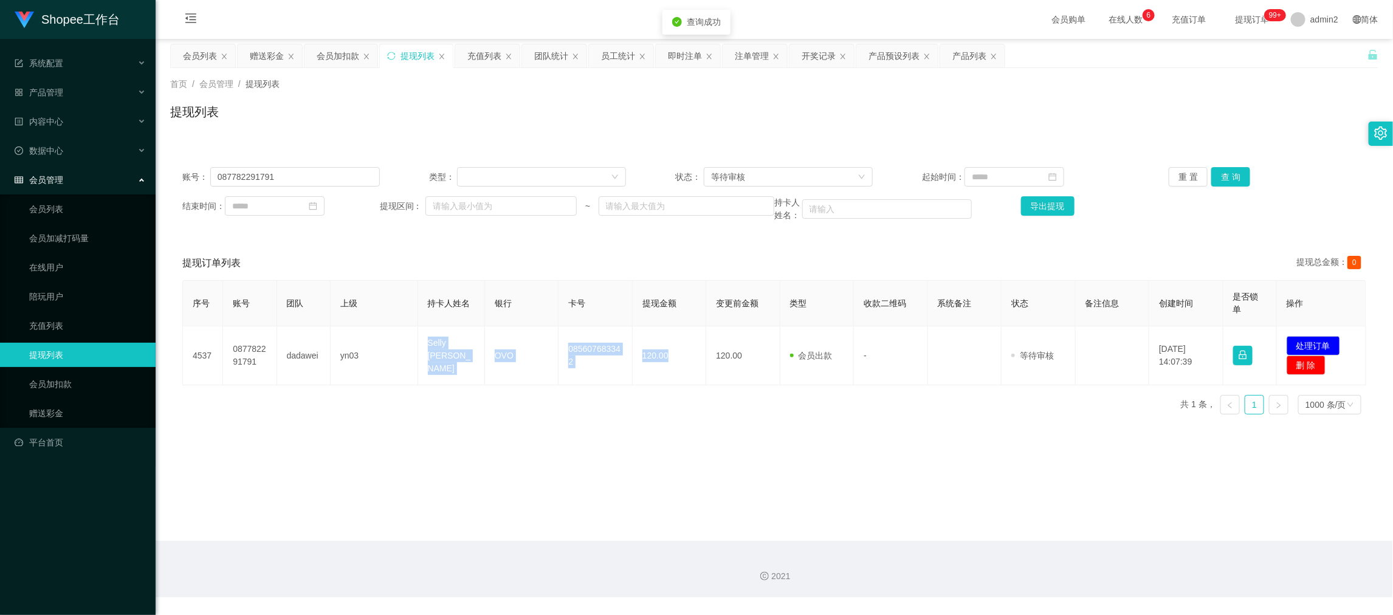
copy tr "Selly [PERSON_NAME] OVO 085607683342 120.00"
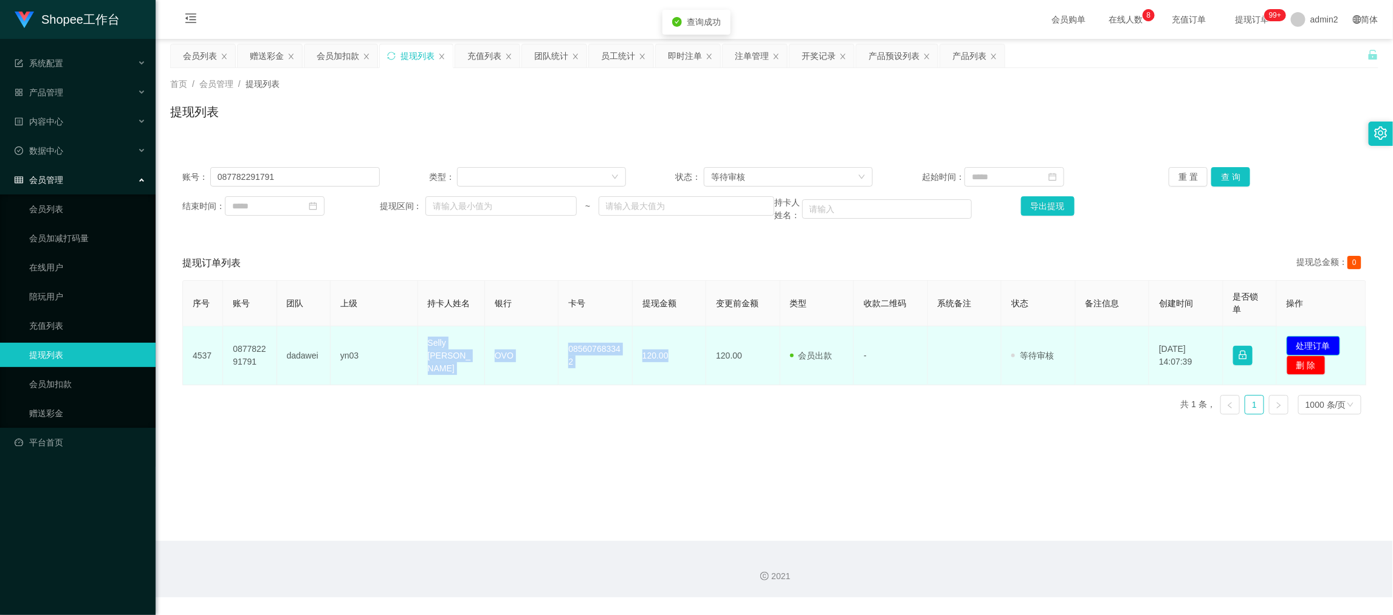
click at [1313, 356] on button "处理订单" at bounding box center [1313, 345] width 53 height 19
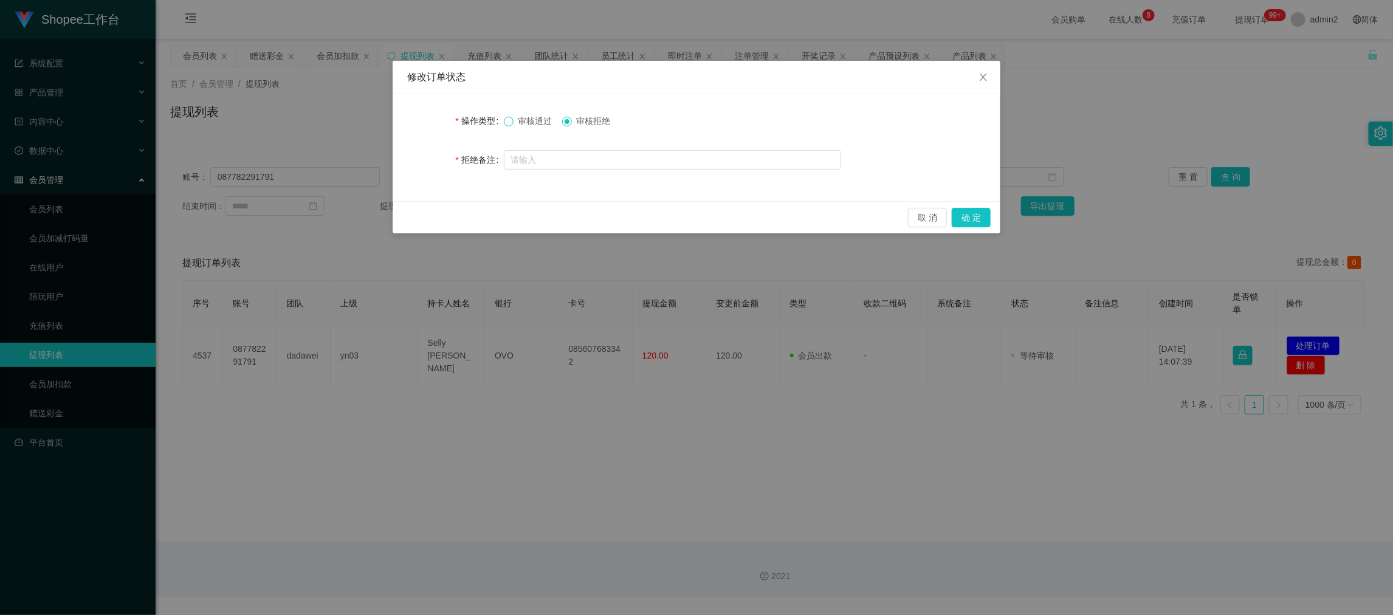
click at [510, 120] on label "审核通过" at bounding box center [530, 121] width 53 height 13
click at [975, 218] on button "确 定" at bounding box center [971, 217] width 39 height 19
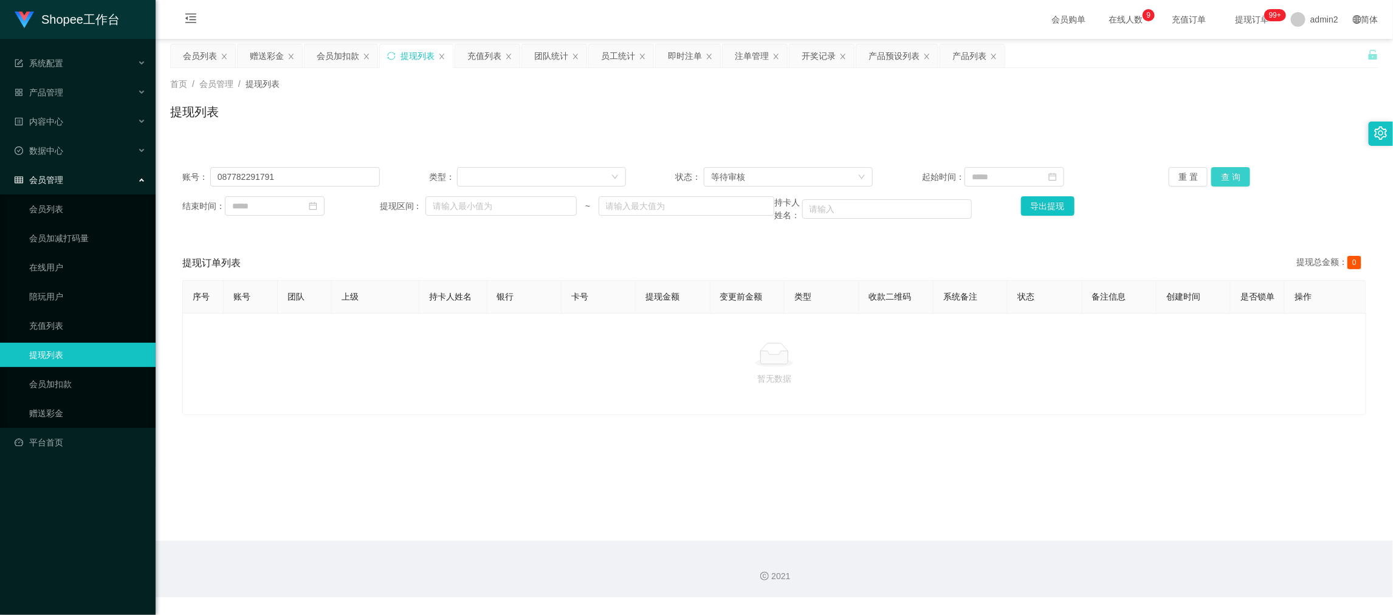
click at [1214, 174] on button "查 询" at bounding box center [1230, 176] width 39 height 19
click at [707, 408] on div "暂无数据" at bounding box center [774, 364] width 1184 height 102
drag, startPoint x: 992, startPoint y: 530, endPoint x: 784, endPoint y: 405, distance: 242.8
click at [992, 530] on main "关闭左侧 关闭右侧 关闭其它 刷新页面 会员列表 赠送彩金 会员加扣款 提现列表 充值列表 团队统计 员工统计 即时注单 注单管理 开奖记录 产品预设列表 产…" at bounding box center [774, 290] width 1237 height 502
click at [470, 52] on div "充值列表" at bounding box center [484, 55] width 34 height 23
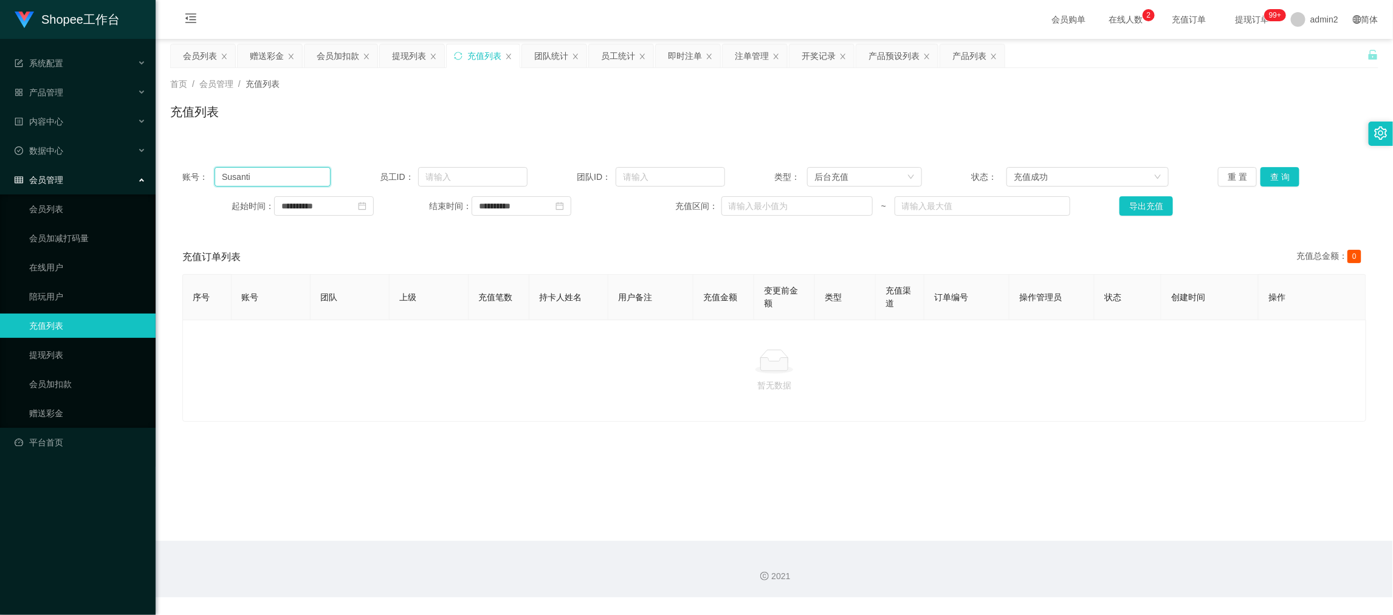
click at [294, 176] on input "Susanti" at bounding box center [272, 176] width 115 height 19
click at [1277, 173] on button "查 询" at bounding box center [1279, 176] width 39 height 19
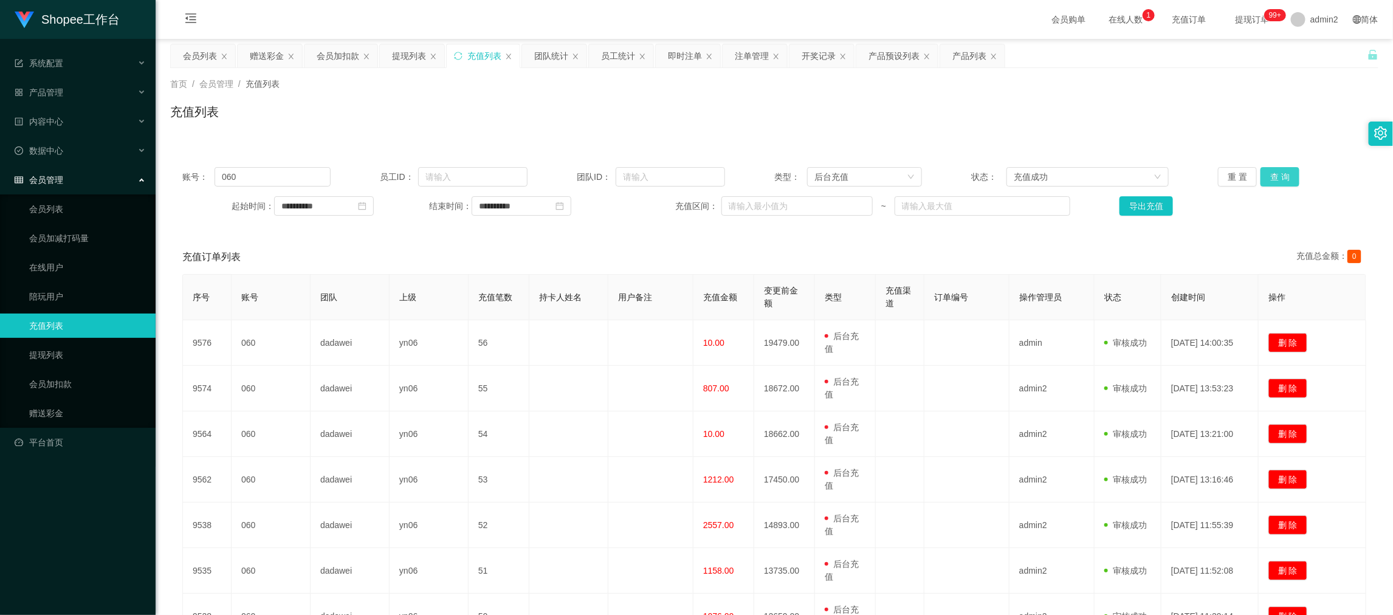
click at [1277, 174] on button "查 询" at bounding box center [1279, 176] width 39 height 19
click at [396, 50] on div "提现列表" at bounding box center [409, 55] width 34 height 23
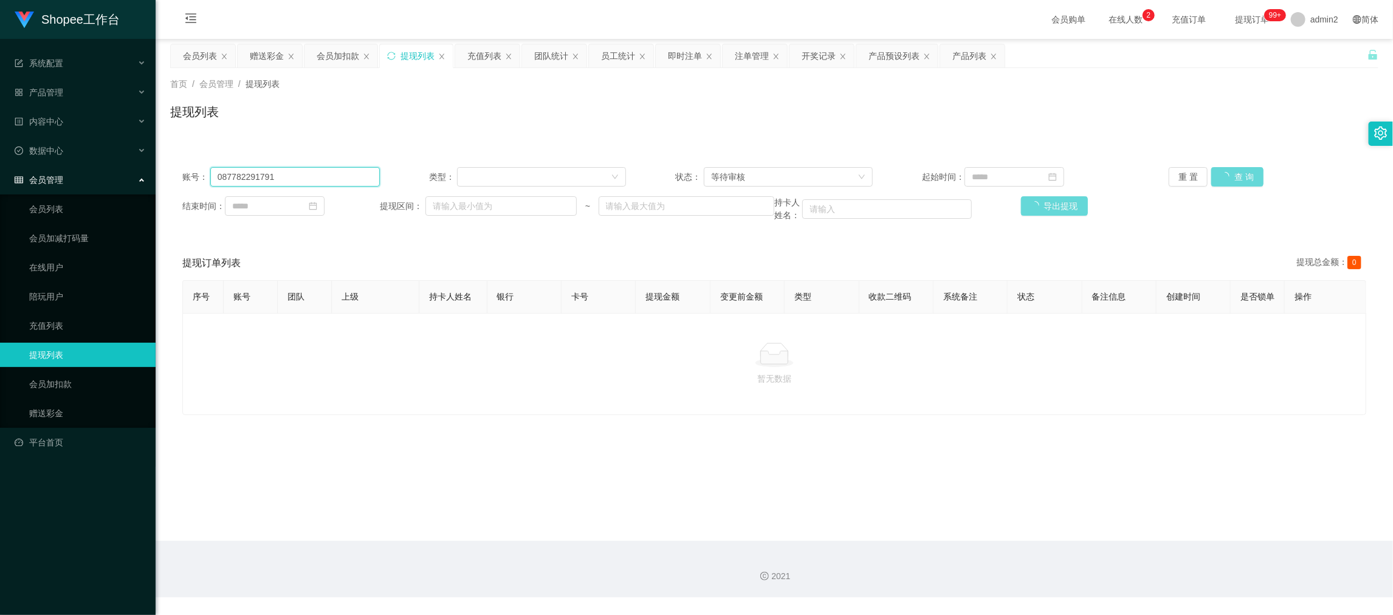
click at [347, 182] on input "087782291791" at bounding box center [295, 176] width 170 height 19
click at [1241, 174] on div "重 置 查 询" at bounding box center [1268, 176] width 198 height 19
click at [391, 52] on icon "图标: sync" at bounding box center [391, 56] width 9 height 9
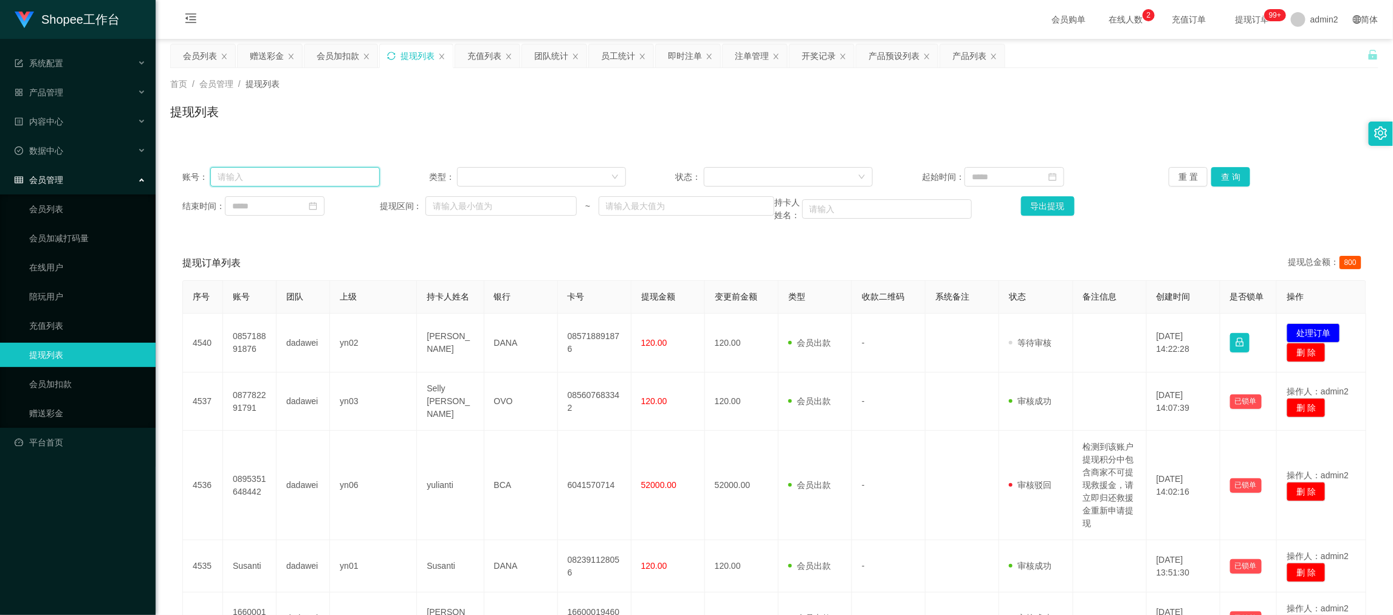
click at [279, 177] on input "text" at bounding box center [295, 176] width 170 height 19
drag, startPoint x: 279, startPoint y: 177, endPoint x: 656, endPoint y: 173, distance: 377.4
click at [279, 177] on input "text" at bounding box center [295, 176] width 170 height 19
click at [1220, 182] on button "查 询" at bounding box center [1230, 176] width 39 height 19
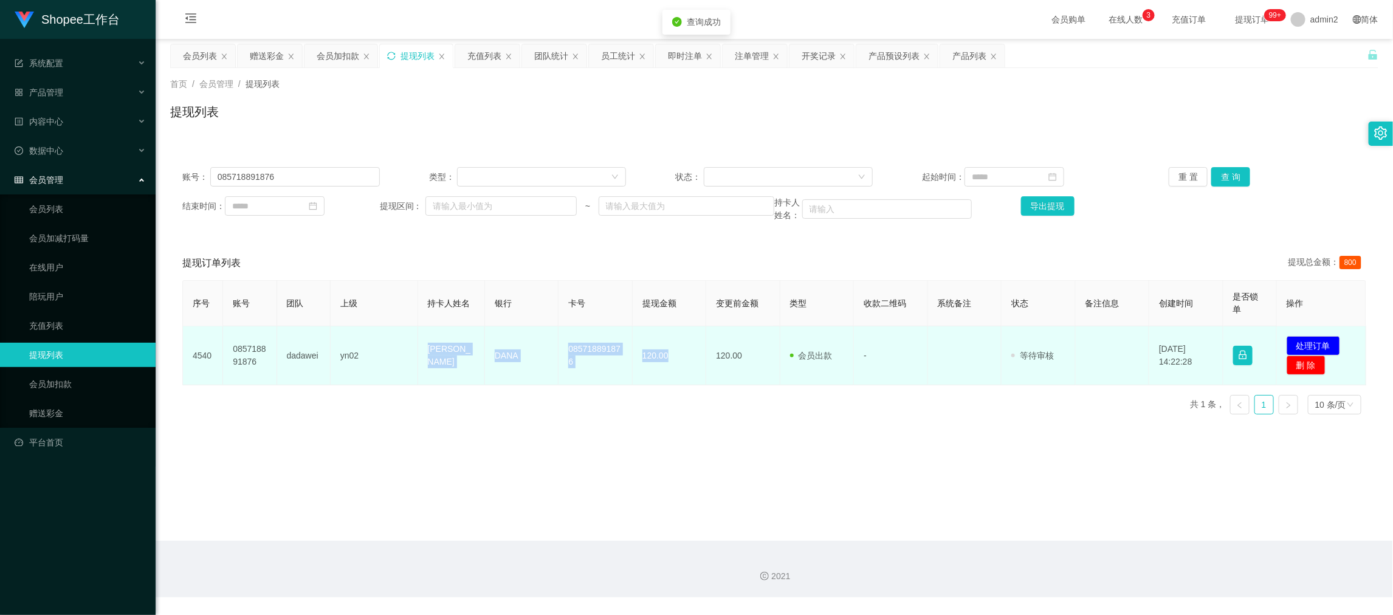
drag, startPoint x: 405, startPoint y: 356, endPoint x: 686, endPoint y: 368, distance: 280.4
click at [686, 368] on tr "4540 085718891876 dadawei yn02 [PERSON_NAME] 085718891876 120.00 120.00 会员出款 人工…" at bounding box center [774, 355] width 1183 height 59
click at [1307, 343] on button "处理订单" at bounding box center [1313, 345] width 53 height 19
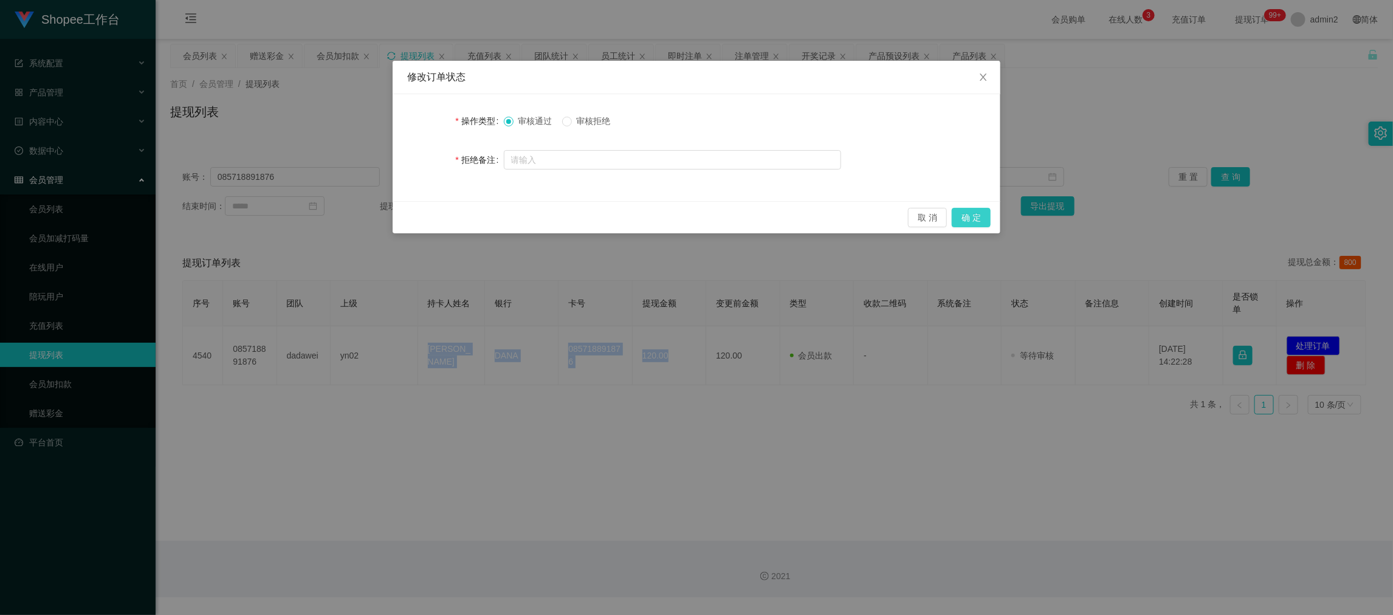
click at [974, 222] on button "确 定" at bounding box center [971, 217] width 39 height 19
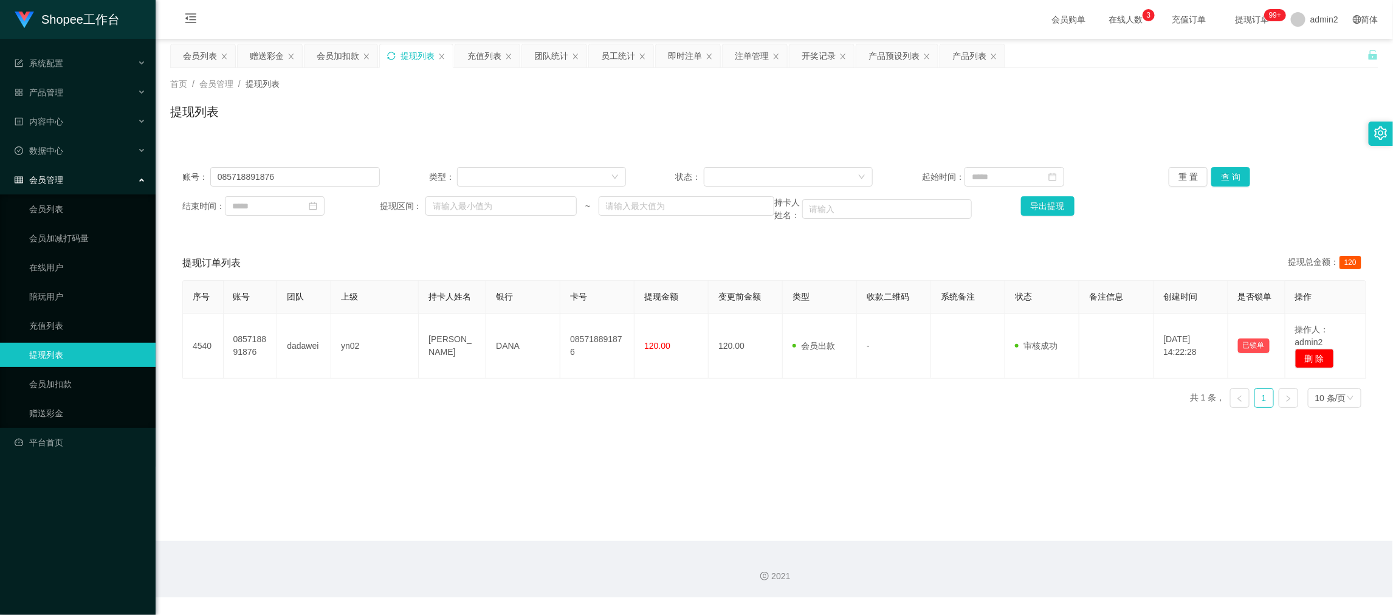
click at [551, 436] on main "关闭左侧 关闭右侧 关闭其它 刷新页面 会员列表 赠送彩金 会员加扣款 提现列表 充值列表 团队统计 员工统计 即时注单 注单管理 开奖记录 产品预设列表 产…" at bounding box center [774, 290] width 1237 height 502
click at [773, 168] on div at bounding box center [784, 177] width 146 height 18
click at [761, 201] on li "等待审核" at bounding box center [783, 200] width 168 height 19
click at [988, 179] on input at bounding box center [1014, 176] width 100 height 19
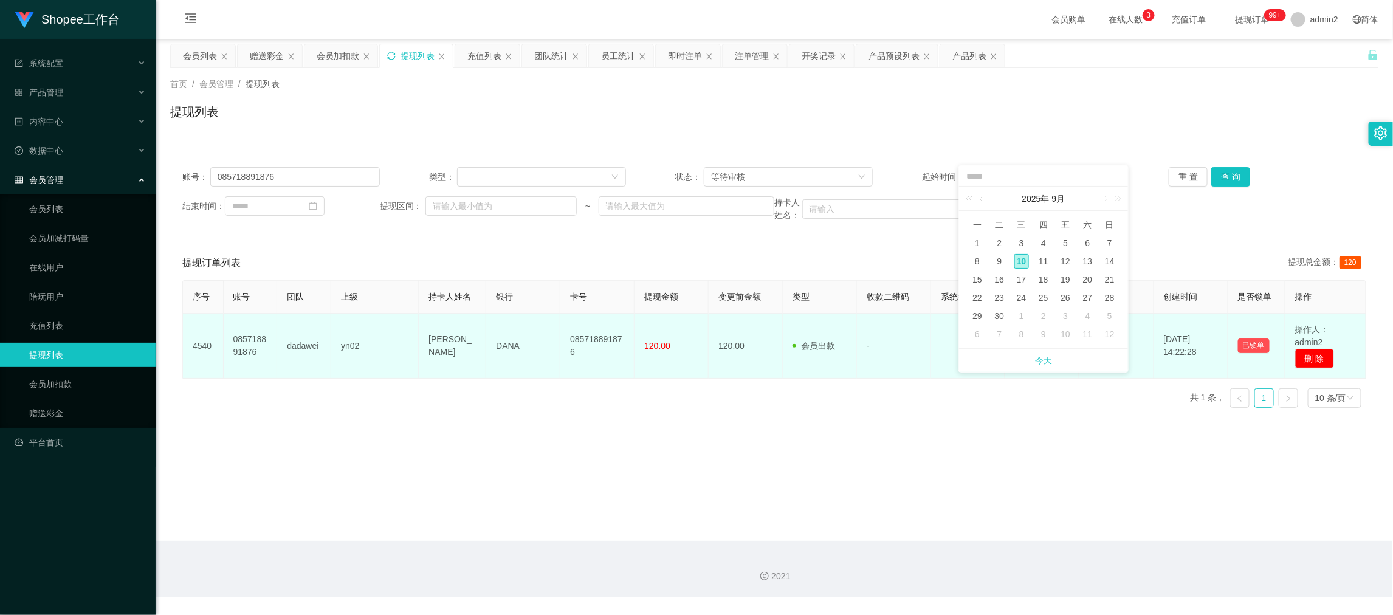
drag, startPoint x: 1041, startPoint y: 357, endPoint x: 967, endPoint y: 348, distance: 74.7
click at [1042, 357] on link "今天" at bounding box center [1043, 360] width 17 height 23
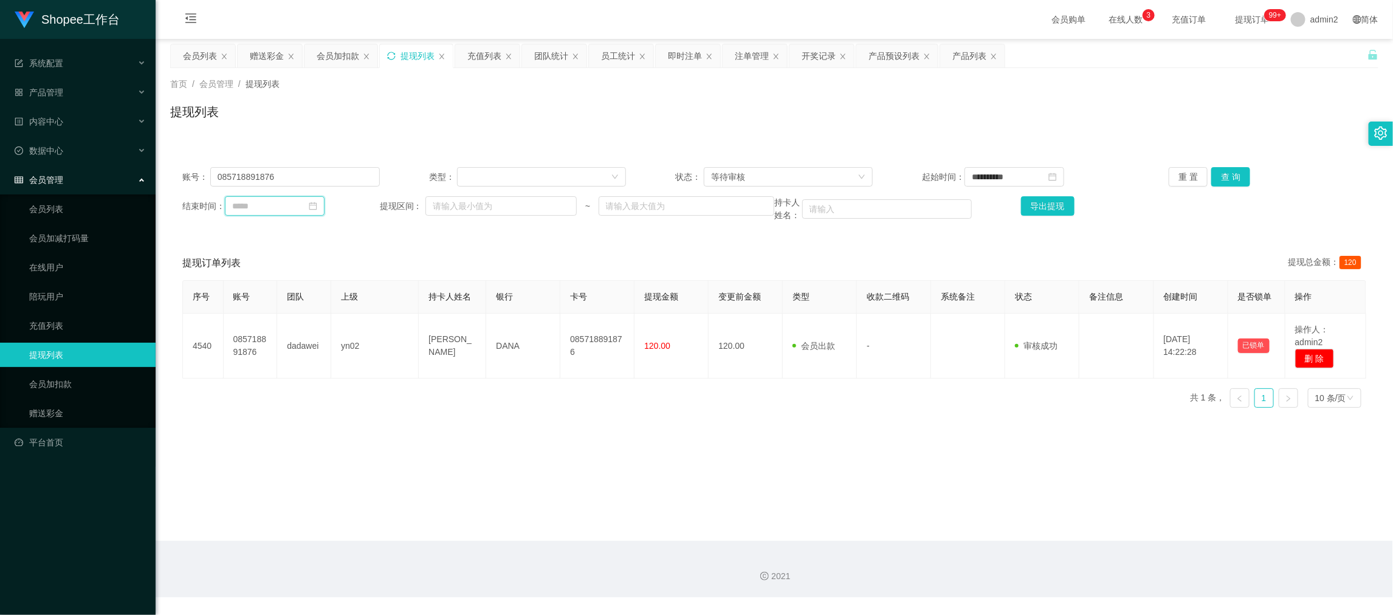
click at [303, 215] on input at bounding box center [275, 205] width 100 height 19
click at [311, 387] on link "今天" at bounding box center [309, 389] width 17 height 23
click at [1223, 177] on button "查 询" at bounding box center [1230, 176] width 39 height 19
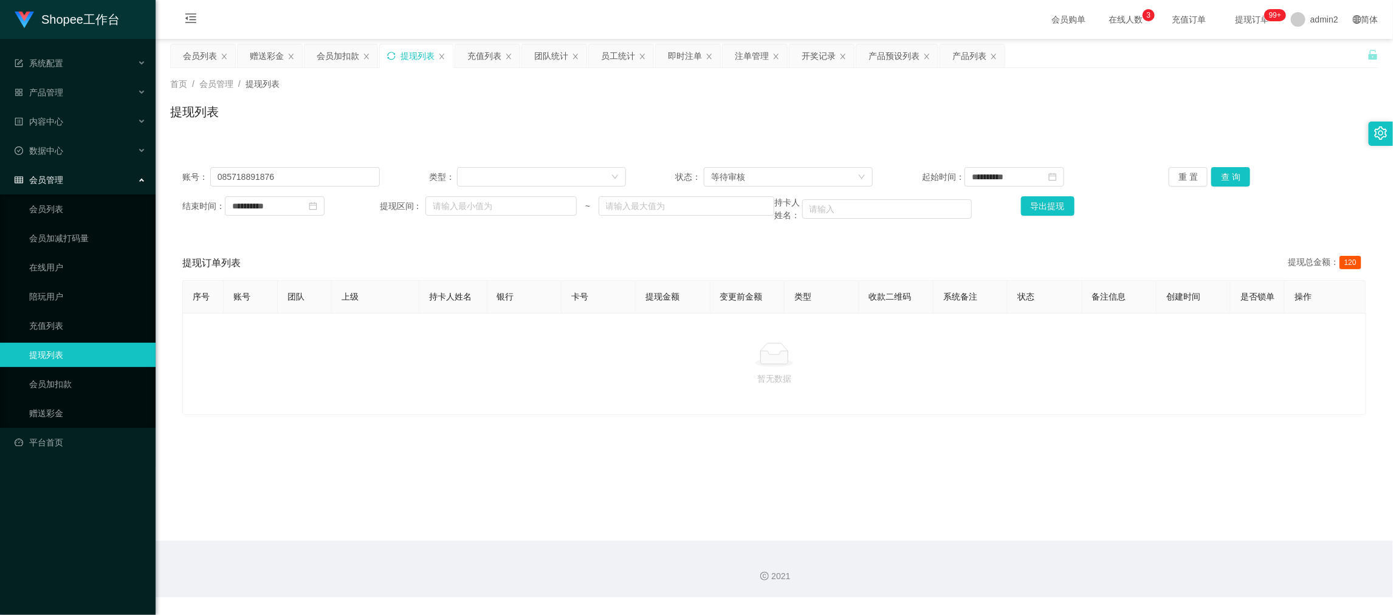
click at [882, 429] on main "**********" at bounding box center [774, 290] width 1237 height 502
drag, startPoint x: 894, startPoint y: 151, endPoint x: 907, endPoint y: 151, distance: 12.8
click at [894, 151] on div "**********" at bounding box center [774, 277] width 1208 height 275
click at [1119, 537] on main "**********" at bounding box center [774, 290] width 1237 height 502
click at [255, 53] on div "赠送彩金" at bounding box center [267, 55] width 34 height 23
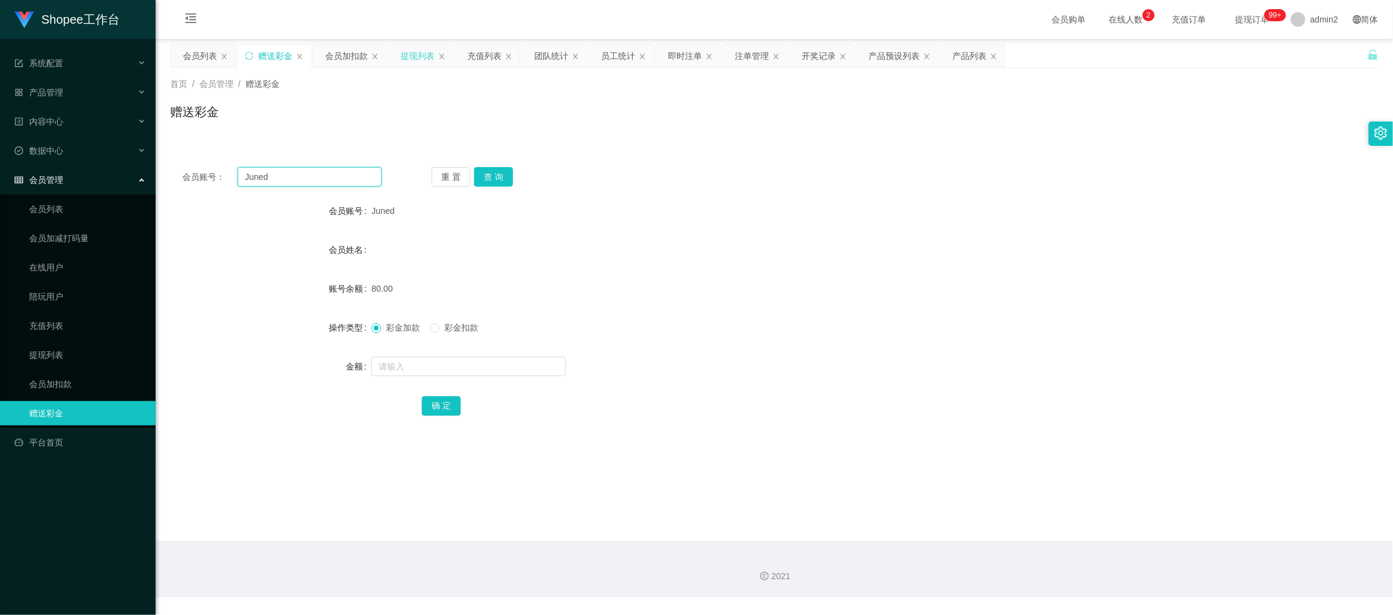
click at [320, 176] on input "Juned" at bounding box center [310, 176] width 144 height 19
drag, startPoint x: 320, startPoint y: 176, endPoint x: 352, endPoint y: 180, distance: 32.4
click at [321, 176] on input "Juned" at bounding box center [310, 176] width 144 height 19
click at [489, 182] on button "查 询" at bounding box center [493, 176] width 39 height 19
click at [467, 358] on input "text" at bounding box center [468, 366] width 194 height 19
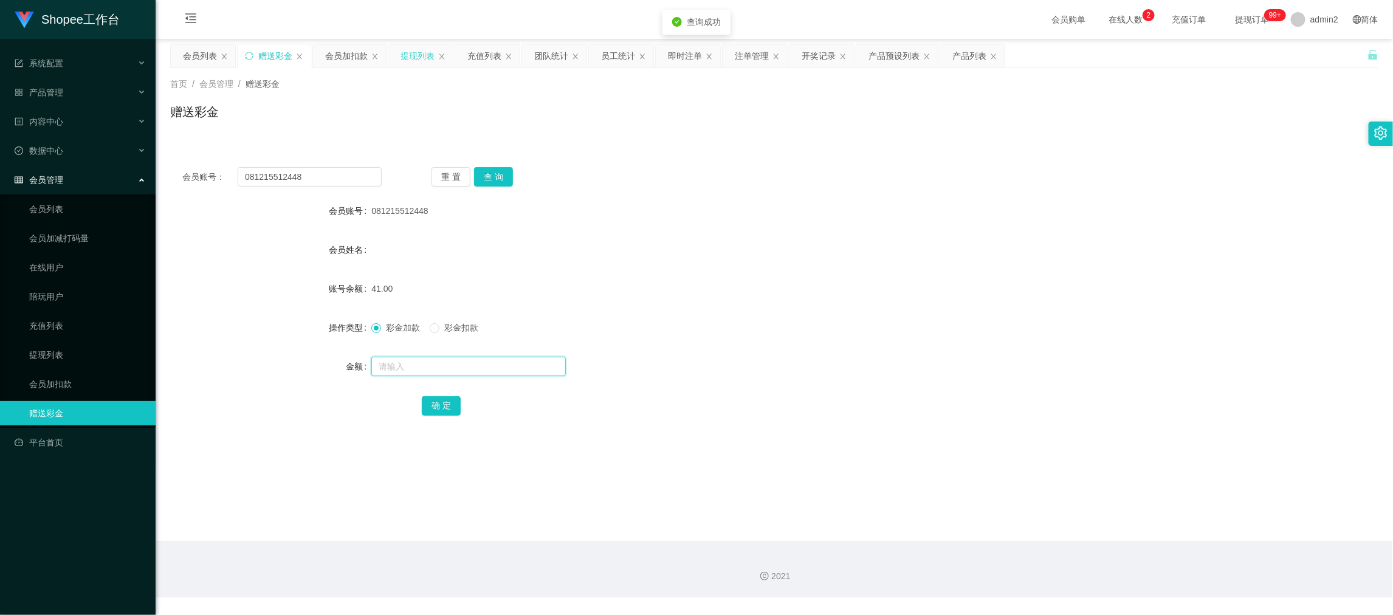
click at [467, 358] on input "text" at bounding box center [468, 366] width 194 height 19
drag, startPoint x: 438, startPoint y: 399, endPoint x: 460, endPoint y: 395, distance: 22.3
click at [438, 399] on button "确 定" at bounding box center [441, 405] width 39 height 19
click at [701, 354] on div "79" at bounding box center [723, 366] width 705 height 24
click at [1111, 485] on main "关闭左侧 关闭右侧 关闭其它 刷新页面 会员列表 赠送彩金 会员加扣款 提现列表 充值列表 团队统计 员工统计 即时注单 注单管理 开奖记录 产品预设列表 产…" at bounding box center [774, 290] width 1237 height 502
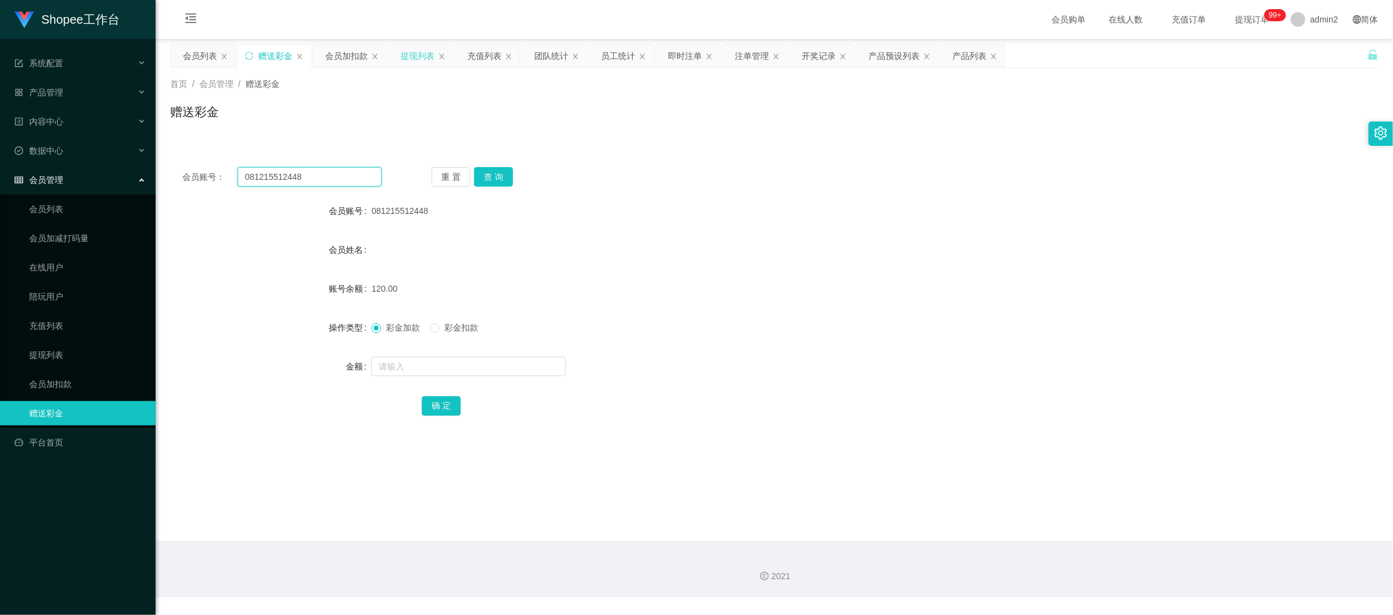
click at [331, 175] on input "081215512448" at bounding box center [310, 176] width 144 height 19
click at [489, 175] on button "查 询" at bounding box center [493, 176] width 39 height 19
click at [501, 367] on input "text" at bounding box center [468, 366] width 194 height 19
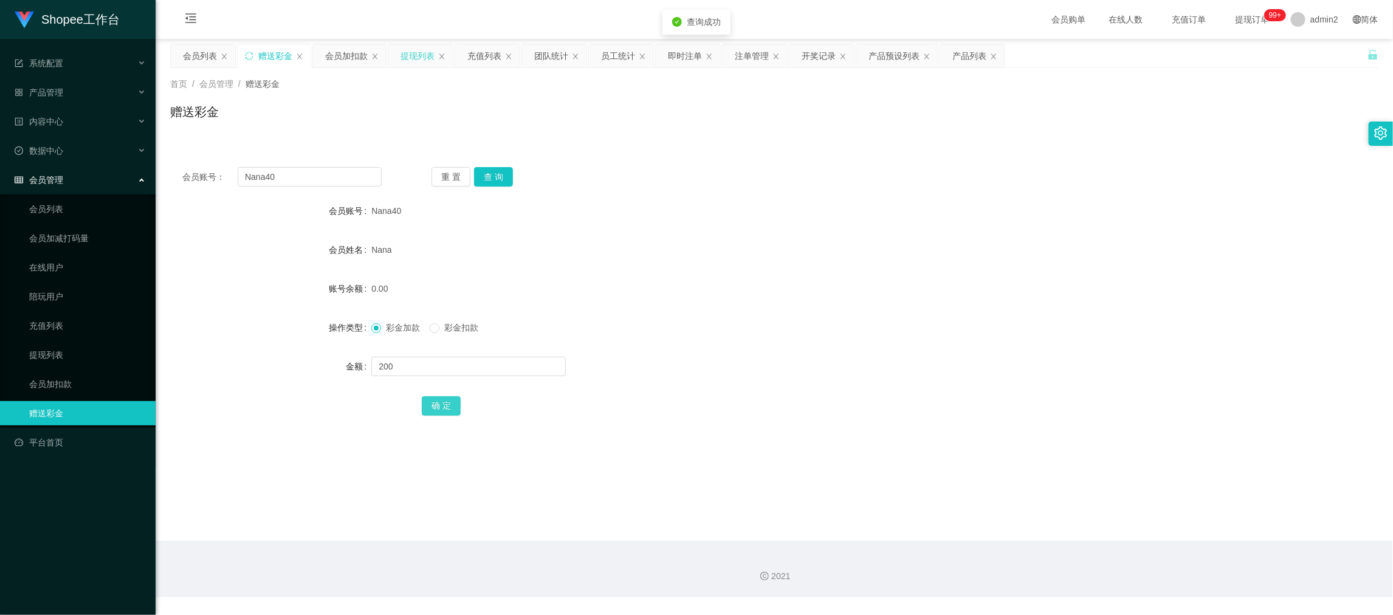
drag, startPoint x: 442, startPoint y: 403, endPoint x: 469, endPoint y: 397, distance: 27.3
click at [442, 403] on button "确 定" at bounding box center [441, 405] width 39 height 19
click at [704, 349] on form "会员账号 Nana40 会员姓名 [PERSON_NAME] 账号余额 0.00 操作类型 彩金加款 彩金扣款 金额 200 确 定" at bounding box center [774, 308] width 1208 height 219
click at [1033, 496] on main "关闭左侧 关闭右侧 关闭其它 刷新页面 会员列表 赠送彩金 会员加扣款 提现列表 充值列表 团队统计 员工统计 即时注单 注单管理 开奖记录 产品预设列表 产…" at bounding box center [774, 290] width 1237 height 502
click at [359, 178] on input "Nana40" at bounding box center [310, 176] width 144 height 19
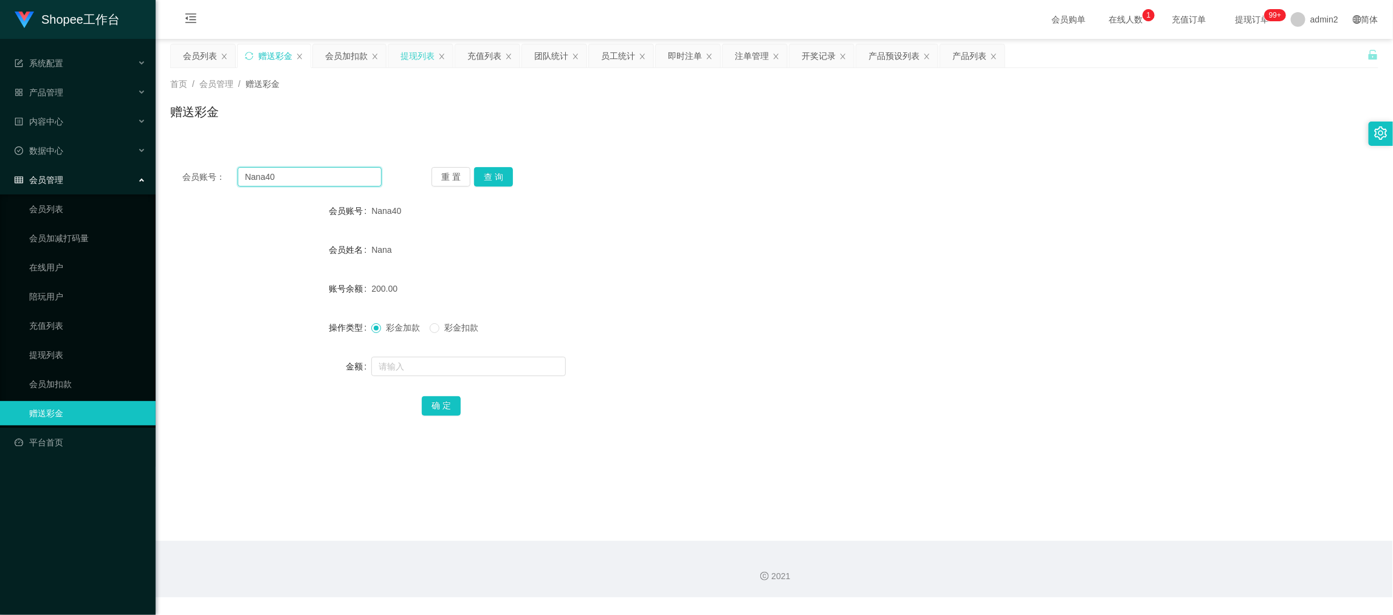
click at [359, 178] on input "Nana40" at bounding box center [310, 176] width 144 height 19
drag, startPoint x: 492, startPoint y: 174, endPoint x: 498, endPoint y: 188, distance: 14.4
click at [492, 174] on button "查 询" at bounding box center [493, 176] width 39 height 19
click at [904, 517] on main "关闭左侧 关闭右侧 关闭其它 刷新页面 会员列表 赠送彩金 会员加扣款 提现列表 充值列表 团队统计 员工统计 即时注单 注单管理 开奖记录 产品预设列表 产…" at bounding box center [774, 290] width 1237 height 502
click at [354, 50] on div "会员加扣款" at bounding box center [346, 55] width 43 height 23
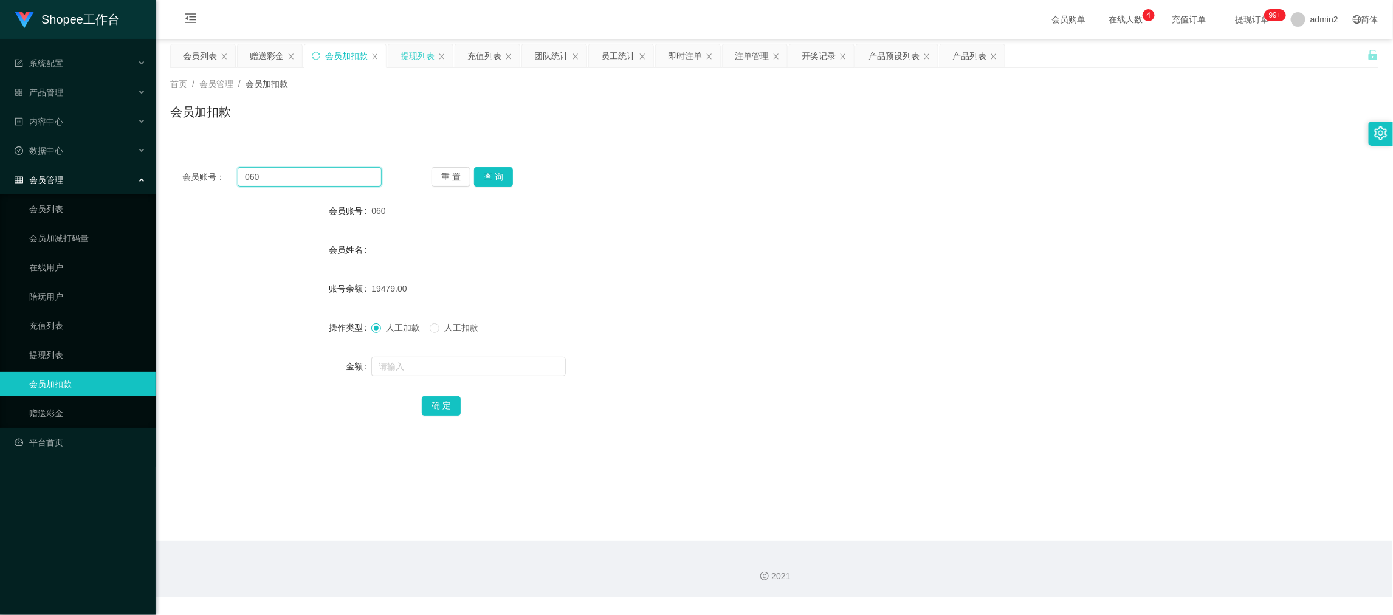
click at [339, 176] on input "060" at bounding box center [310, 176] width 144 height 19
drag, startPoint x: 339, startPoint y: 176, endPoint x: 428, endPoint y: 184, distance: 89.1
click at [345, 177] on input "060" at bounding box center [310, 176] width 144 height 19
click at [503, 174] on button "查 询" at bounding box center [493, 176] width 39 height 19
click at [505, 357] on input "text" at bounding box center [468, 366] width 194 height 19
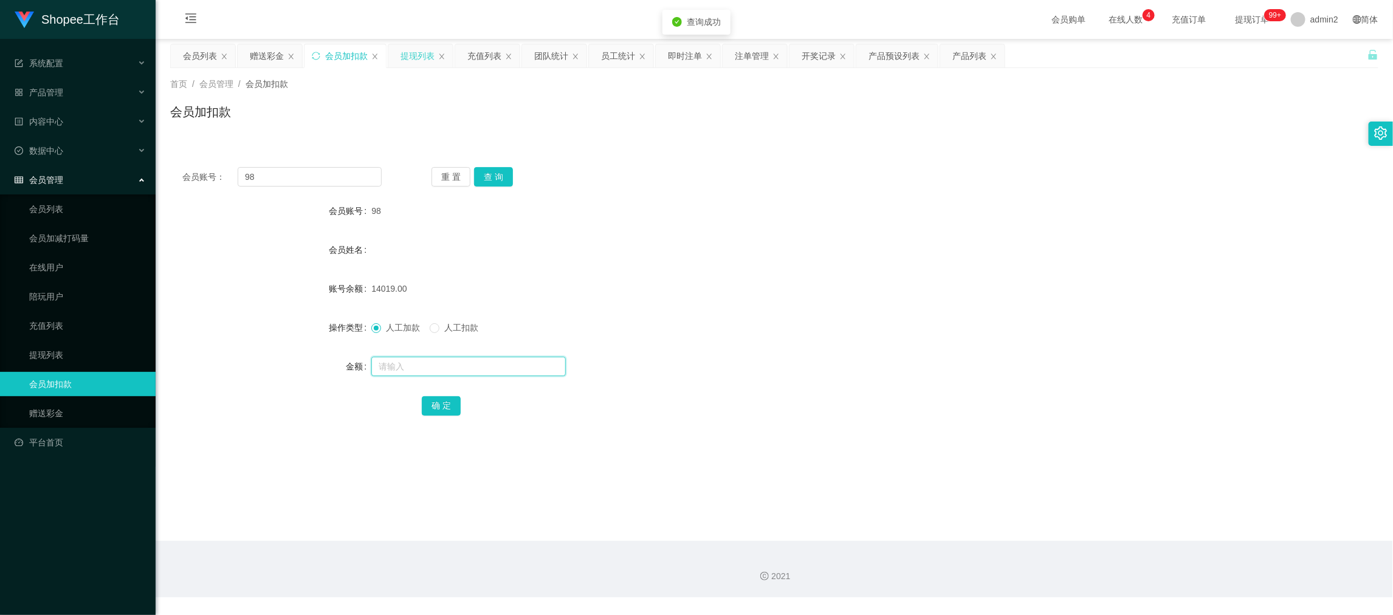
click at [505, 357] on input "text" at bounding box center [468, 366] width 194 height 19
drag, startPoint x: 816, startPoint y: 278, endPoint x: 801, endPoint y: 272, distance: 16.4
click at [817, 278] on div "14019.00" at bounding box center [723, 289] width 705 height 24
click at [450, 407] on button "确 定" at bounding box center [441, 405] width 39 height 19
click at [325, 178] on input "98" at bounding box center [310, 176] width 144 height 19
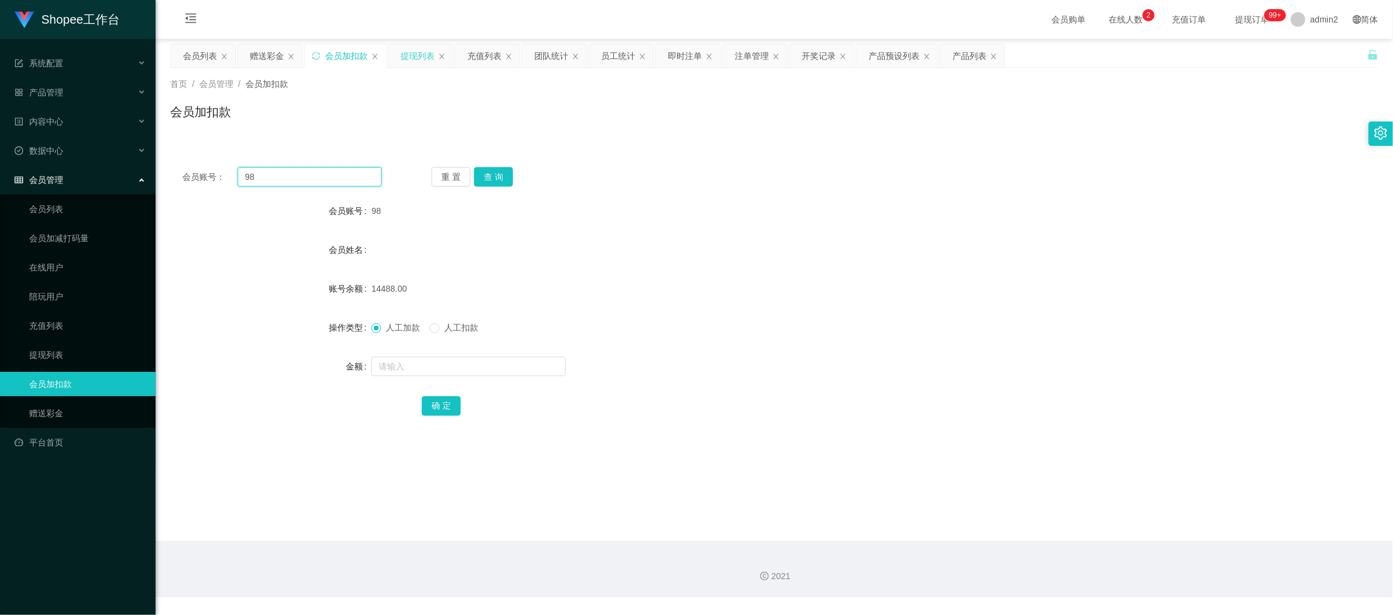
click at [325, 178] on input "98" at bounding box center [310, 176] width 144 height 19
drag, startPoint x: 503, startPoint y: 174, endPoint x: 499, endPoint y: 192, distance: 18.1
click at [503, 174] on button "查 询" at bounding box center [493, 176] width 39 height 19
click at [502, 363] on input "text" at bounding box center [468, 366] width 194 height 19
click at [451, 410] on button "确 定" at bounding box center [441, 405] width 39 height 19
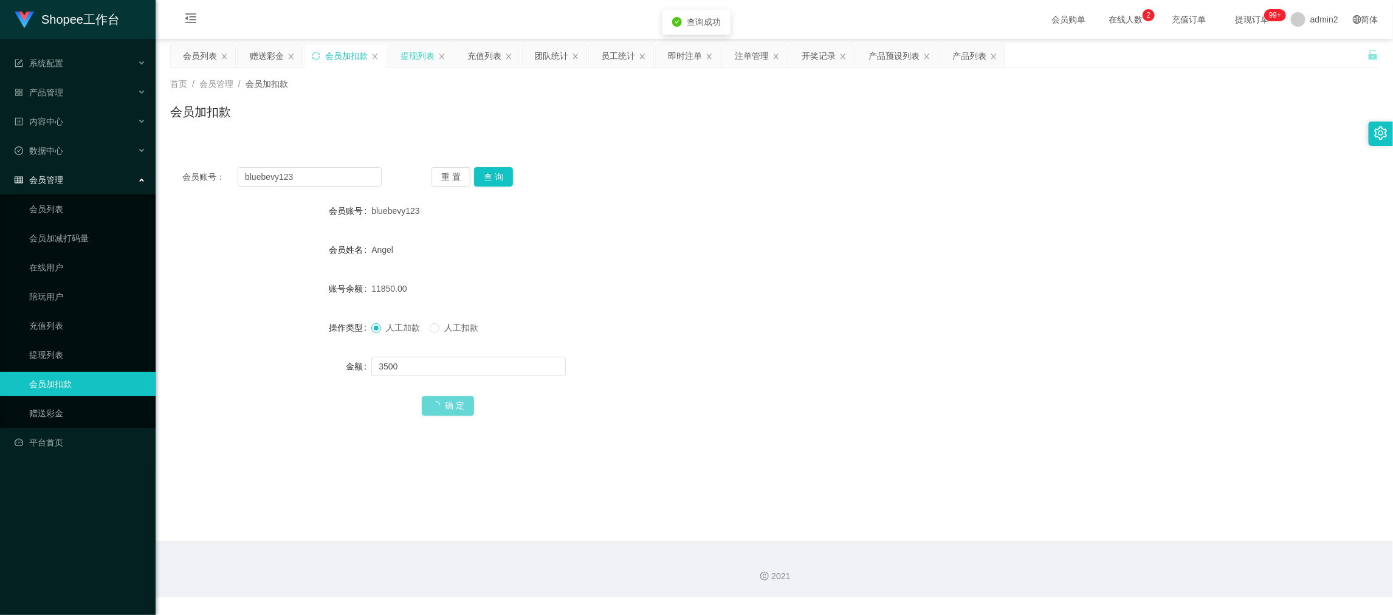
click at [756, 322] on div "人工加款 人工扣款" at bounding box center [723, 327] width 705 height 24
